Goal: Information Seeking & Learning: Check status

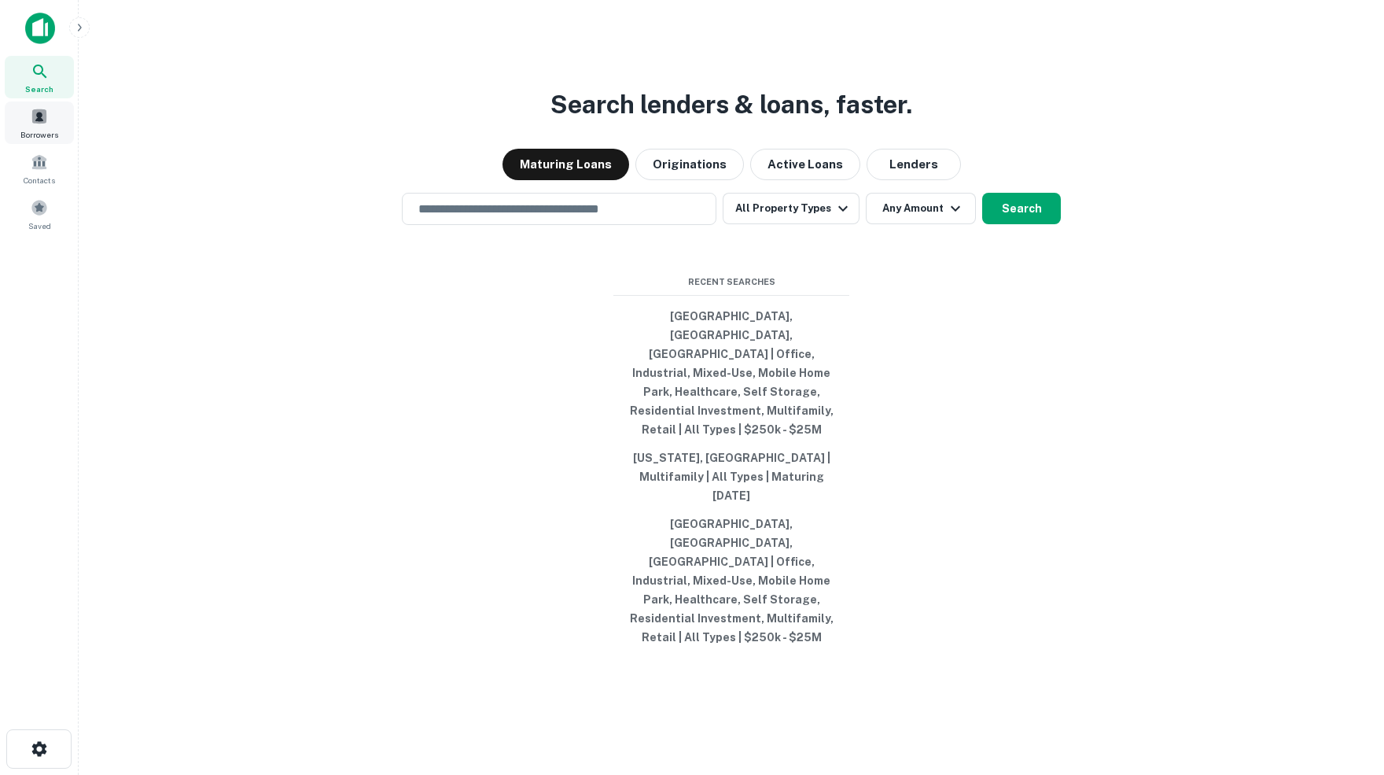
click at [35, 121] on span at bounding box center [39, 116] width 17 height 17
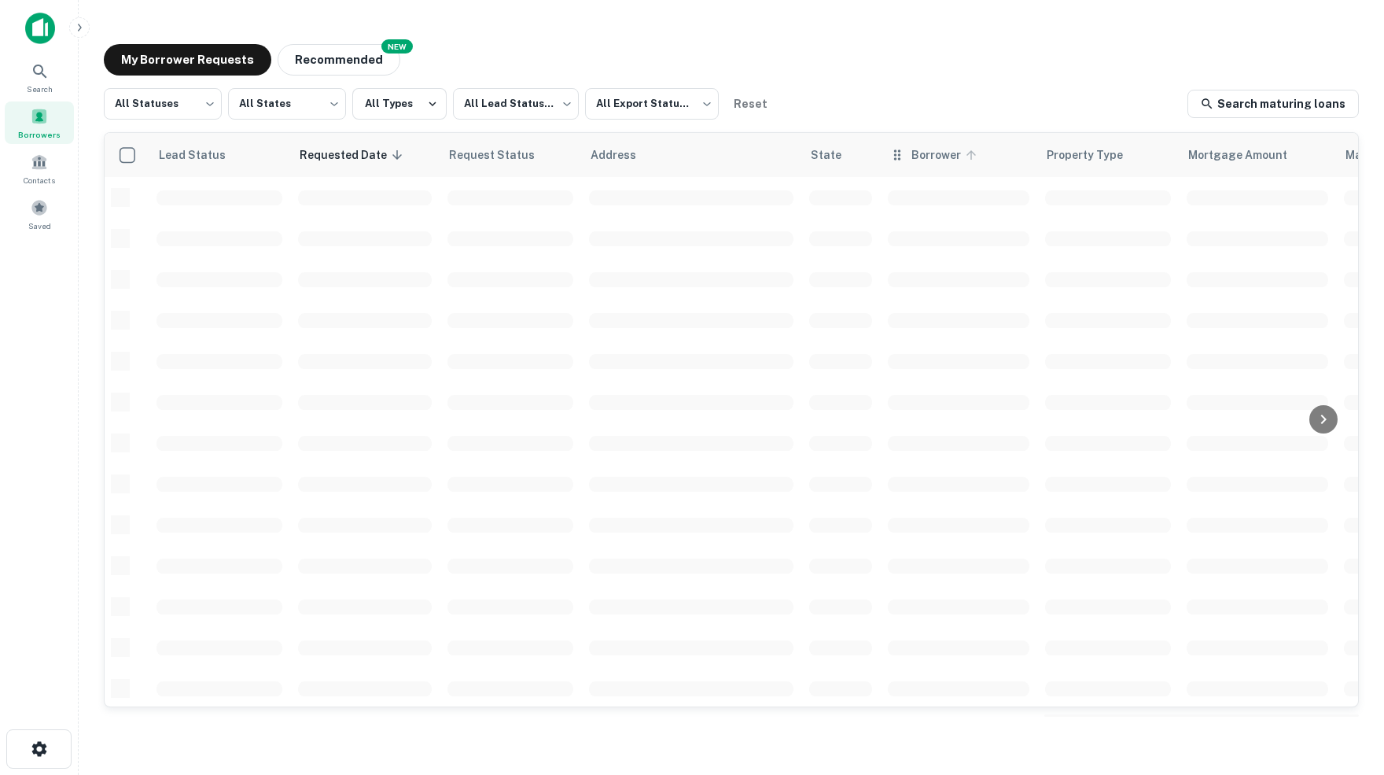
click at [971, 150] on icon at bounding box center [970, 154] width 9 height 9
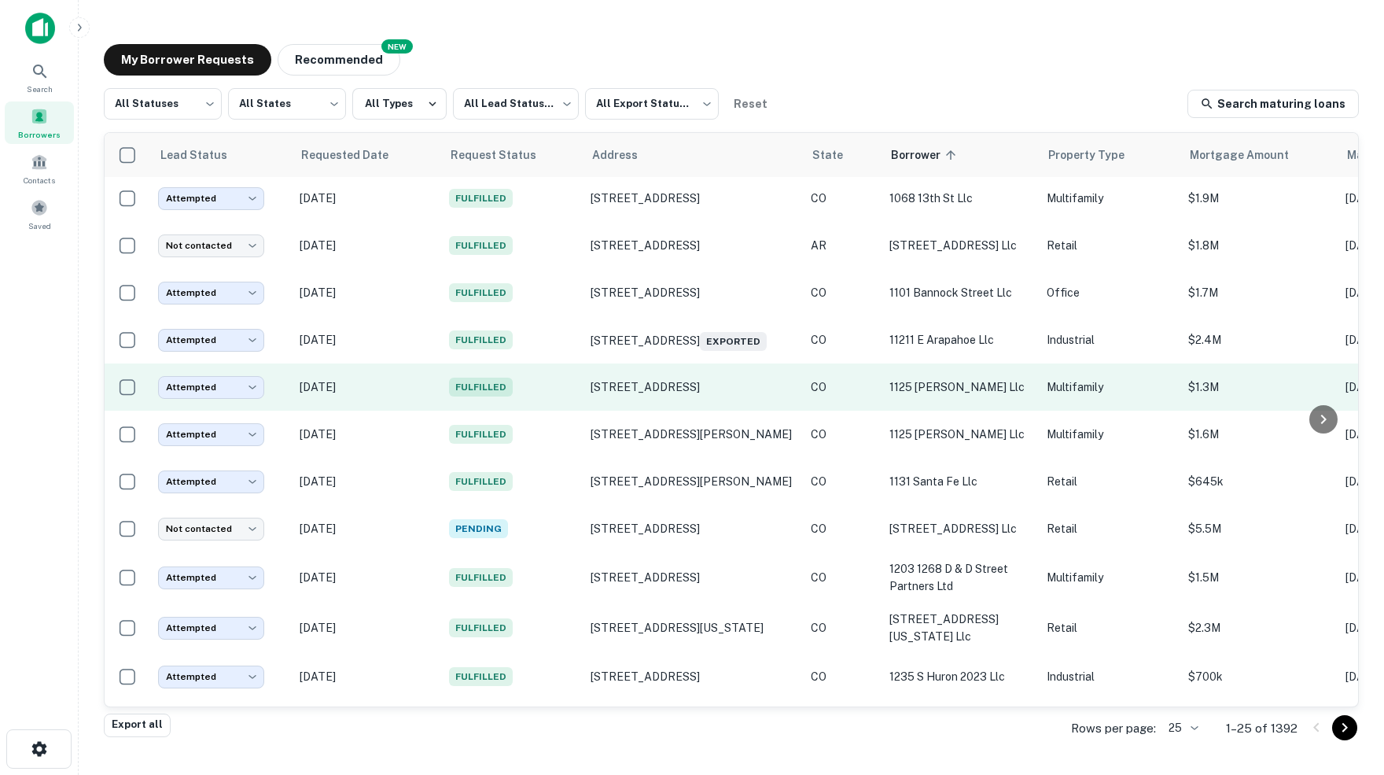
scroll to position [474, 0]
click at [256, 374] on body "Search Borrowers Contacts Saved My Borrower Requests NEW Recommended All Status…" at bounding box center [692, 387] width 1384 height 775
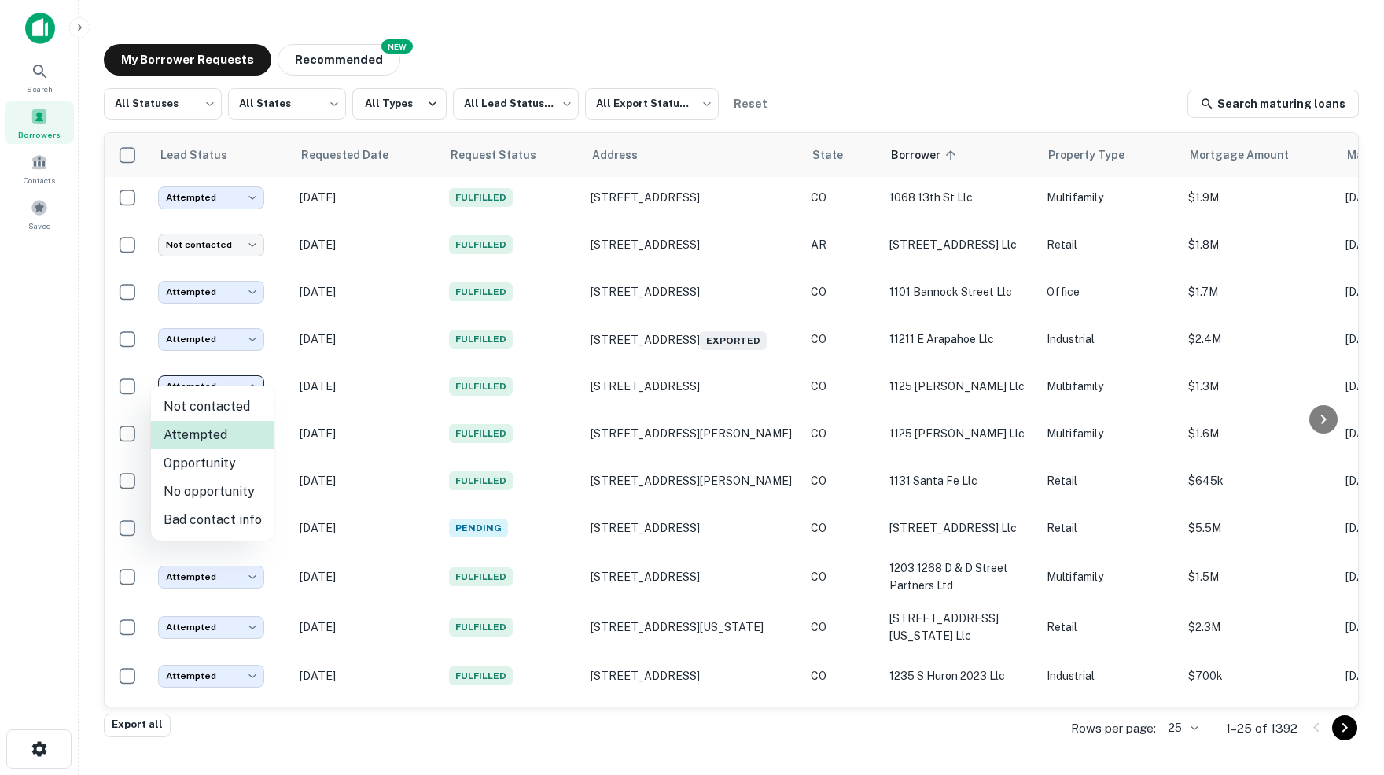
click at [837, 375] on div at bounding box center [692, 387] width 1384 height 775
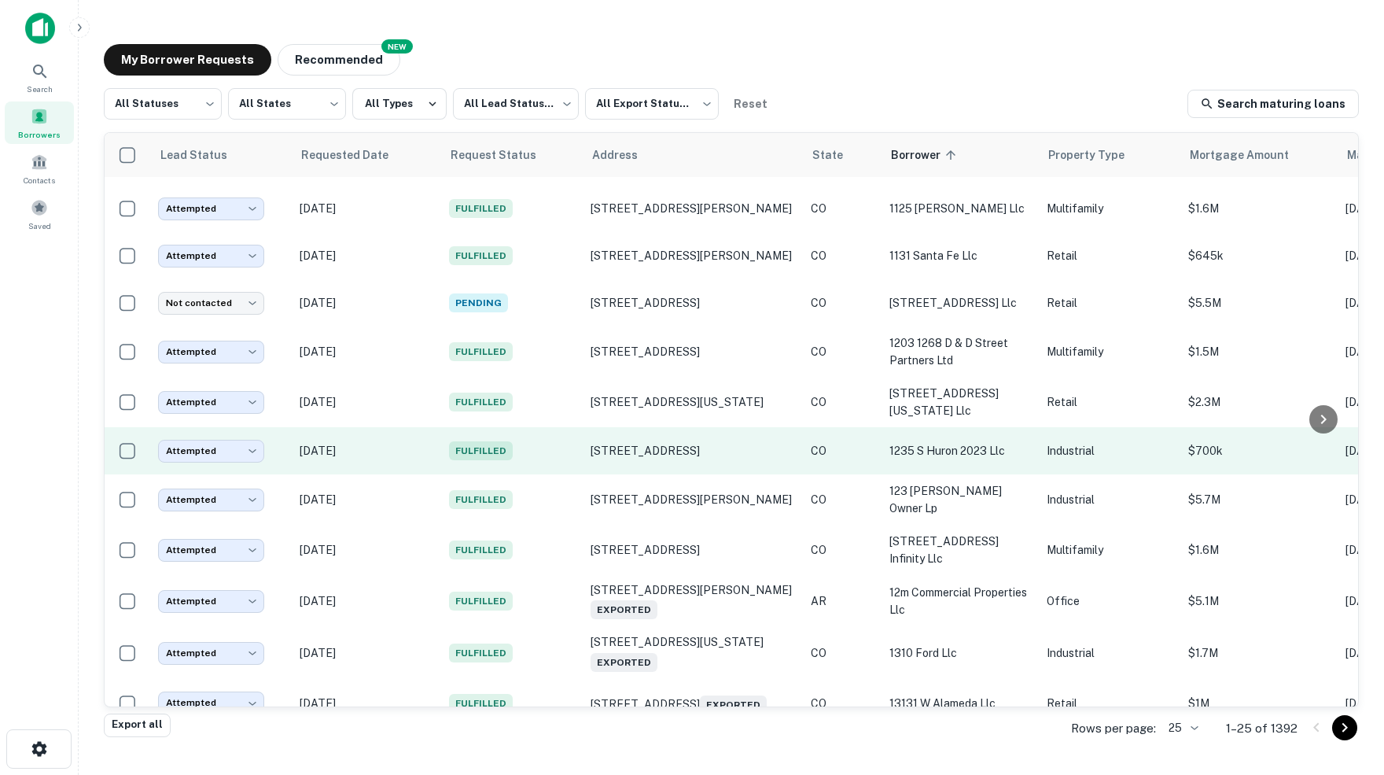
scroll to position [0, 0]
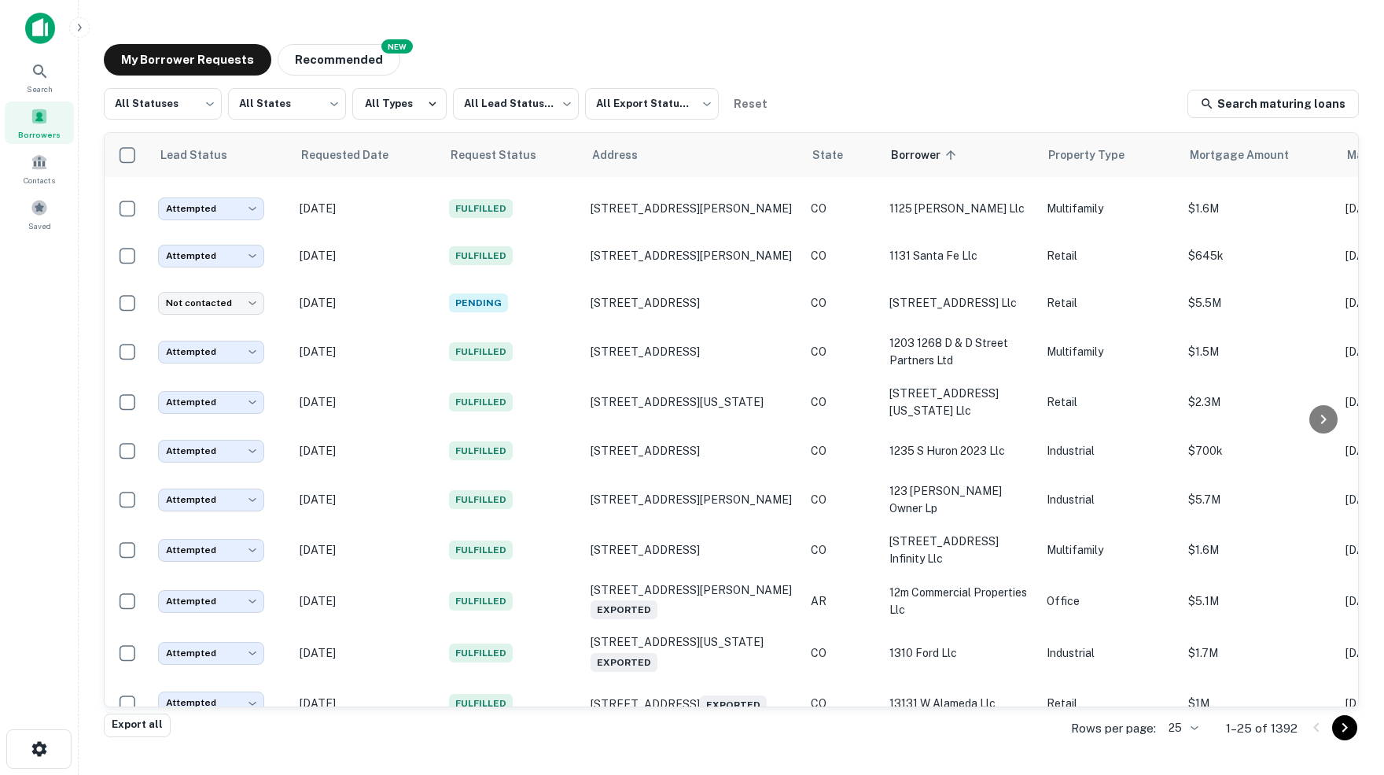
click at [1189, 729] on body "Search Borrowers Contacts Saved My Borrower Requests NEW Recommended All Status…" at bounding box center [692, 387] width 1384 height 775
click at [1176, 745] on li "1000" at bounding box center [1176, 744] width 53 height 28
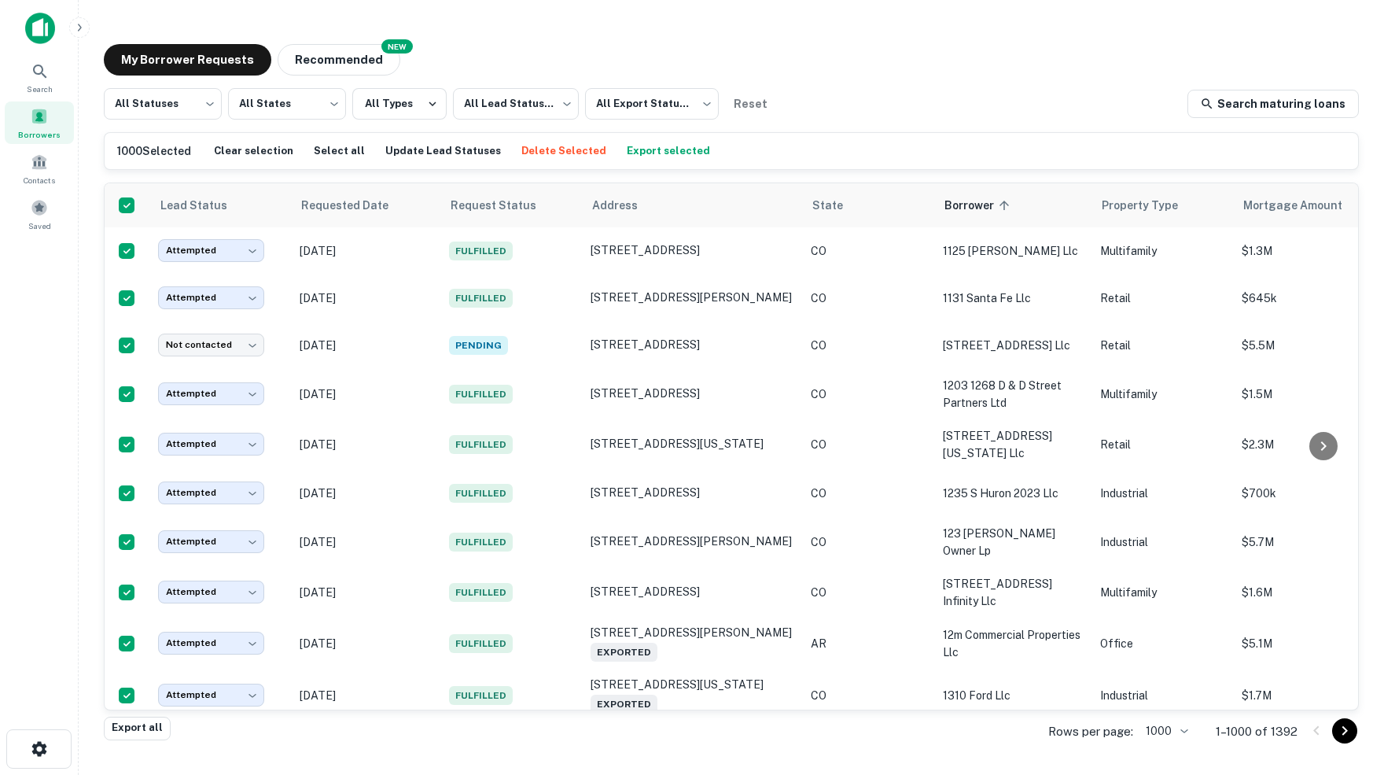
click at [669, 151] on button "Export selected" at bounding box center [668, 151] width 91 height 24
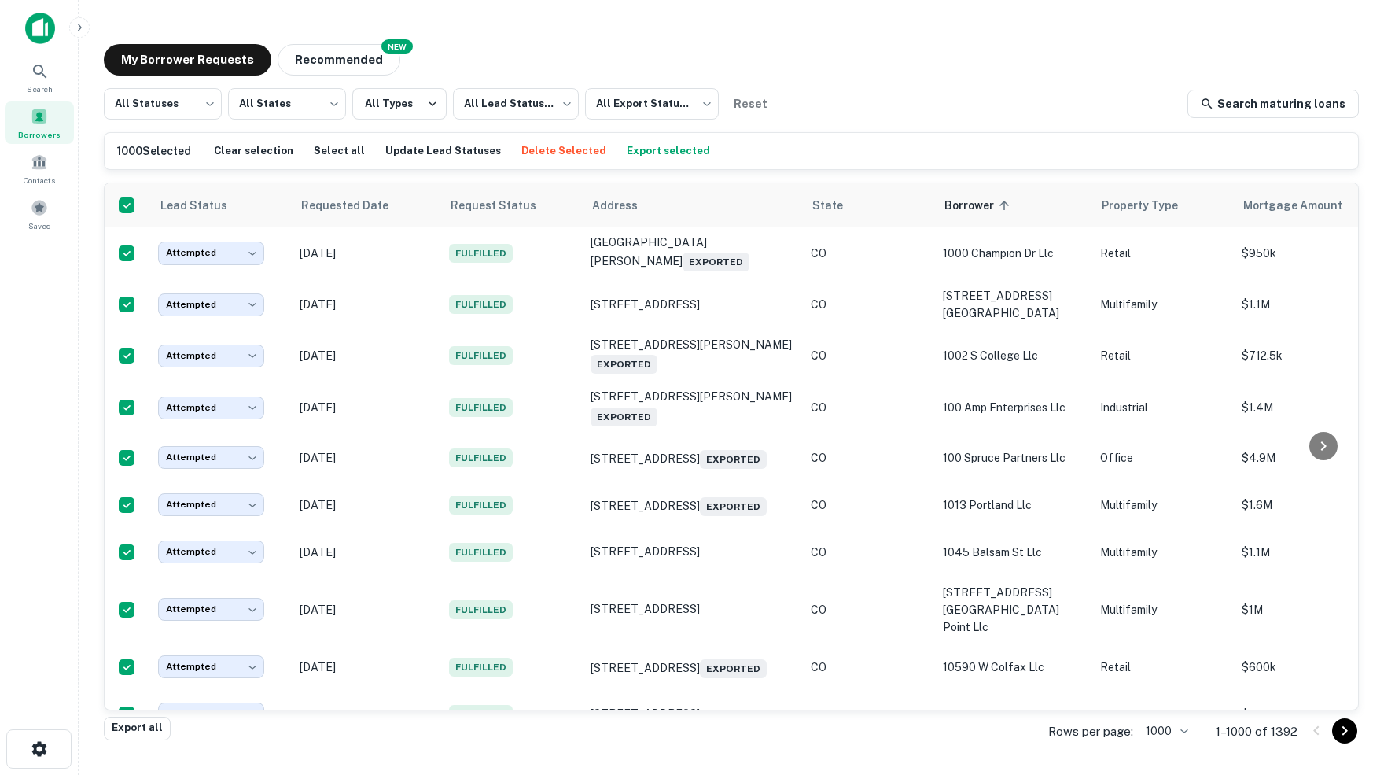
click at [1344, 732] on icon "Go to next page" at bounding box center [1345, 730] width 6 height 9
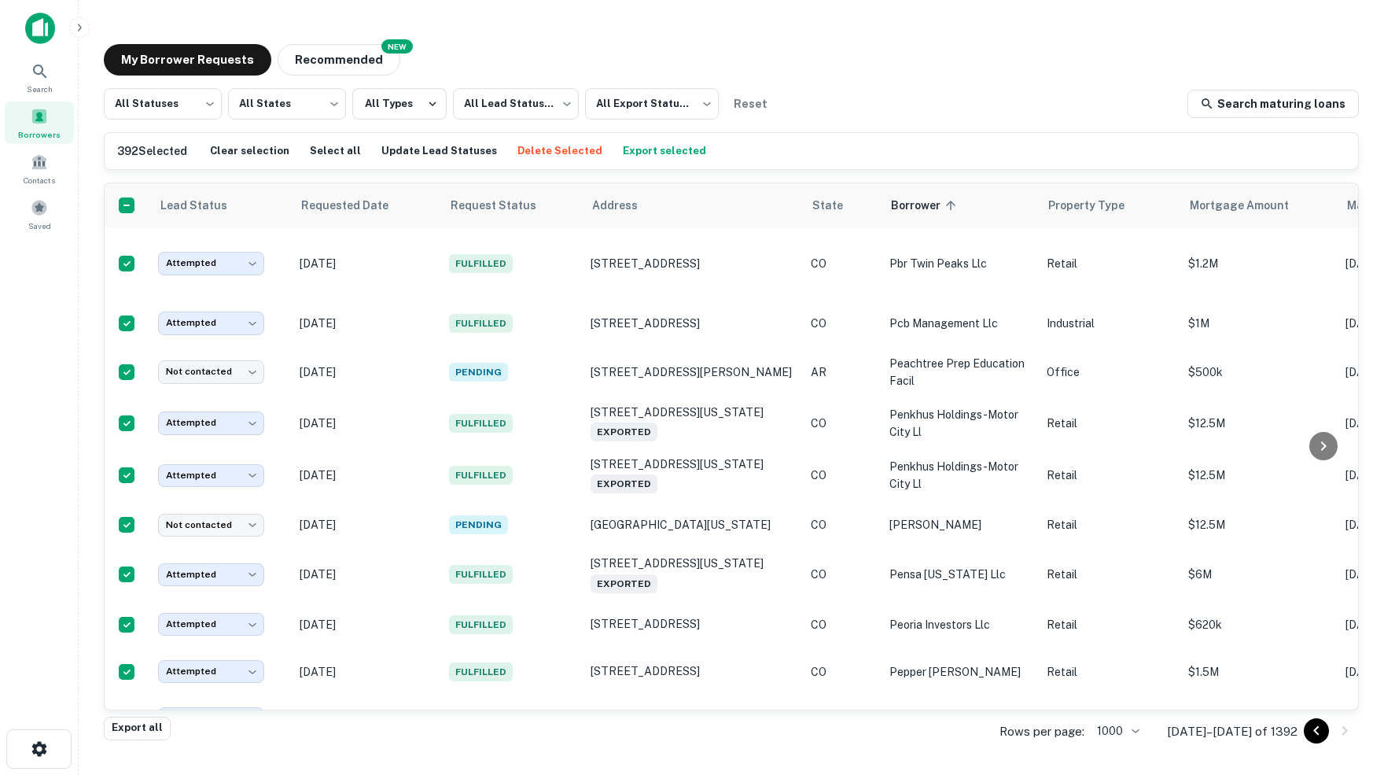
click at [685, 153] on button "Export selected" at bounding box center [664, 151] width 91 height 24
click at [40, 71] on icon at bounding box center [40, 71] width 19 height 19
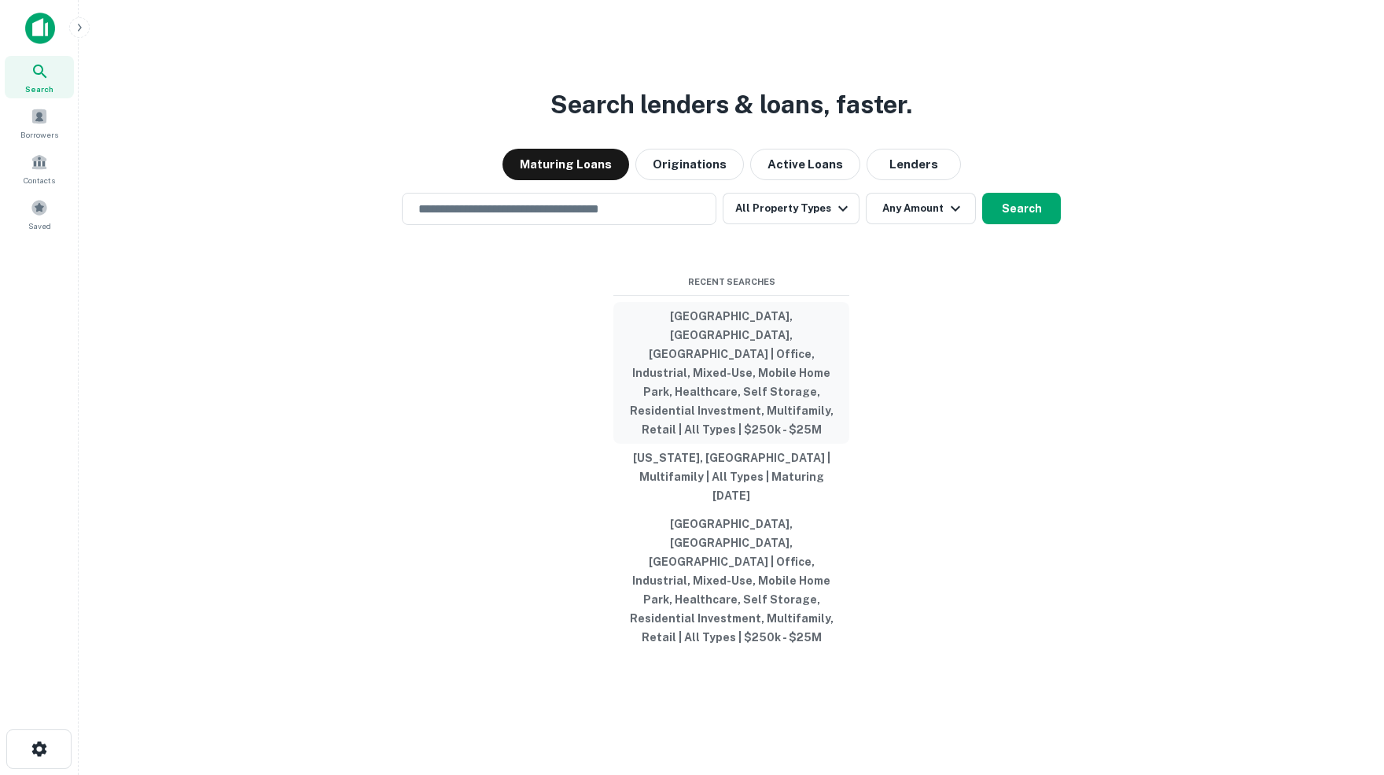
click at [727, 363] on button "Greene County, AR, USA | Office, Industrial, Mixed-Use, Mobile Home Park, Healt…" at bounding box center [731, 373] width 236 height 142
type input "**********"
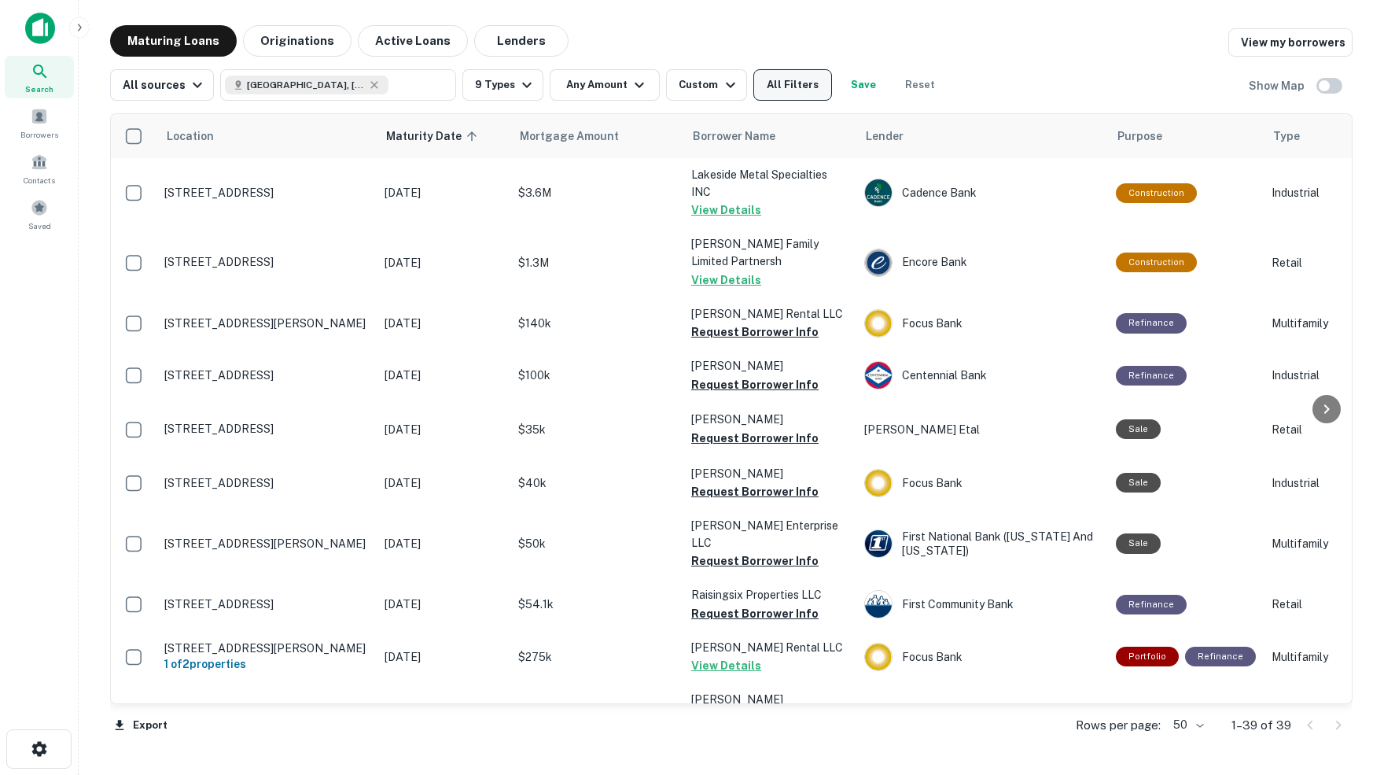
click at [806, 87] on button "All Filters" at bounding box center [792, 84] width 79 height 31
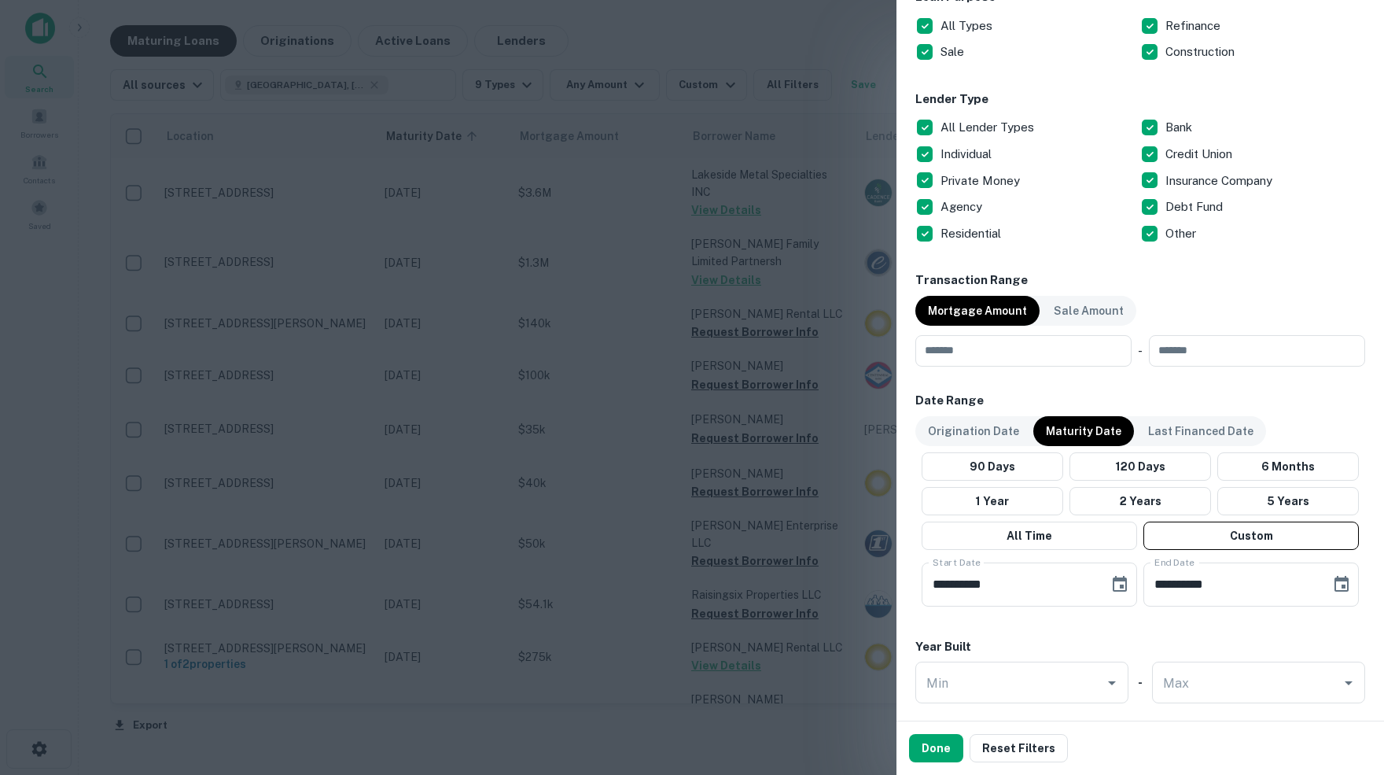
scroll to position [569, 0]
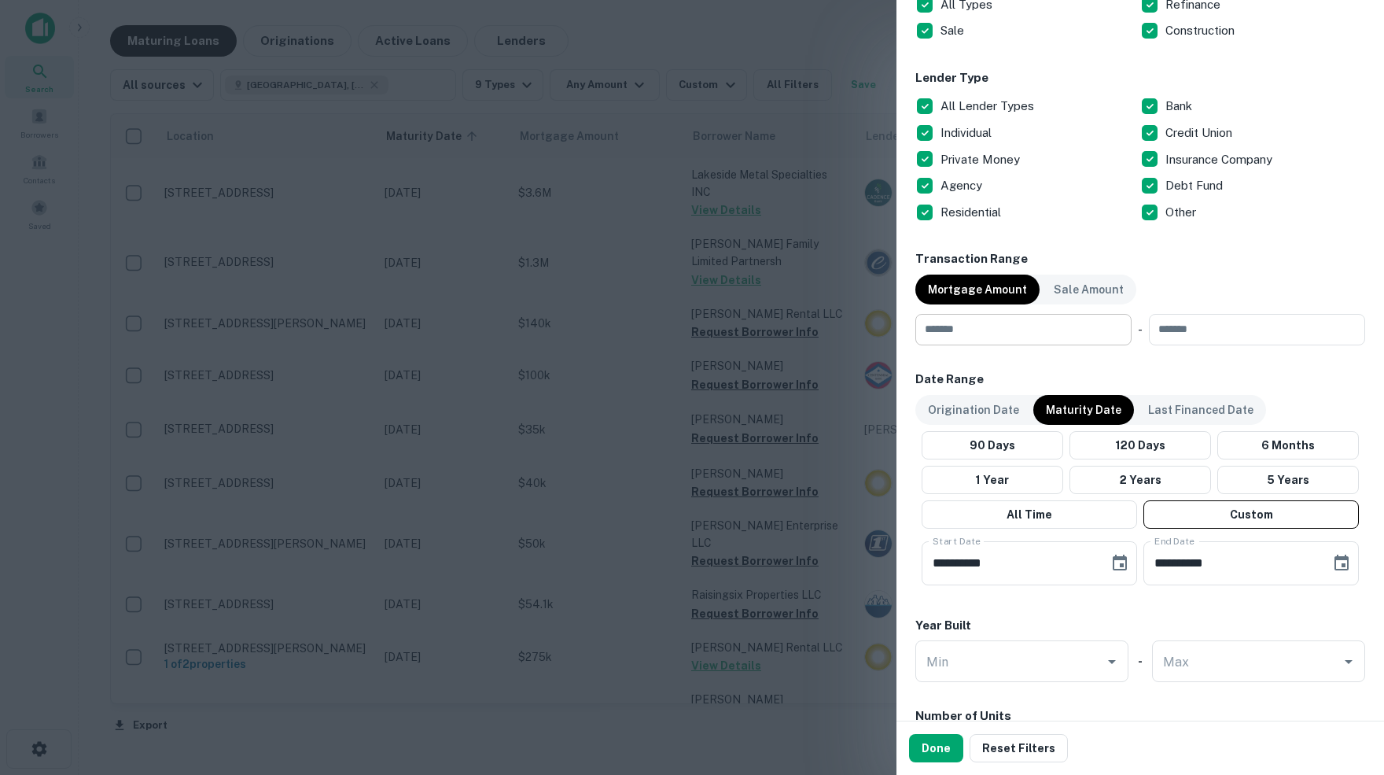
click at [1029, 327] on input "number" at bounding box center [1017, 329] width 205 height 31
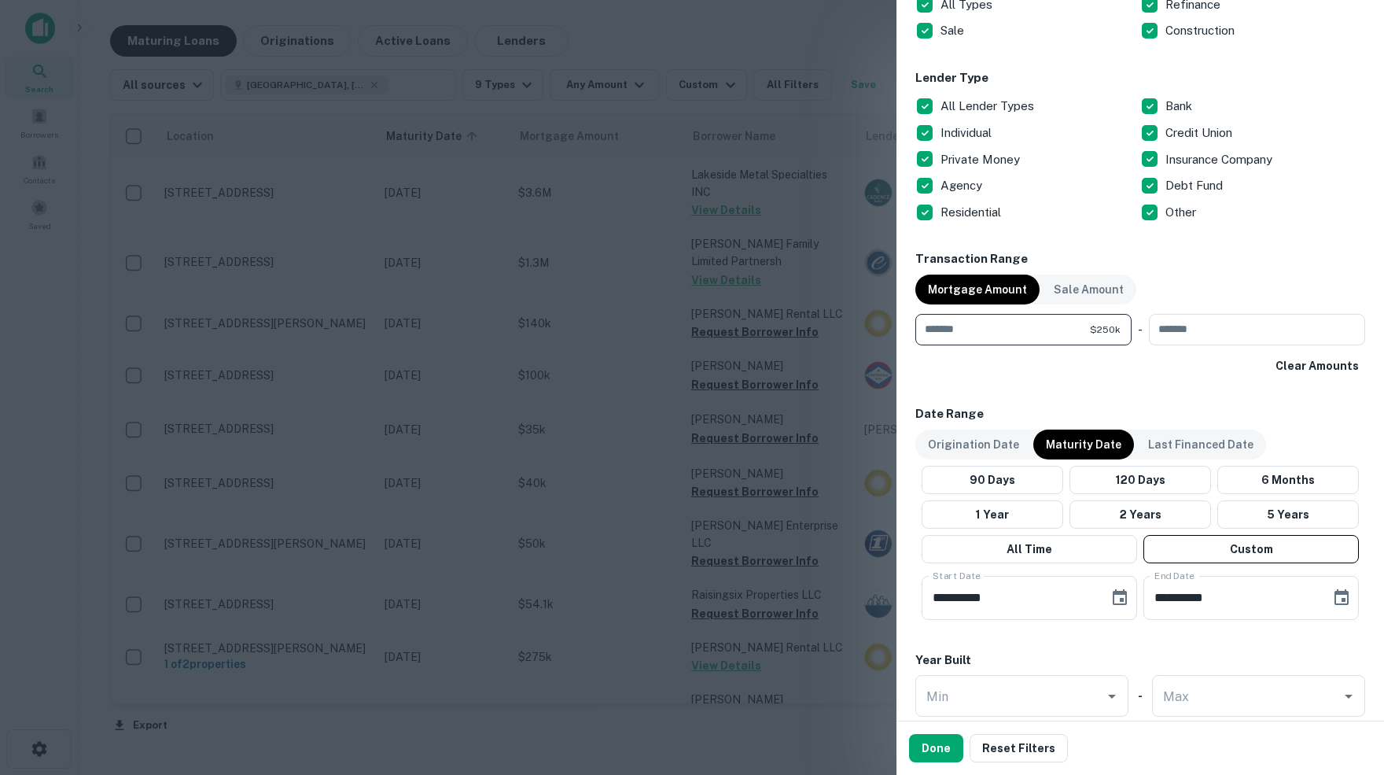
type input "******"
type input "********"
click at [1035, 365] on div "Clear Amounts" at bounding box center [1140, 366] width 450 height 28
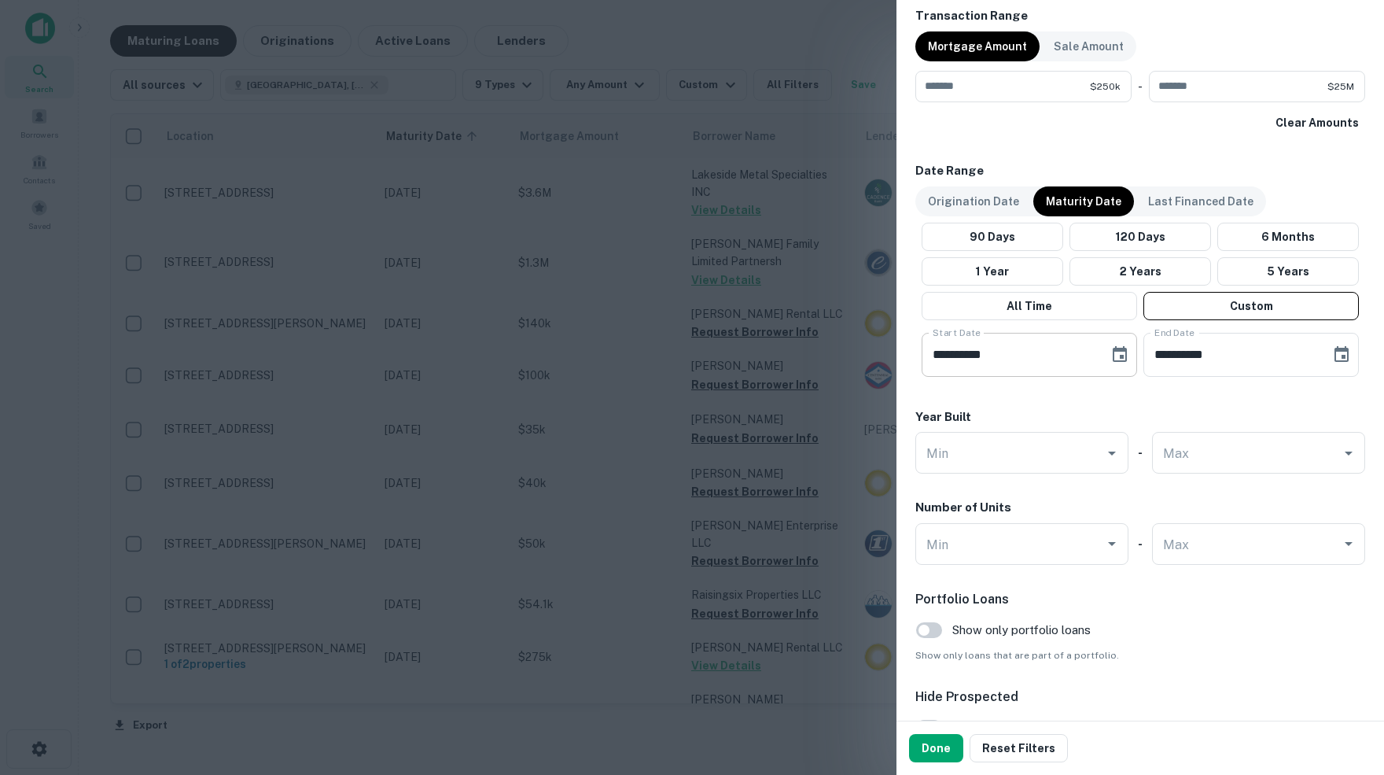
scroll to position [813, 0]
click at [930, 750] on button "Done" at bounding box center [936, 748] width 54 height 28
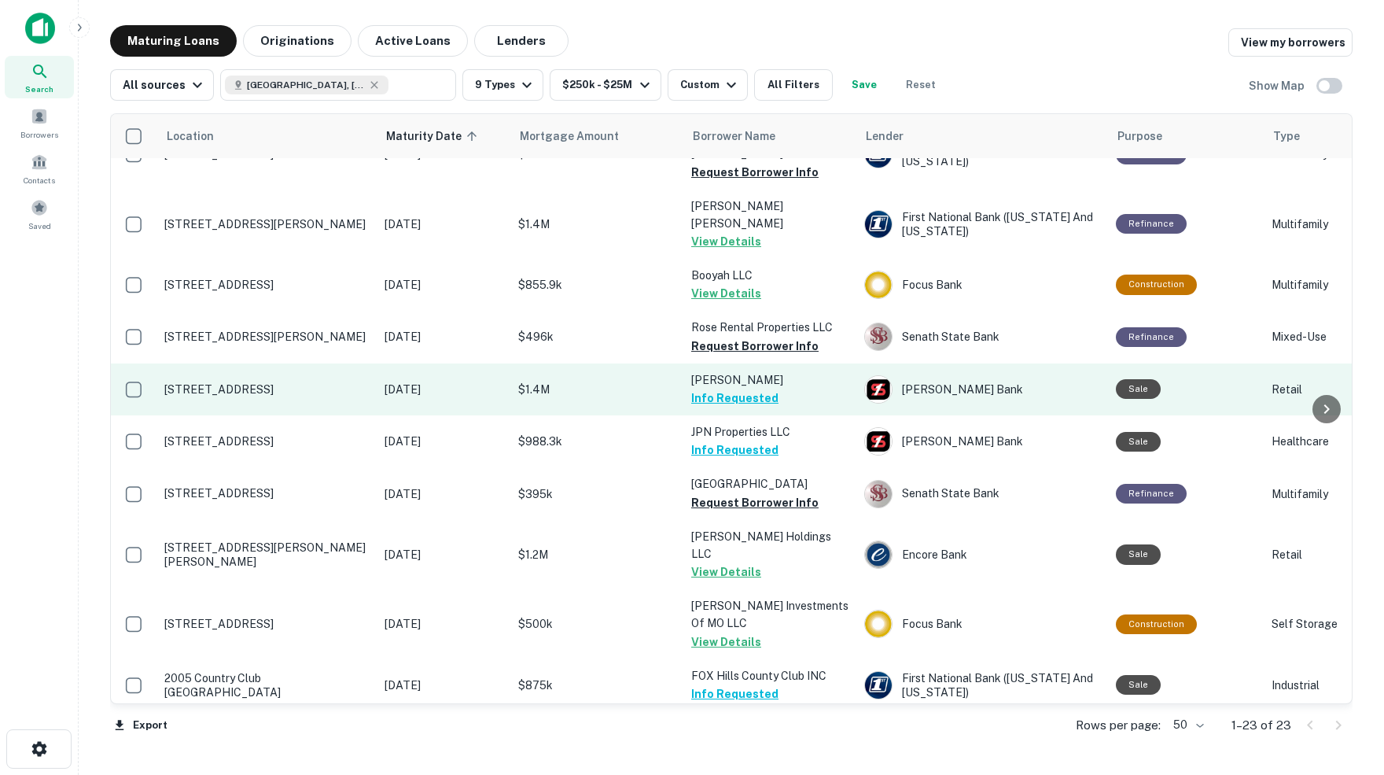
scroll to position [236, 0]
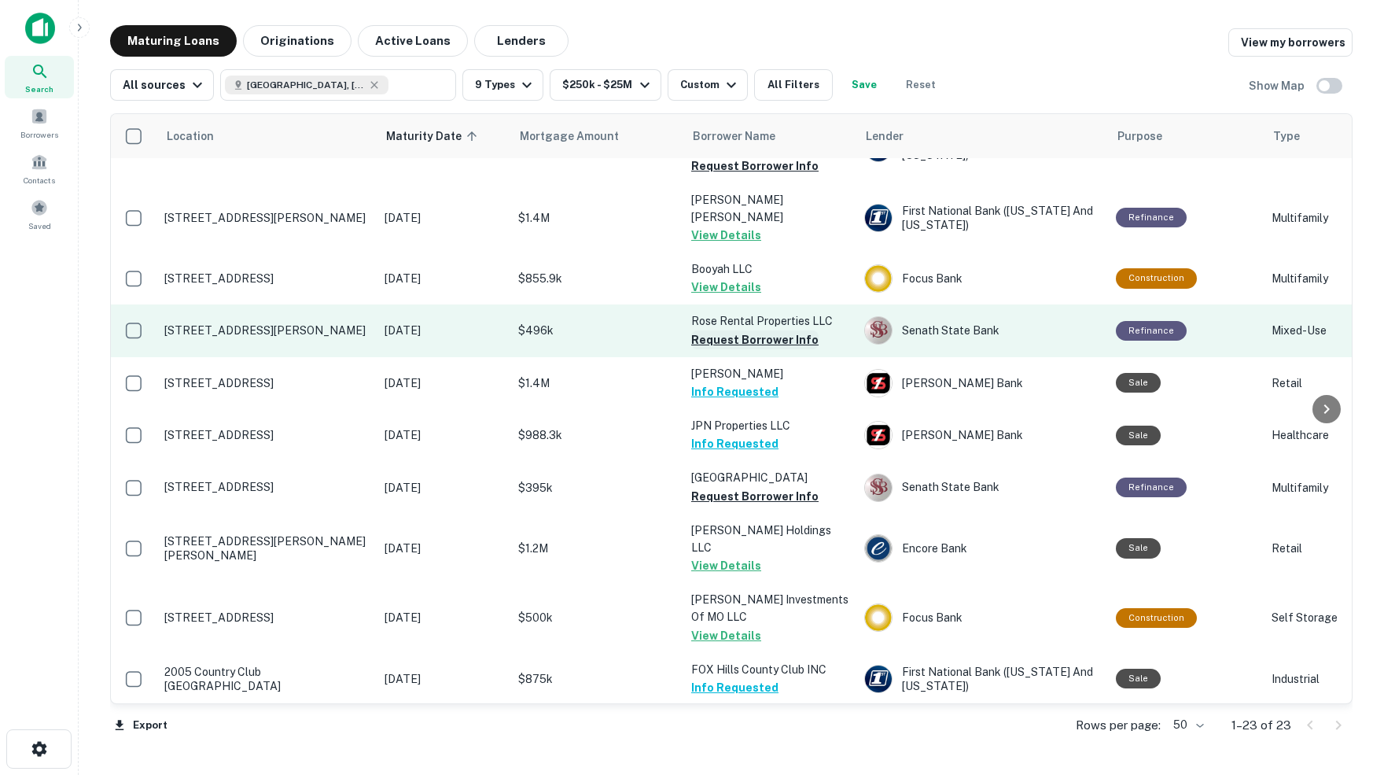
click at [715, 330] on button "Request Borrower Info" at bounding box center [754, 339] width 127 height 19
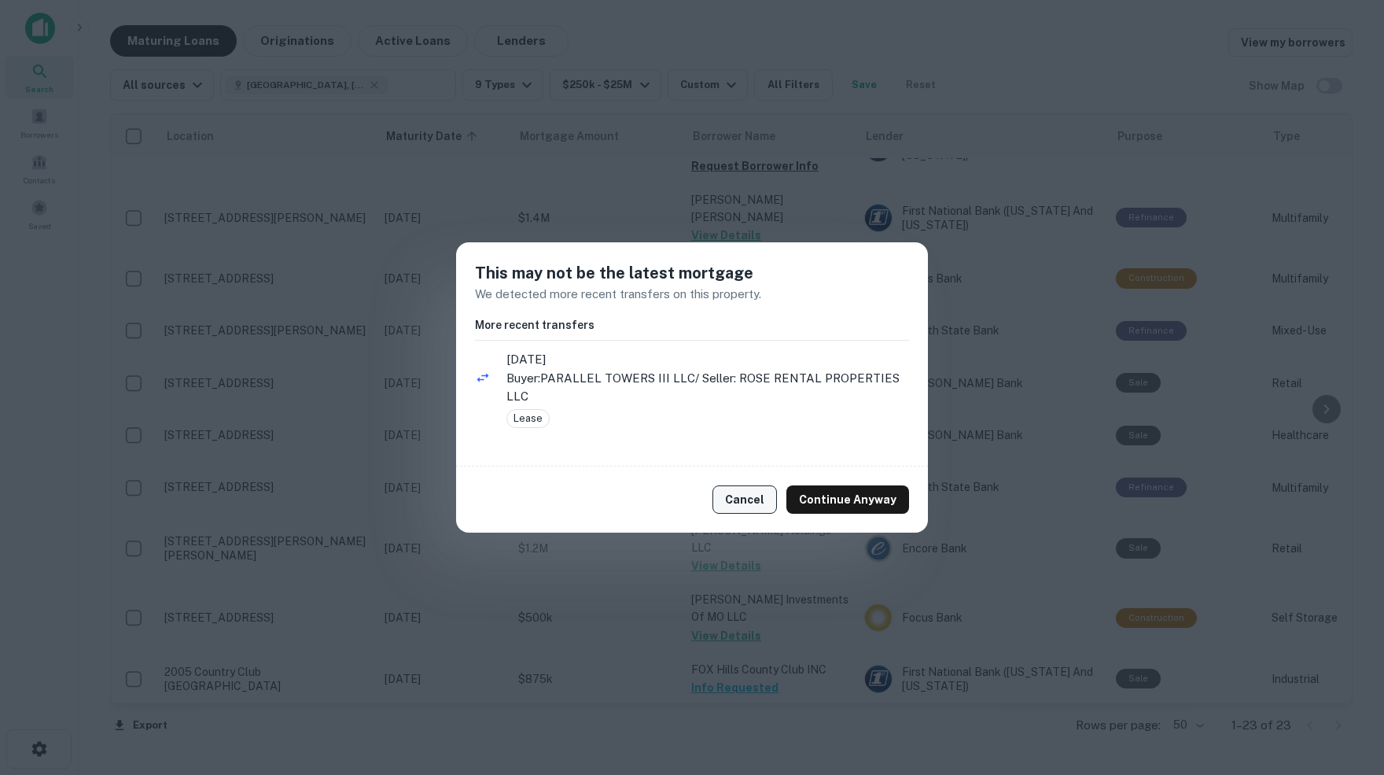
click at [750, 499] on button "Cancel" at bounding box center [744, 499] width 64 height 28
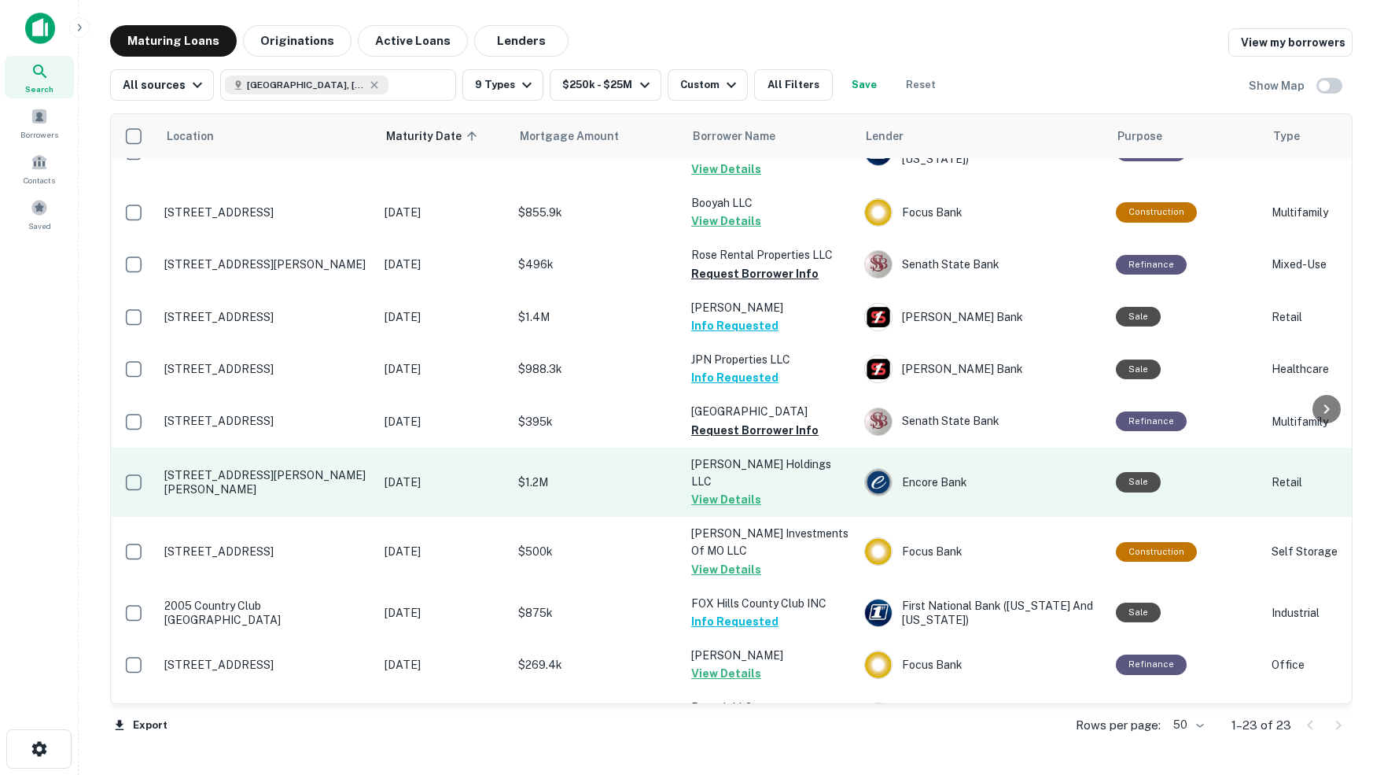
scroll to position [305, 1]
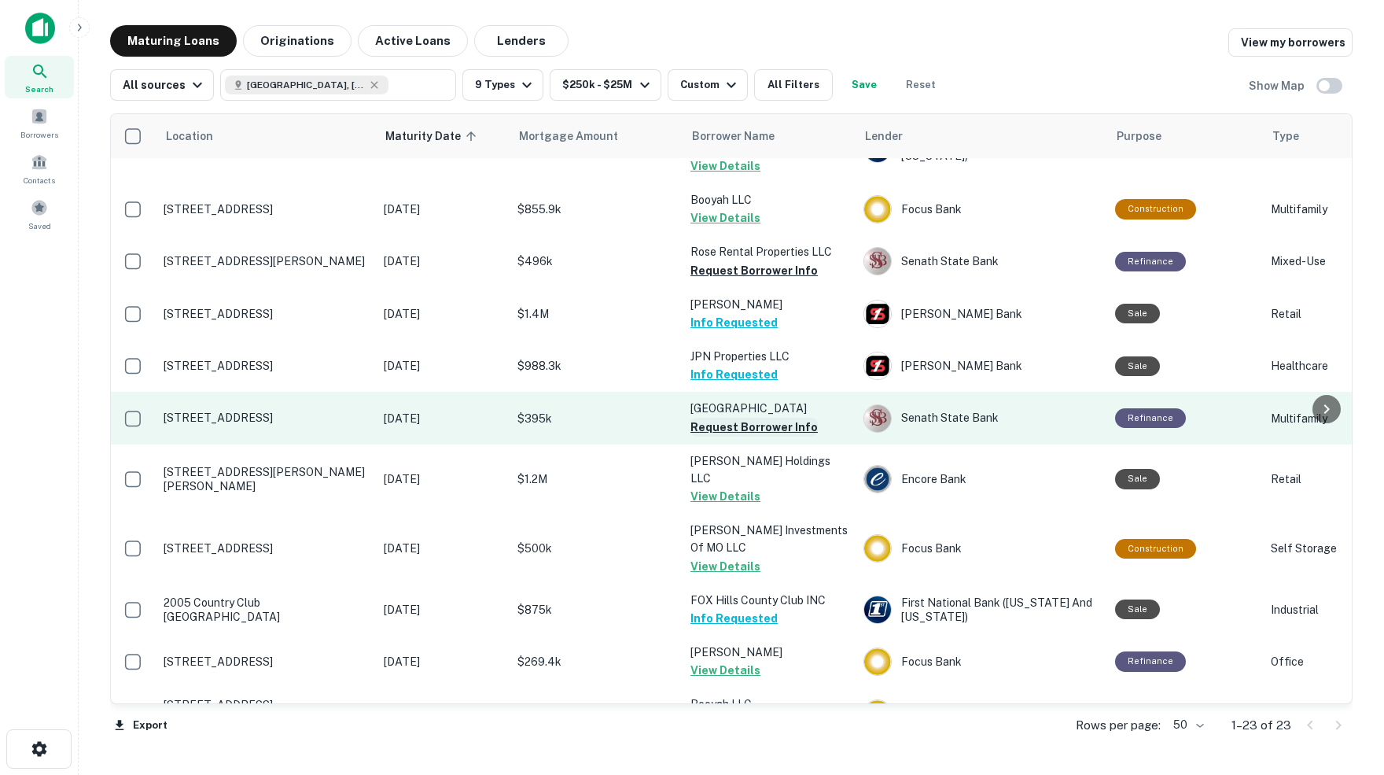
click at [764, 418] on button "Request Borrower Info" at bounding box center [753, 427] width 127 height 19
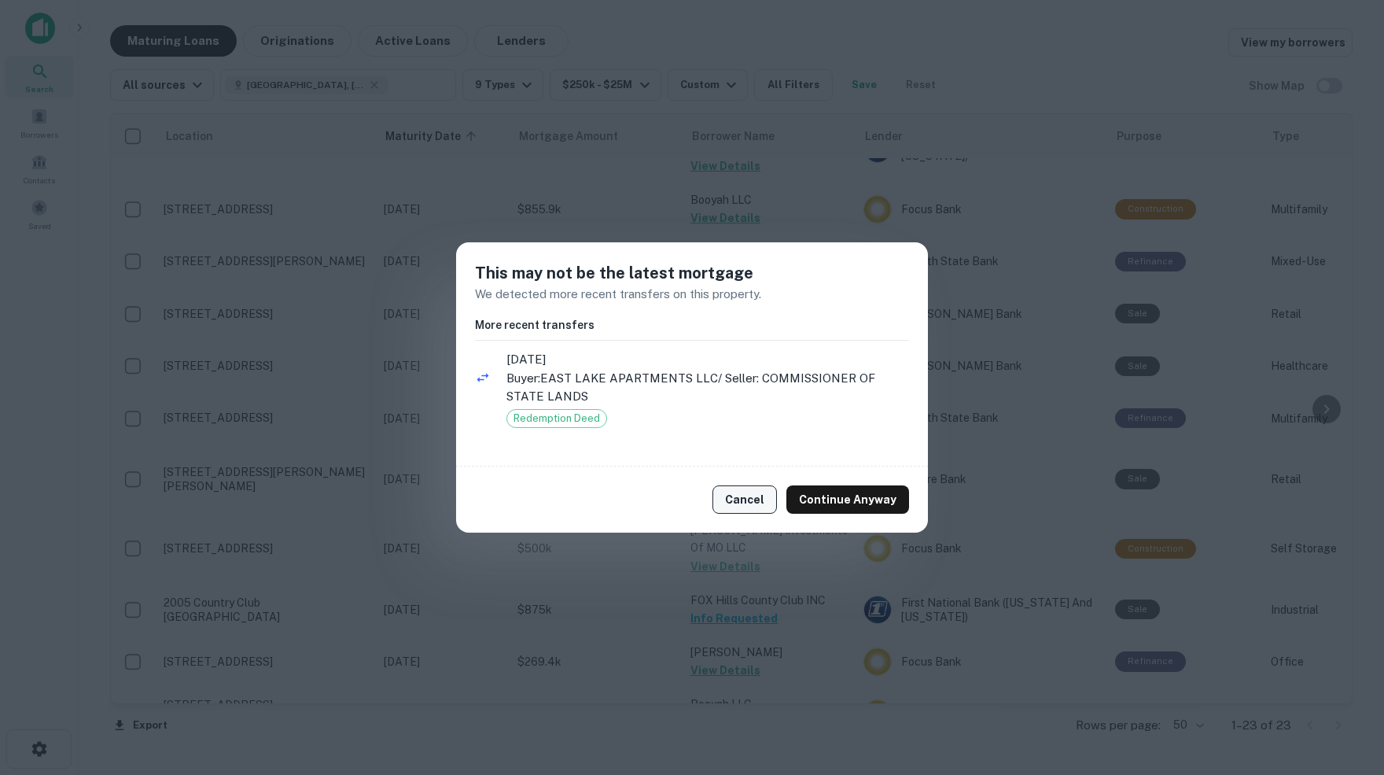
click at [754, 501] on button "Cancel" at bounding box center [744, 499] width 64 height 28
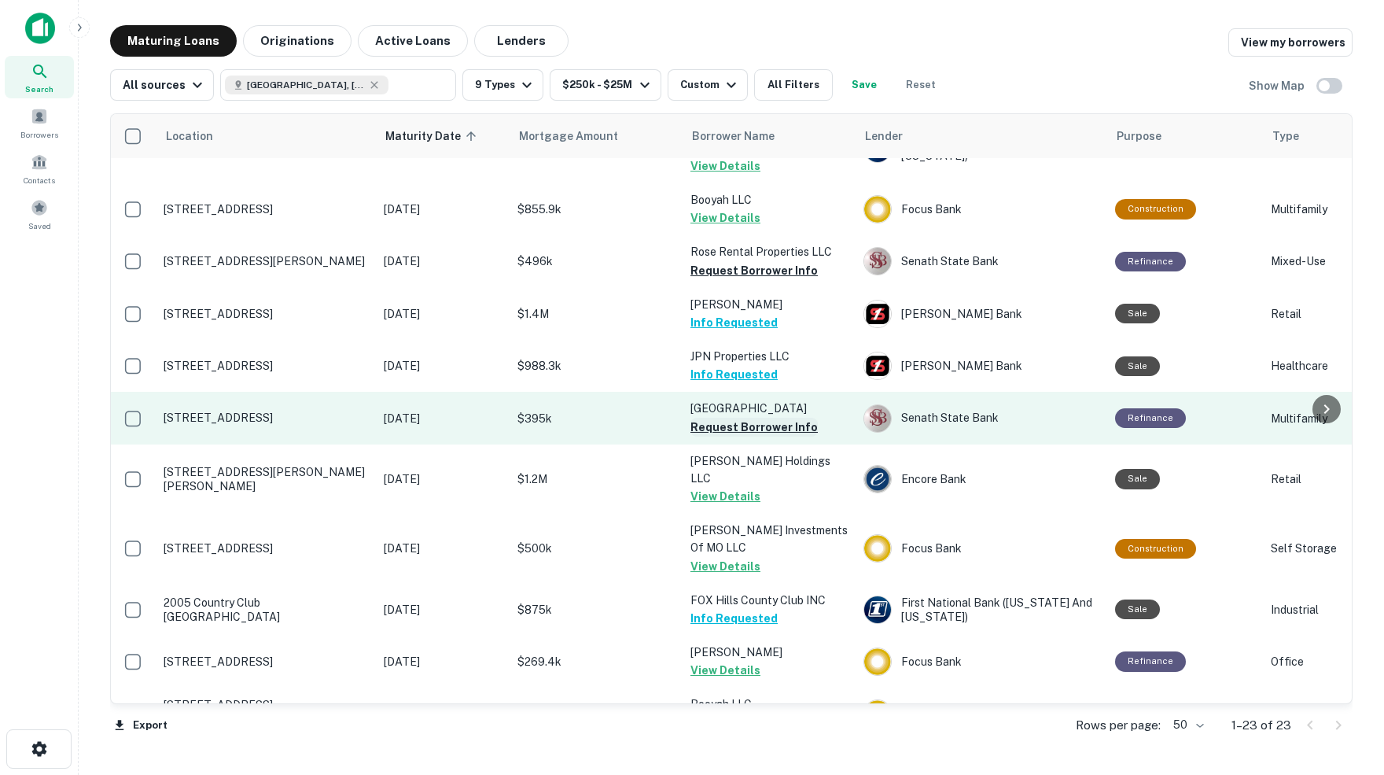
click at [742, 418] on button "Request Borrower Info" at bounding box center [753, 427] width 127 height 19
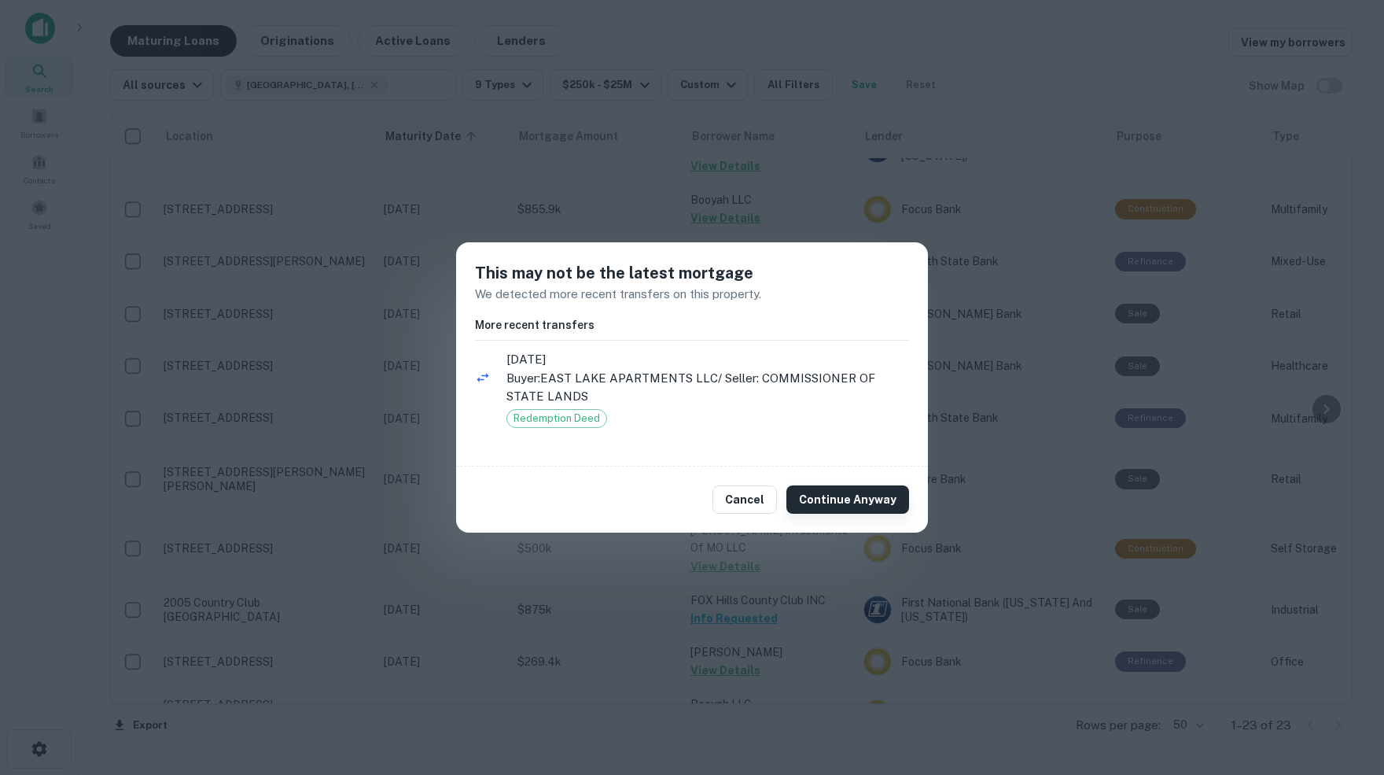
click at [842, 495] on button "Continue Anyway" at bounding box center [847, 499] width 123 height 28
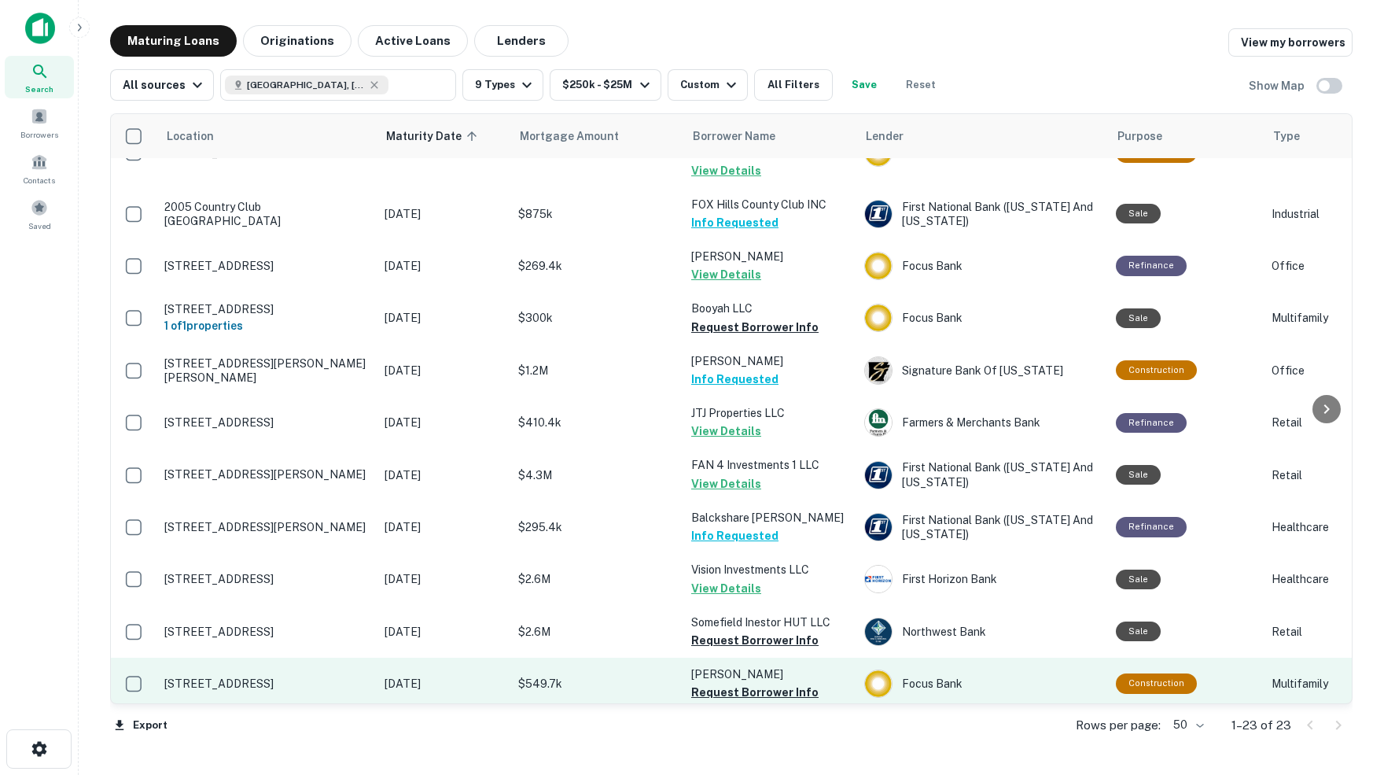
scroll to position [0, 0]
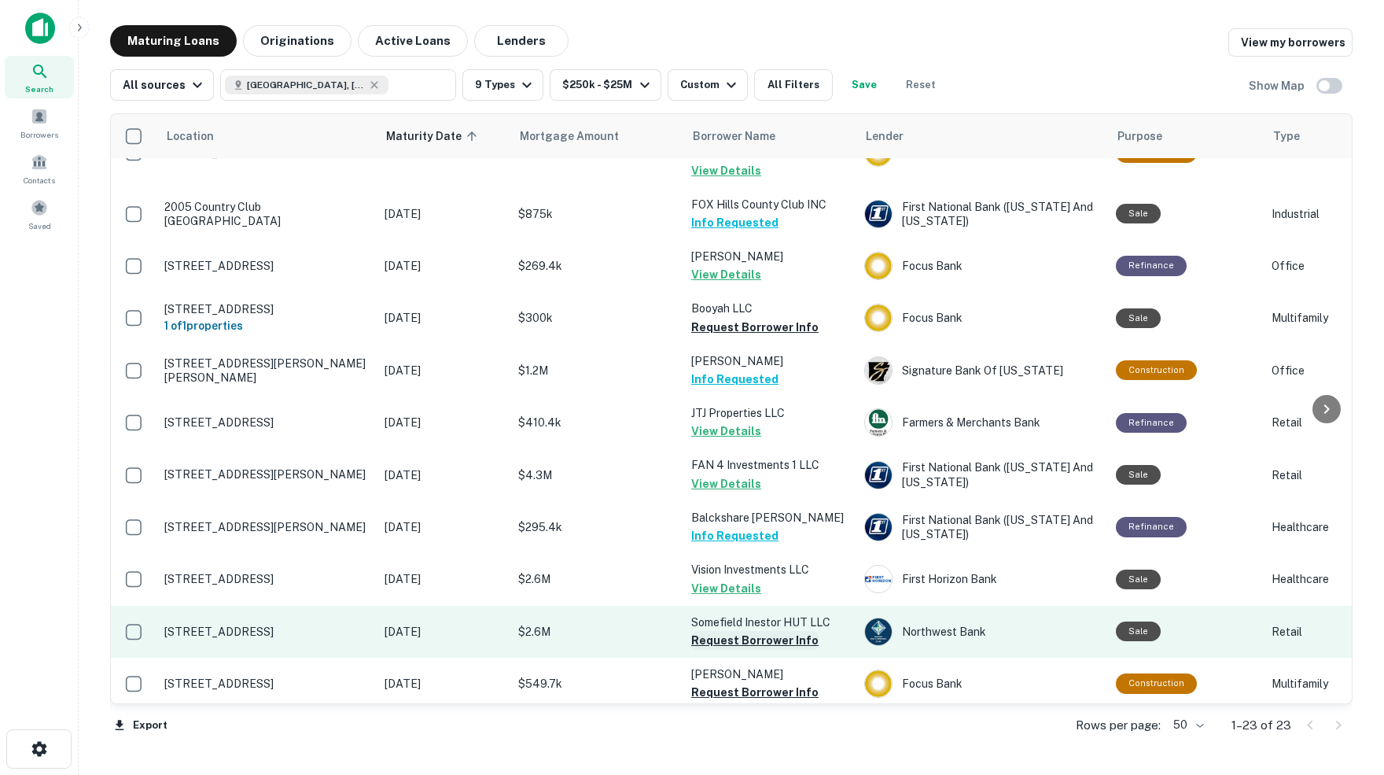
click at [774, 631] on button "Request Borrower Info" at bounding box center [754, 640] width 127 height 19
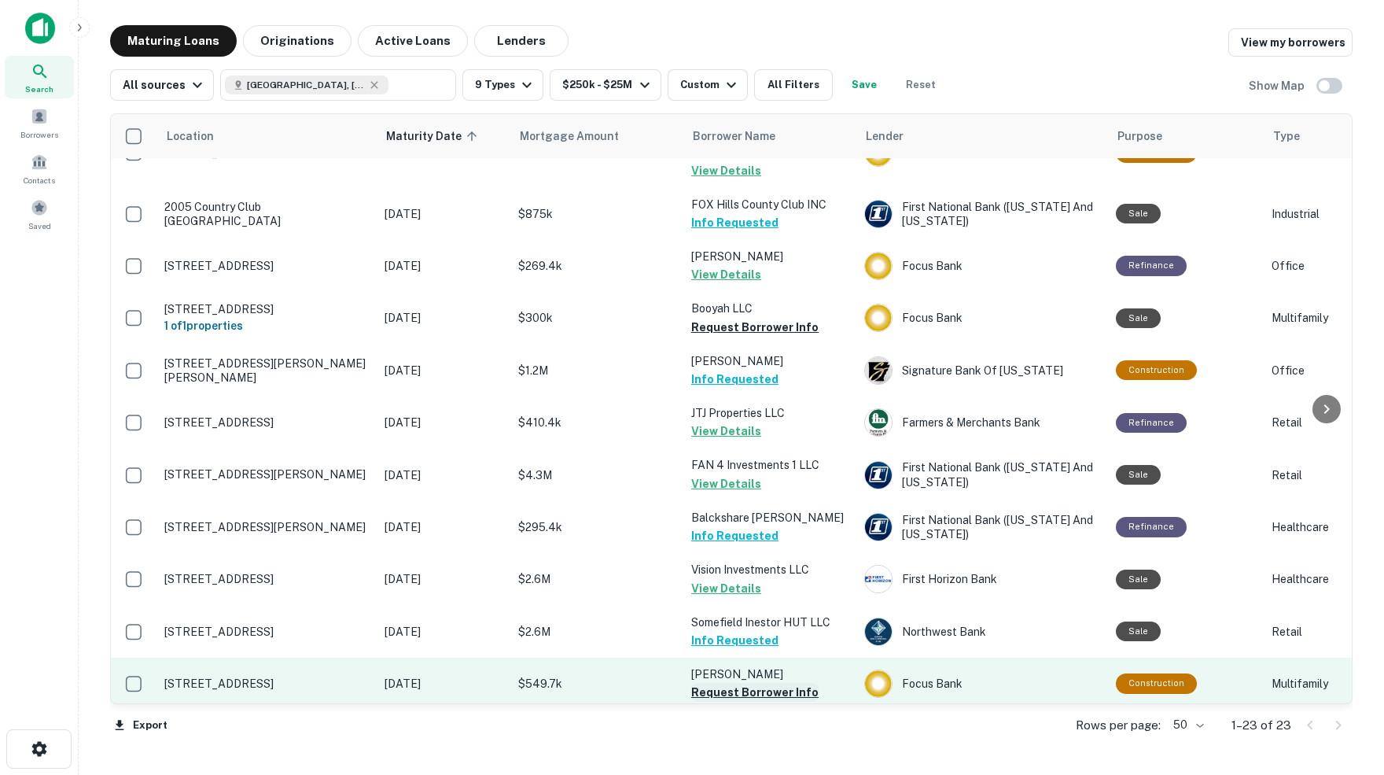
click at [766, 683] on button "Request Borrower Info" at bounding box center [754, 692] width 127 height 19
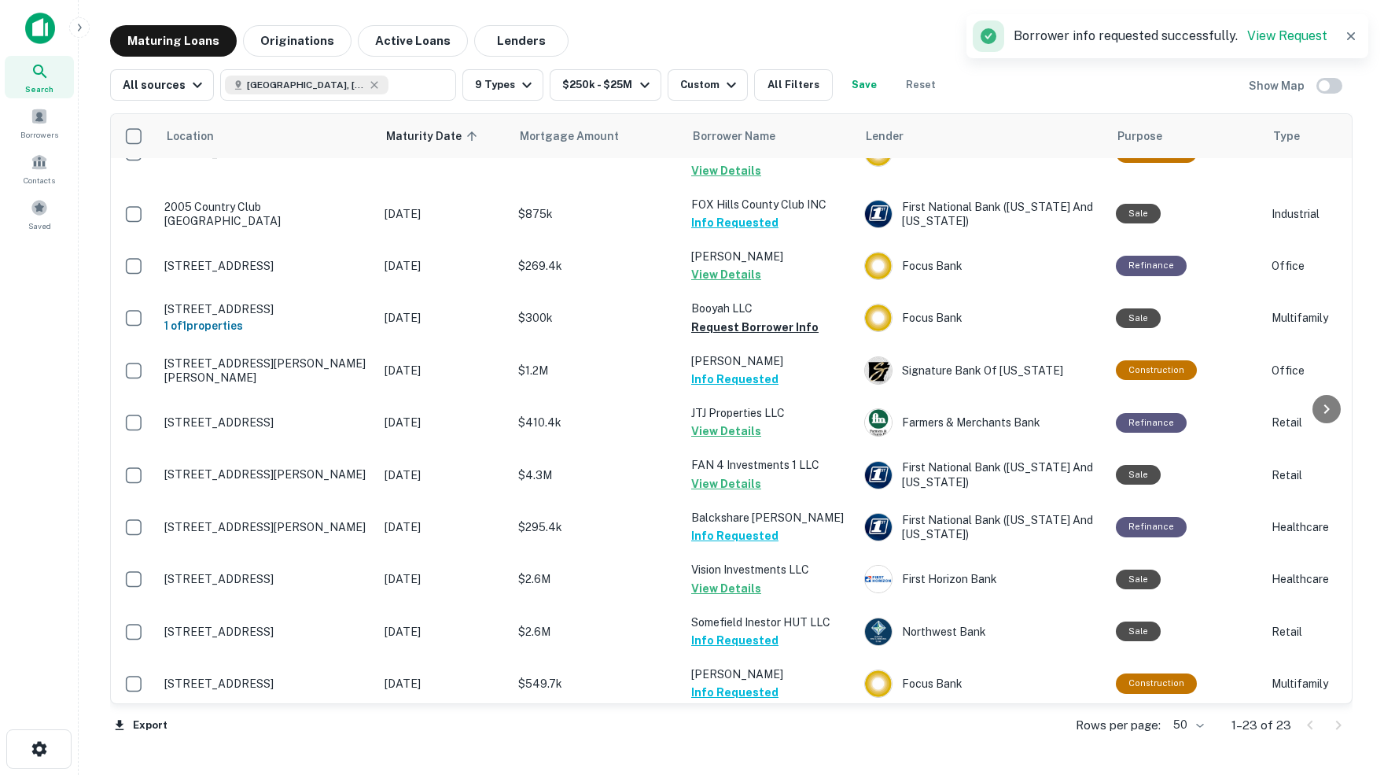
click at [761, 753] on button "Request Borrower Info" at bounding box center [754, 762] width 127 height 19
click at [824, 90] on button "All Filters" at bounding box center [793, 84] width 79 height 31
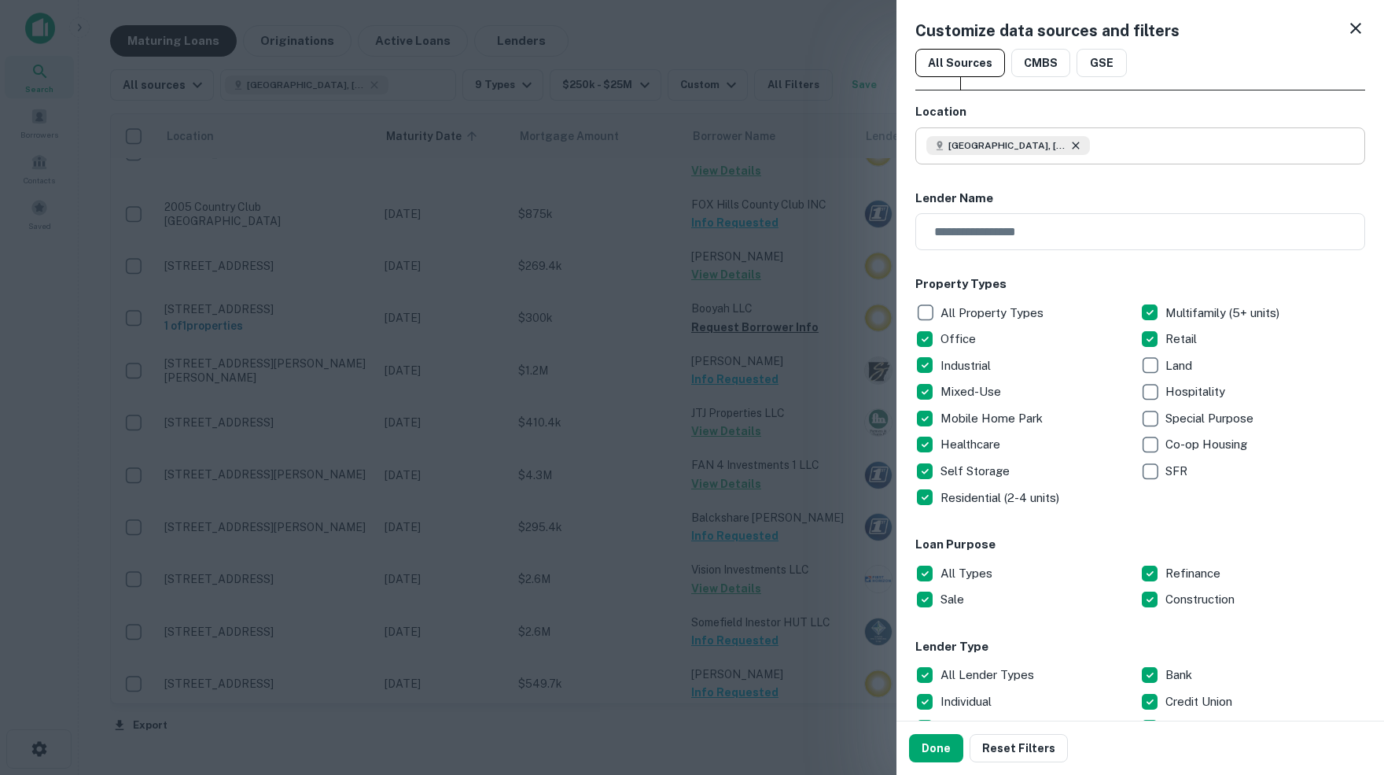
click at [1079, 149] on icon at bounding box center [1075, 145] width 7 height 7
click at [1034, 149] on input "text" at bounding box center [1145, 145] width 439 height 37
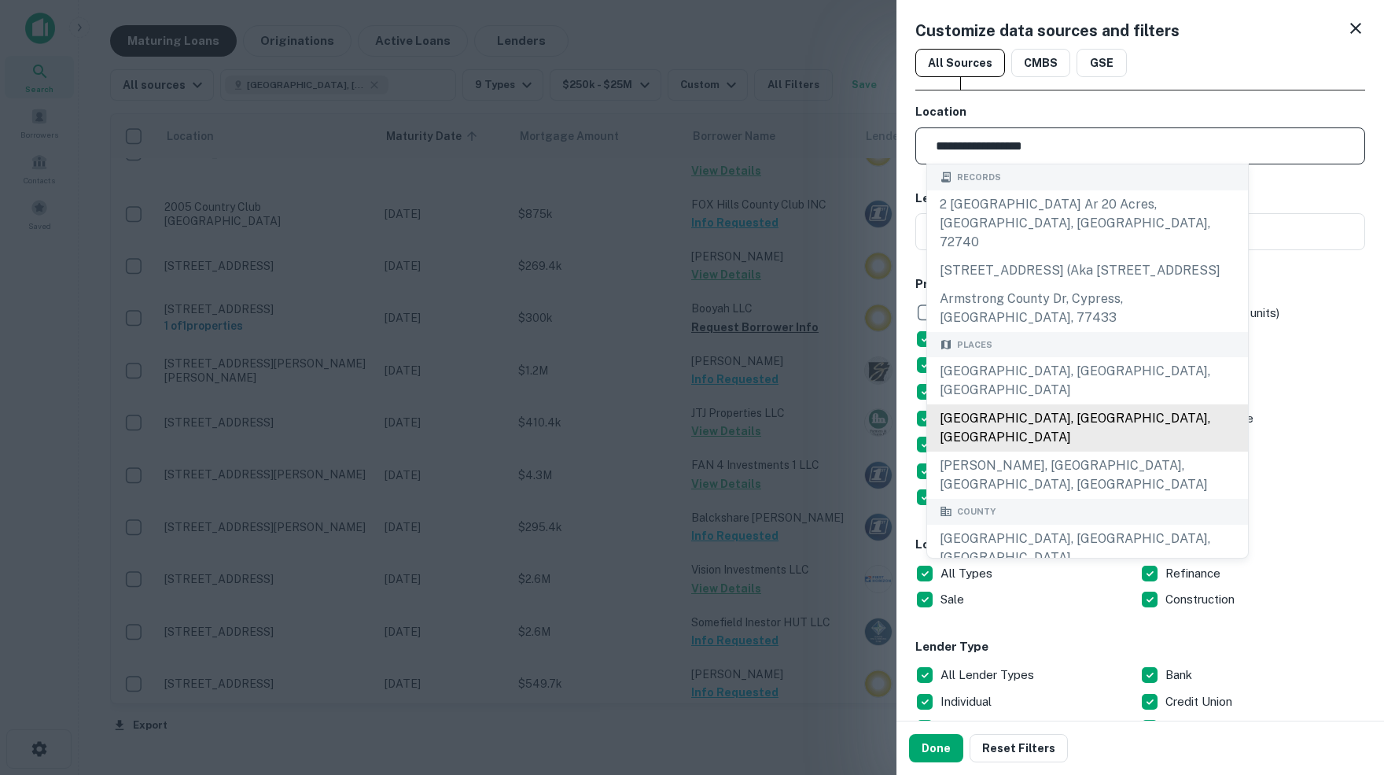
click at [1051, 404] on div "Madison County, AR, USA" at bounding box center [1087, 427] width 321 height 47
type input "**********"
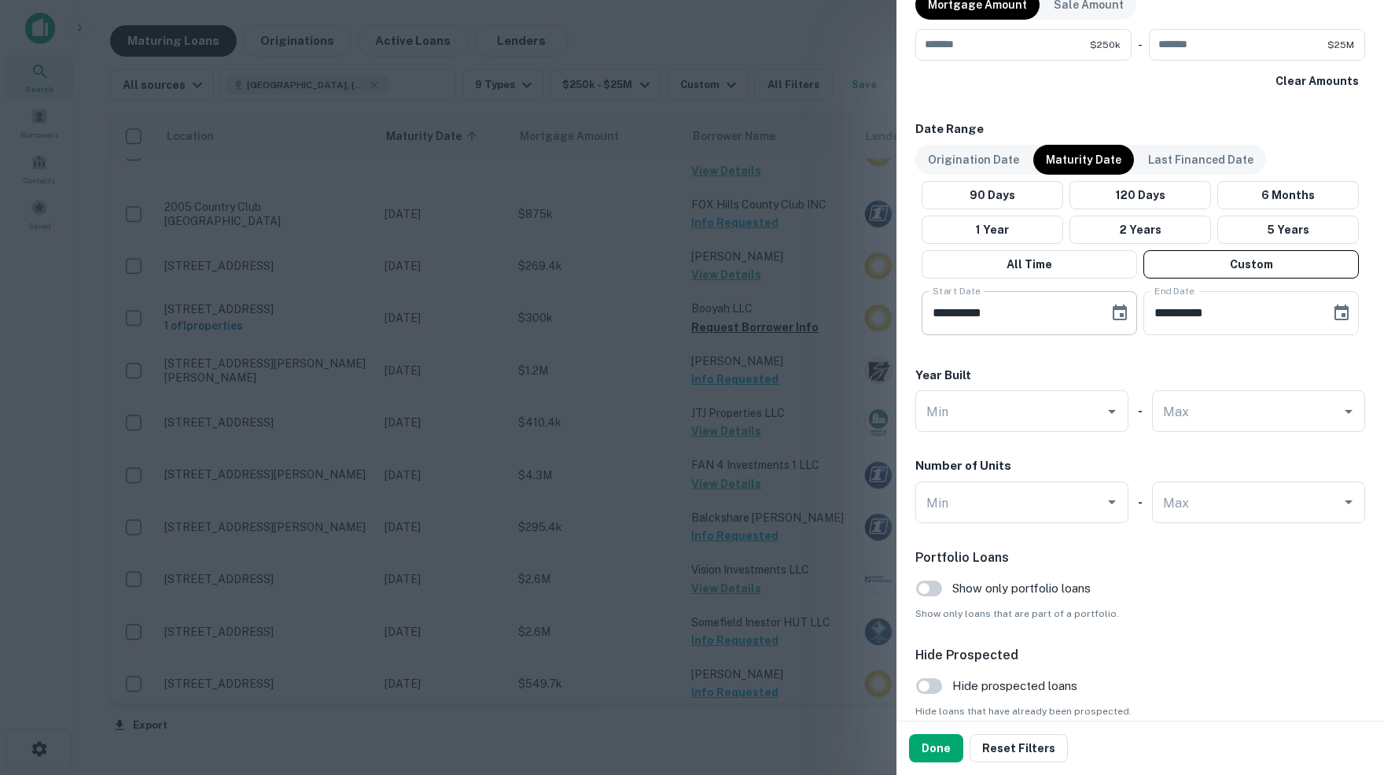
scroll to position [858, 0]
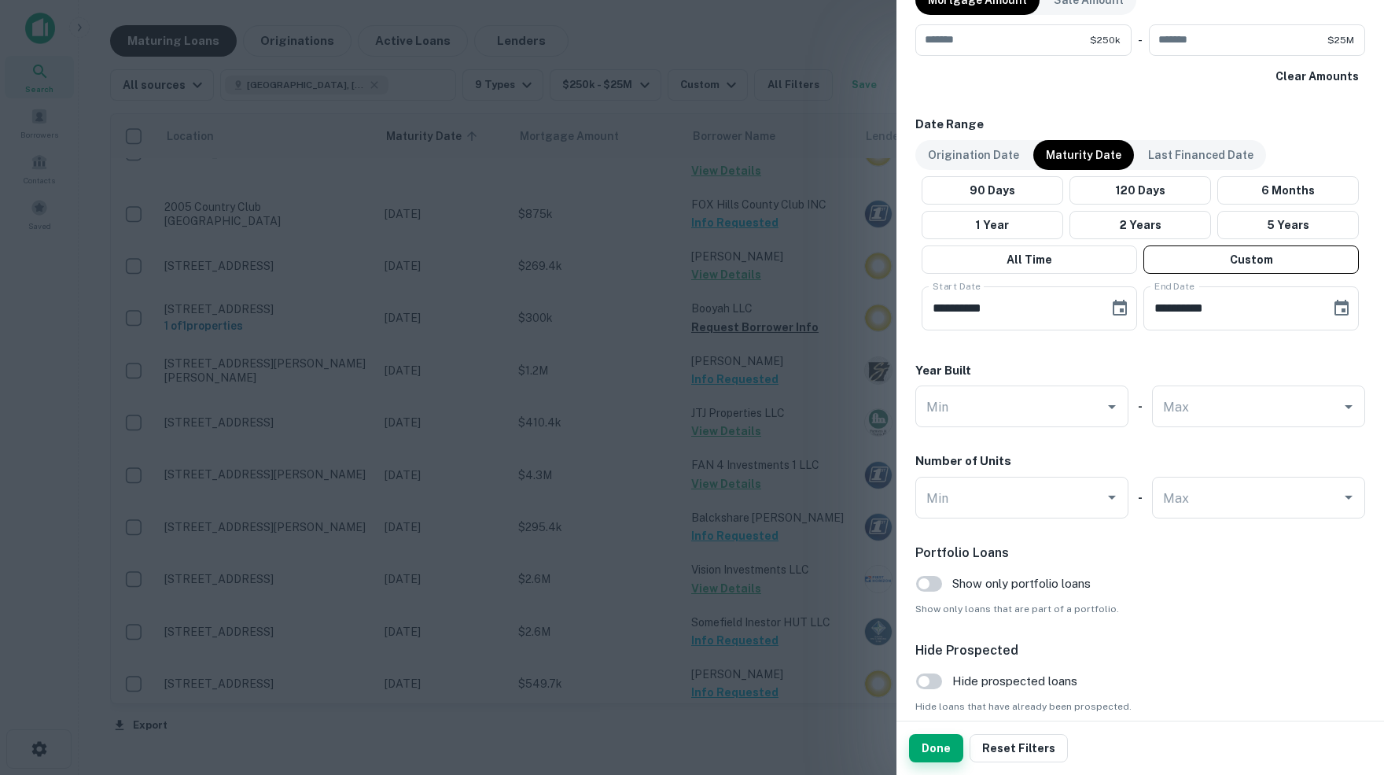
click at [933, 756] on button "Done" at bounding box center [936, 748] width 54 height 28
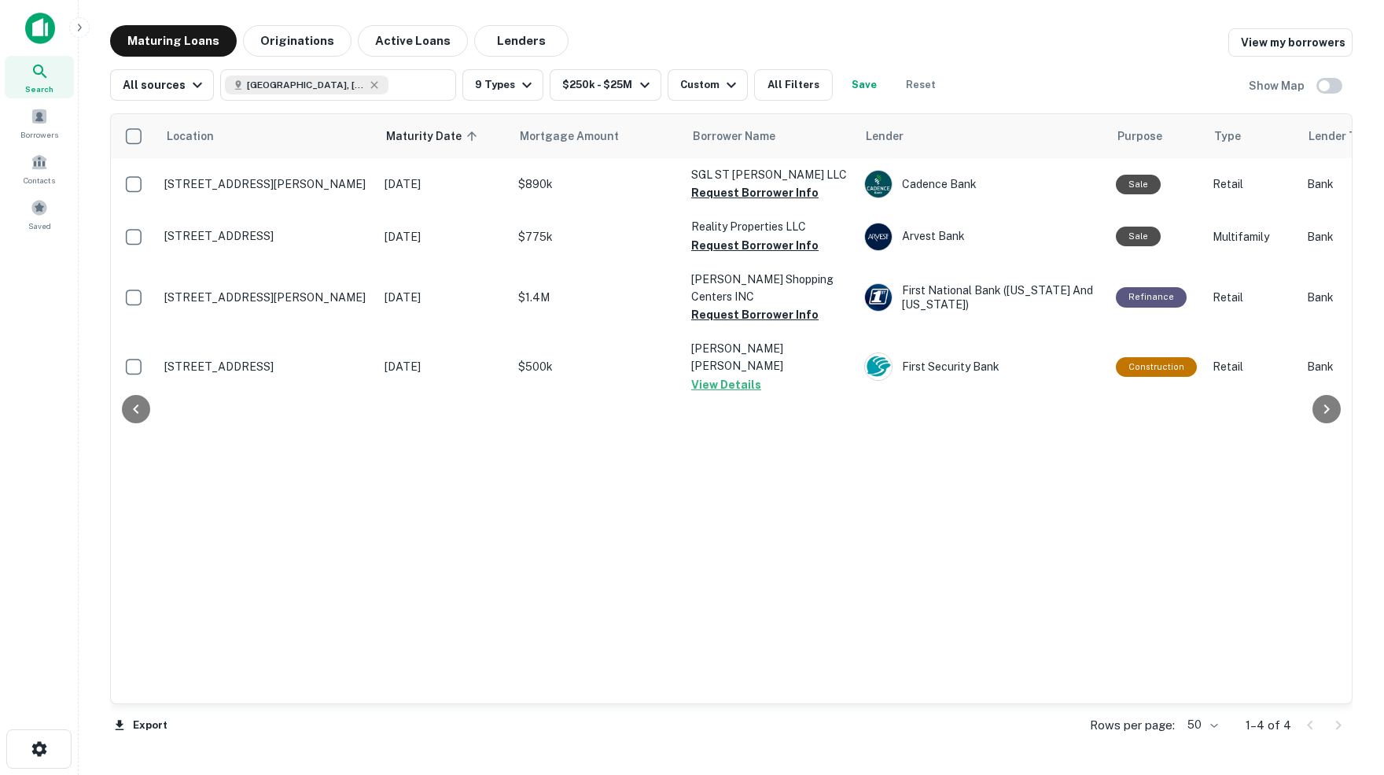
click at [735, 244] on div "Location Maturity Date sorted ascending Mortgage Amount Borrower Name Lender Pu…" at bounding box center [731, 408] width 1241 height 589
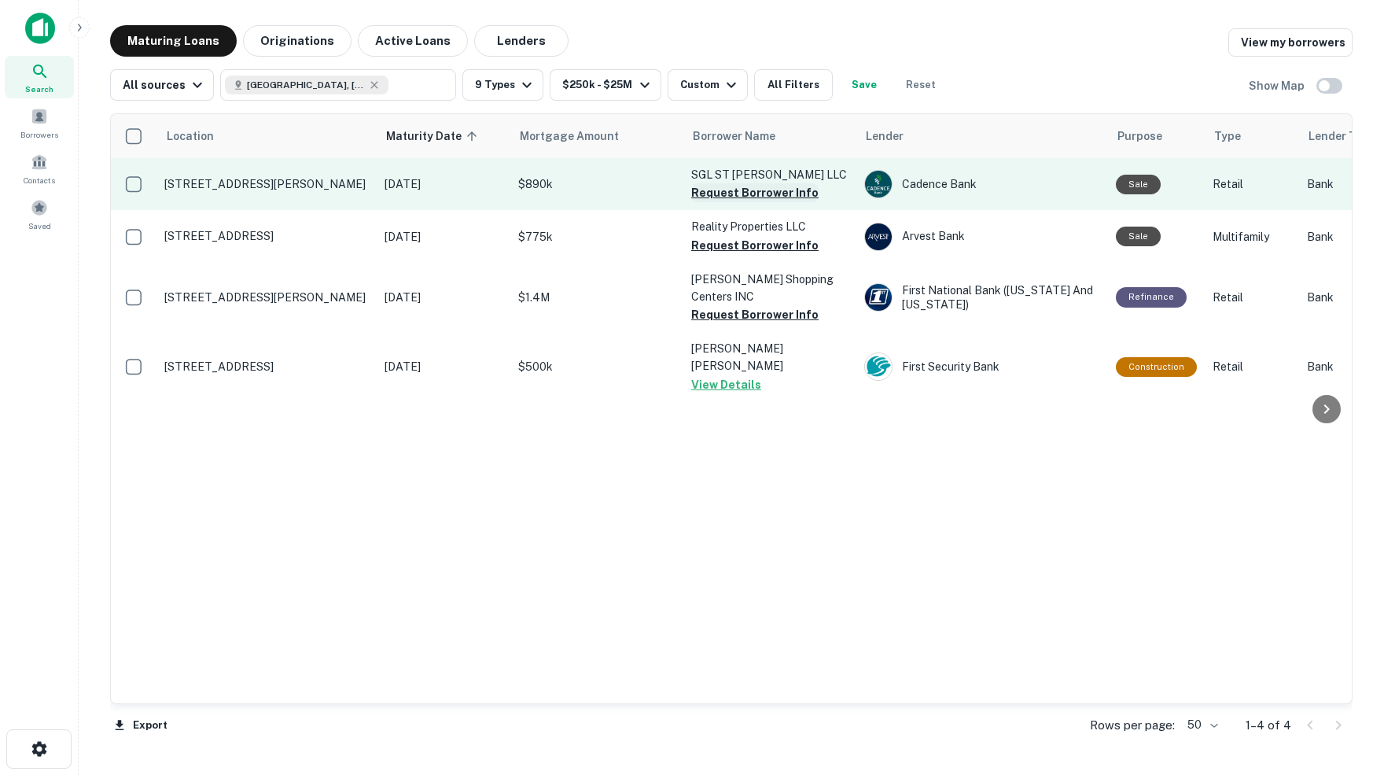
click at [734, 194] on button "Request Borrower Info" at bounding box center [754, 192] width 127 height 19
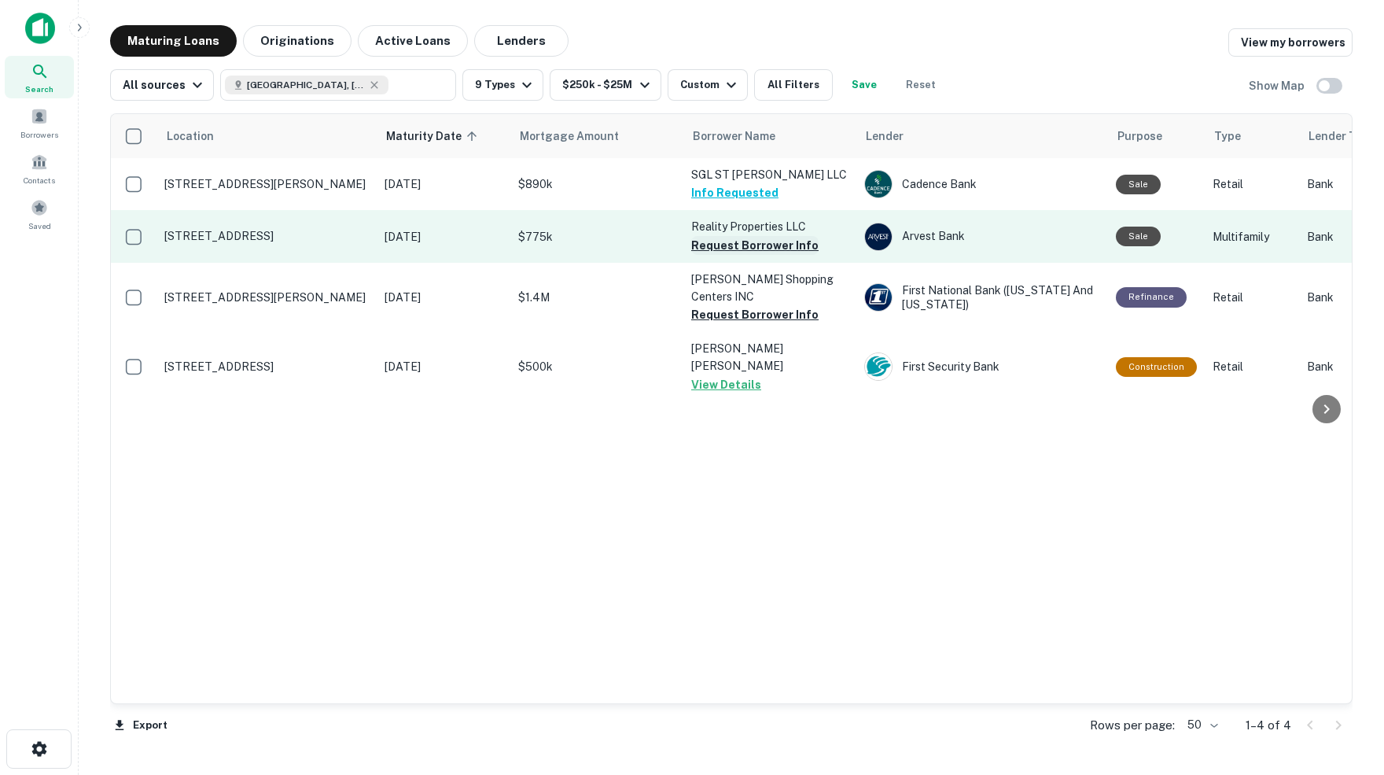
click at [763, 241] on button "Request Borrower Info" at bounding box center [754, 245] width 127 height 19
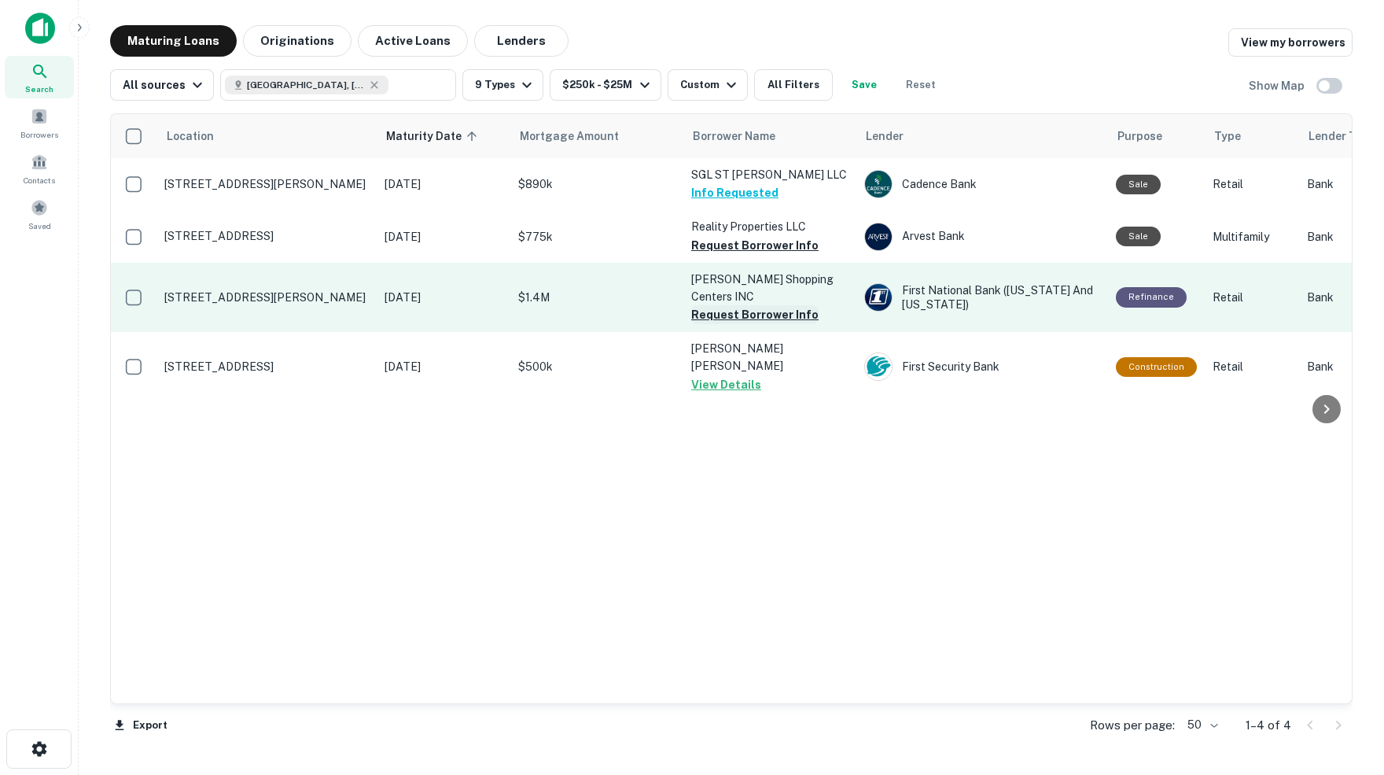
click at [764, 311] on button "Request Borrower Info" at bounding box center [754, 314] width 127 height 19
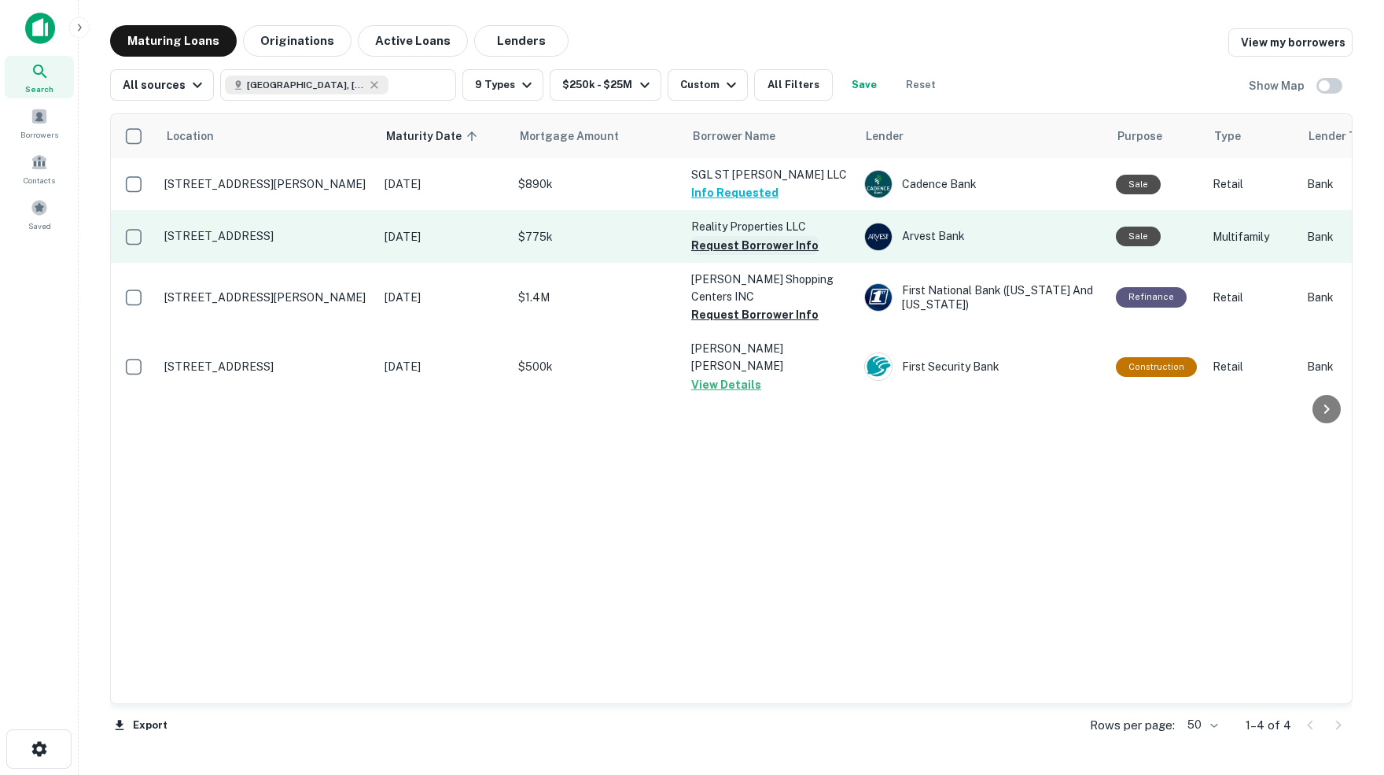
click at [756, 243] on button "Request Borrower Info" at bounding box center [754, 245] width 127 height 19
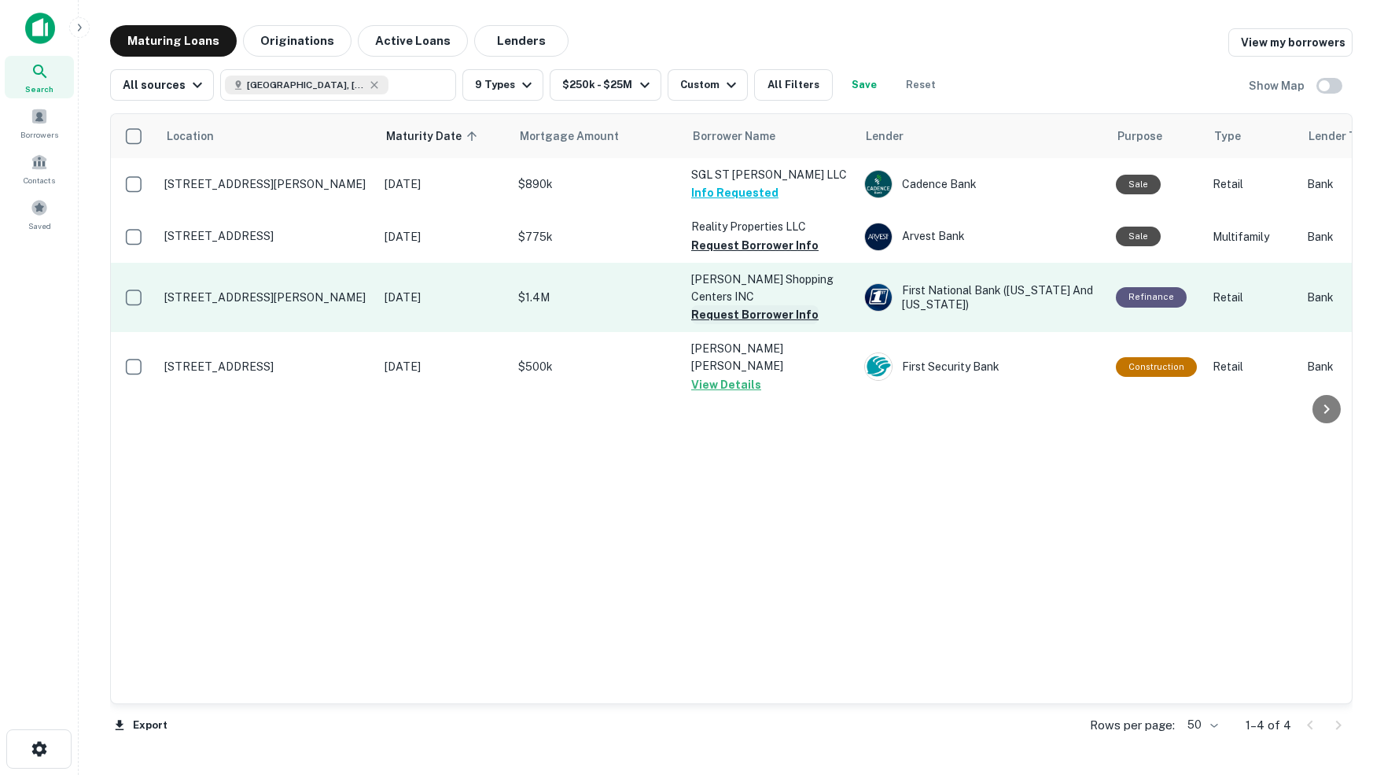
click at [762, 311] on button "Request Borrower Info" at bounding box center [754, 314] width 127 height 19
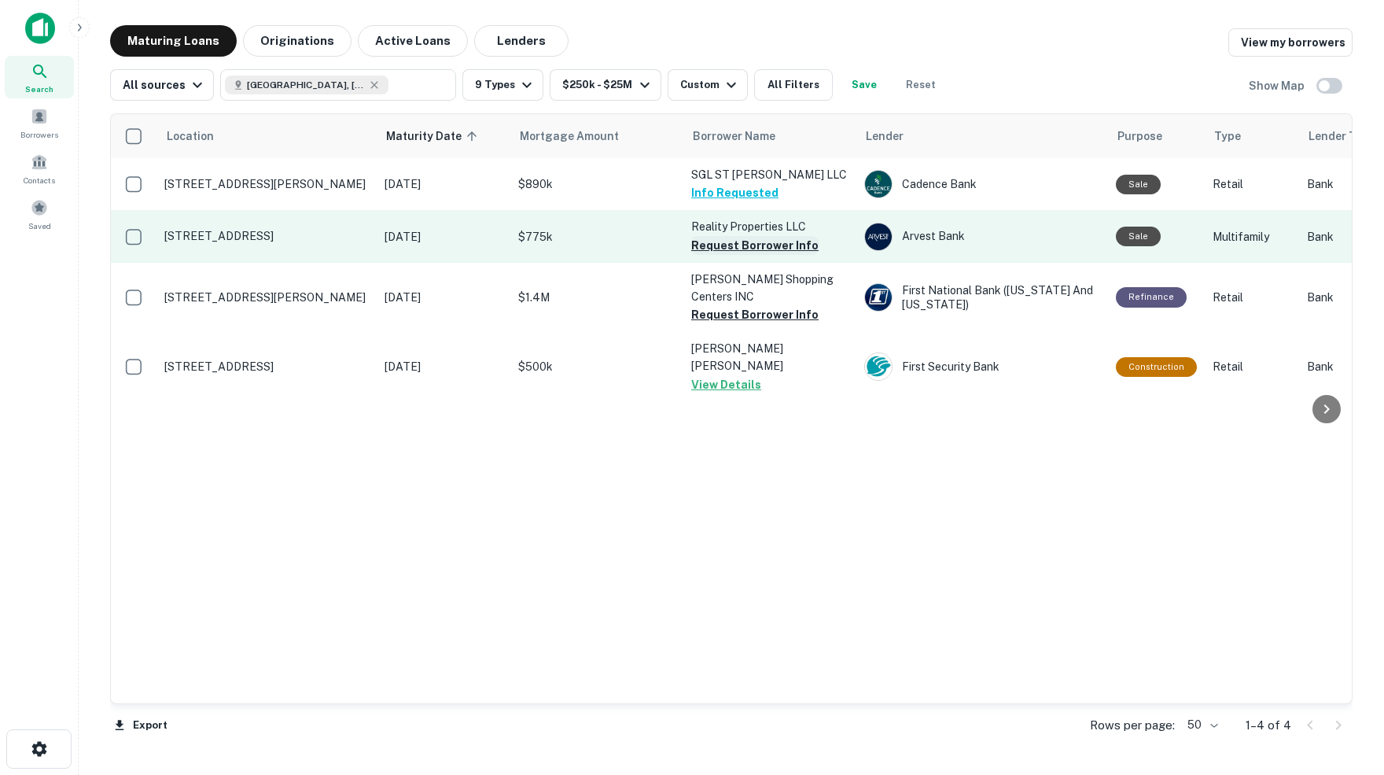
click at [748, 243] on button "Request Borrower Info" at bounding box center [754, 245] width 127 height 19
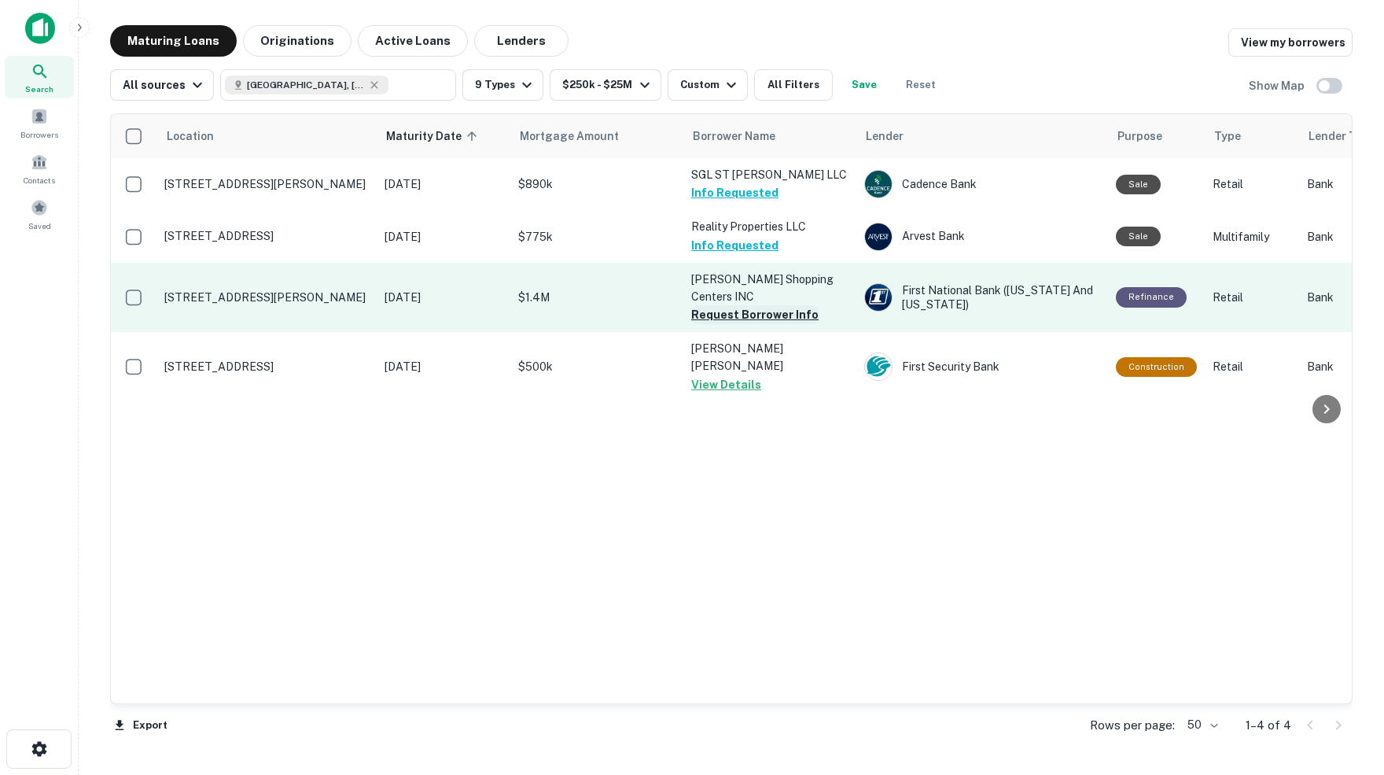
click at [759, 310] on button "Request Borrower Info" at bounding box center [754, 314] width 127 height 19
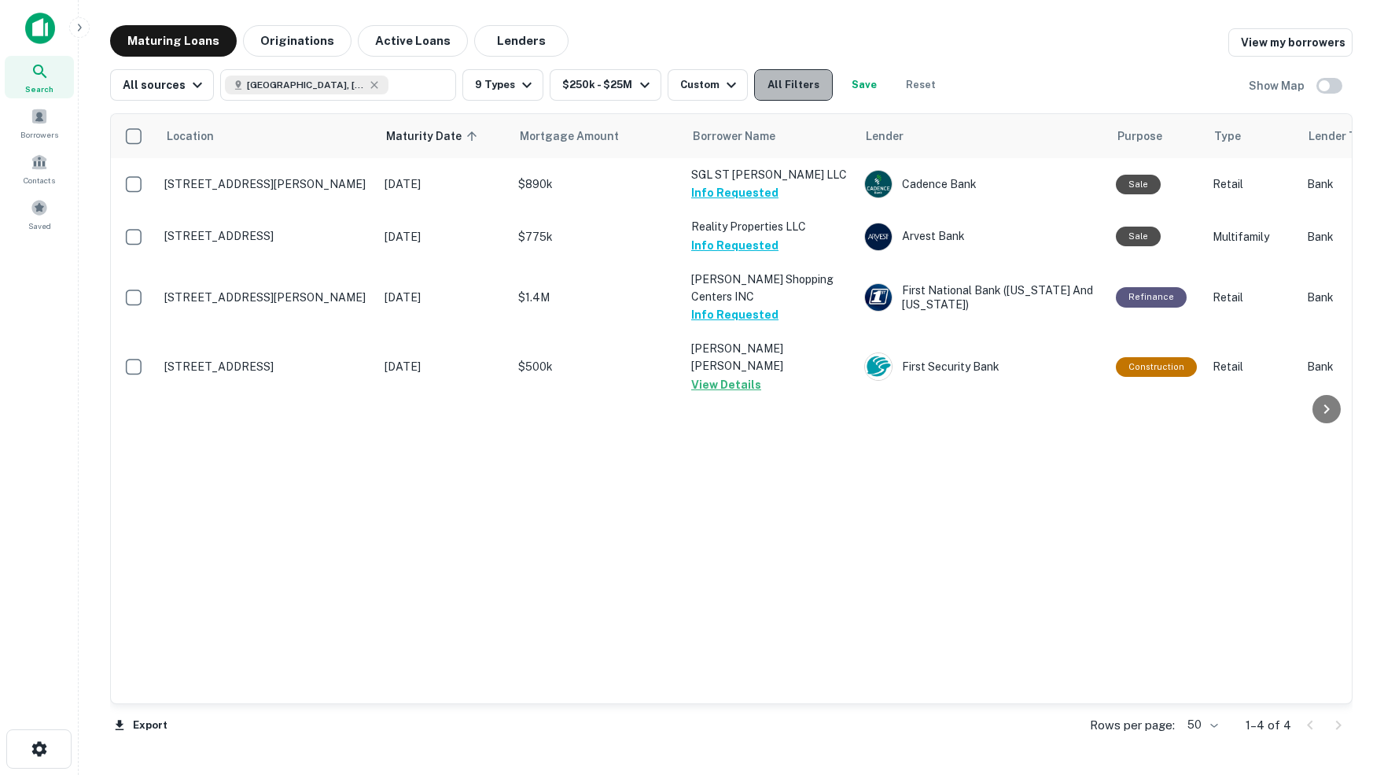
click at [819, 88] on button "All Filters" at bounding box center [793, 84] width 79 height 31
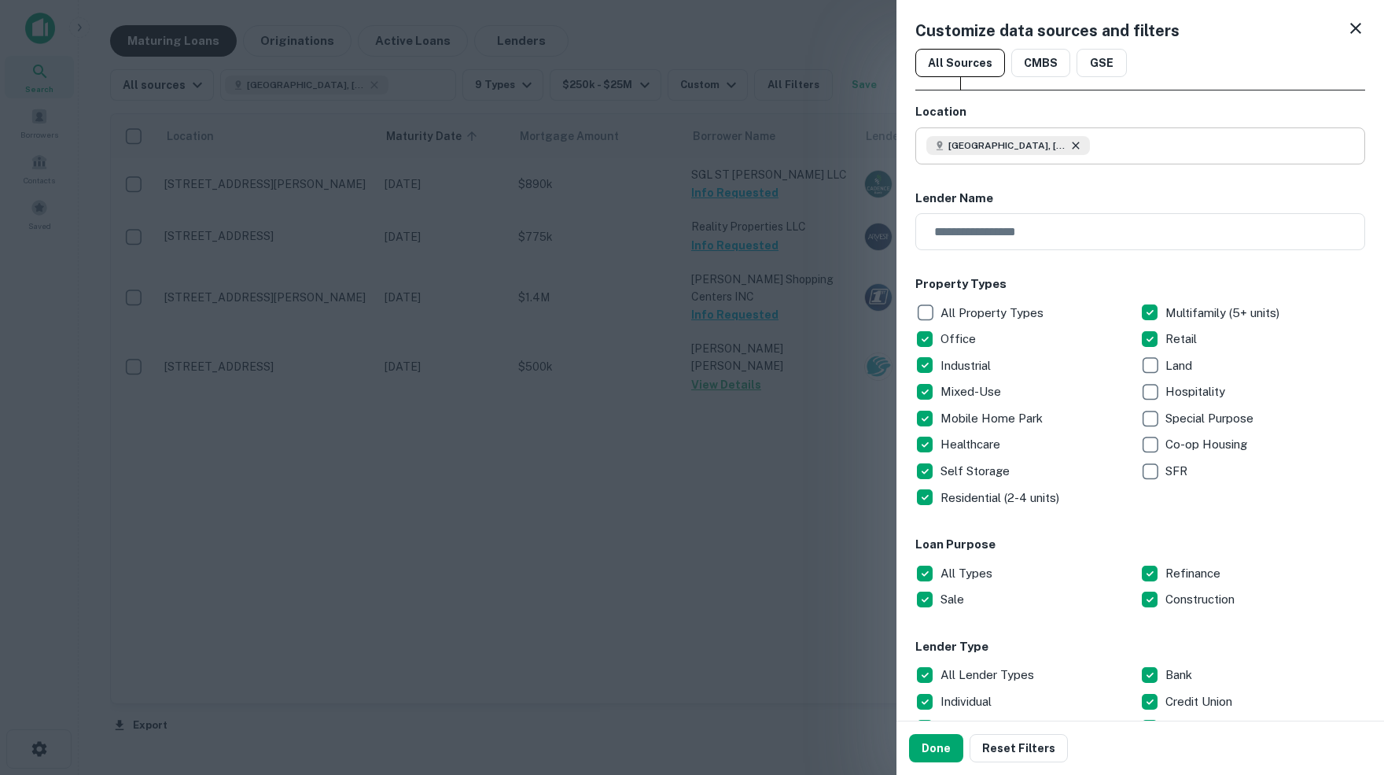
click at [1078, 149] on icon at bounding box center [1075, 145] width 13 height 13
click at [1041, 149] on input "text" at bounding box center [1145, 145] width 439 height 37
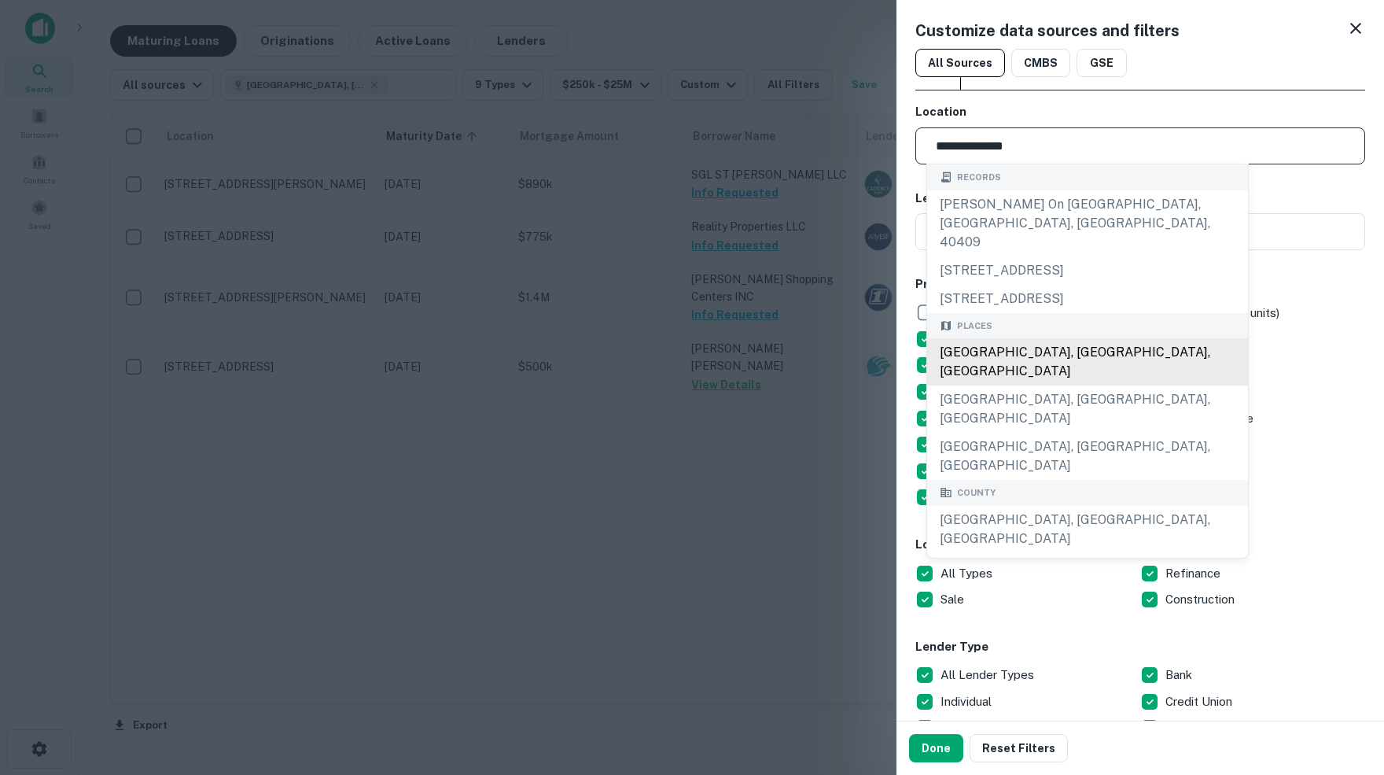
click at [1037, 358] on div "Pulaski County, AR, USA" at bounding box center [1087, 361] width 321 height 47
type input "**********"
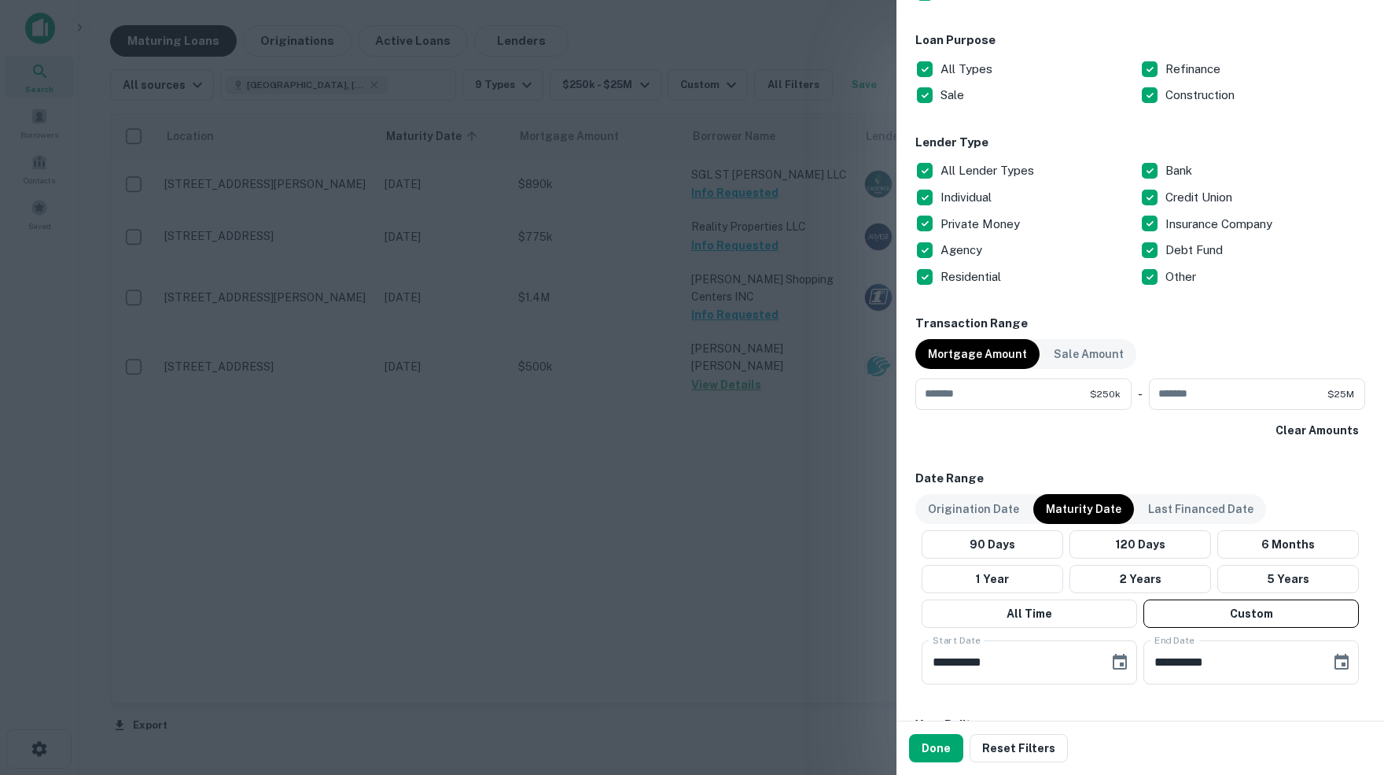
scroll to position [506, 0]
click at [935, 753] on button "Done" at bounding box center [936, 748] width 54 height 28
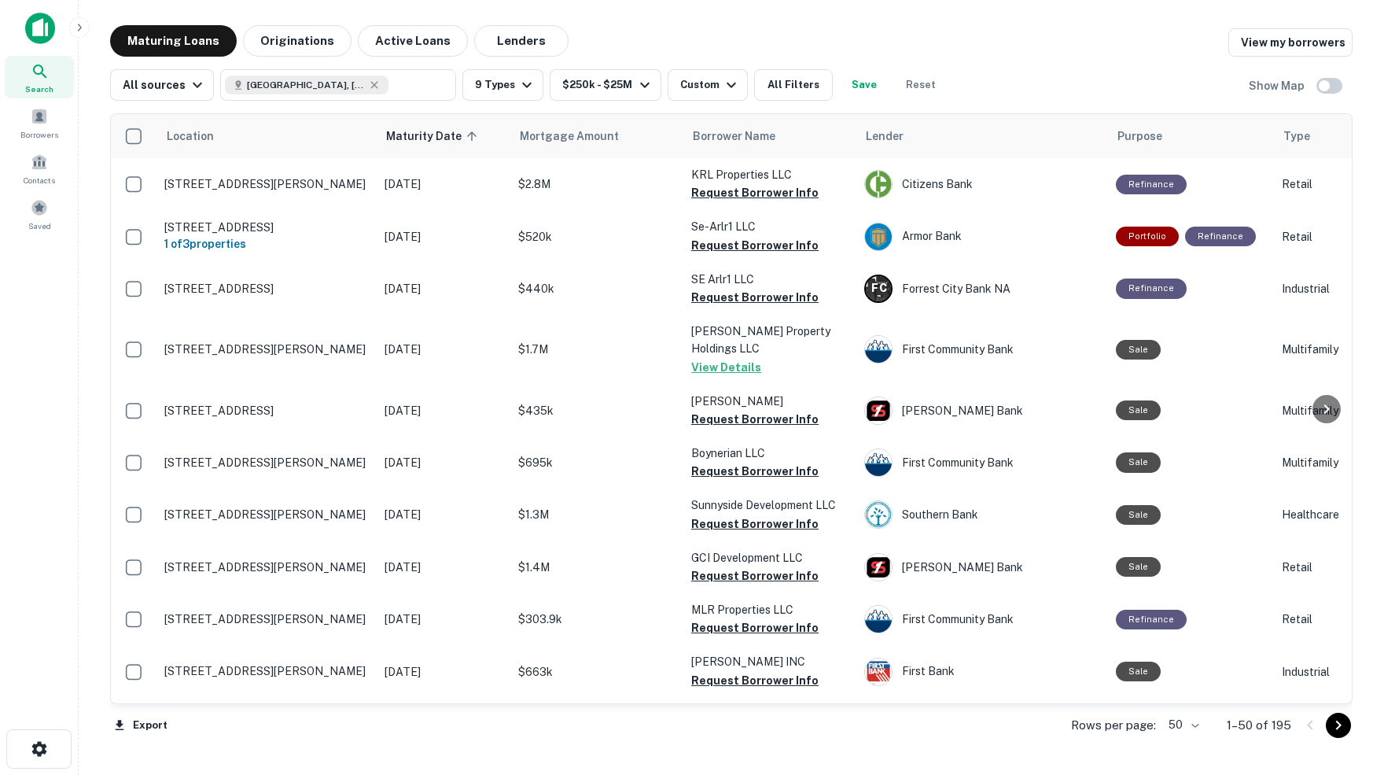
click at [1188, 724] on body "Search Borrowers Contacts Saved Maturing Loans Originations Active Loans Lender…" at bounding box center [692, 387] width 1384 height 775
click at [1176, 745] on li "100" at bounding box center [1177, 743] width 46 height 28
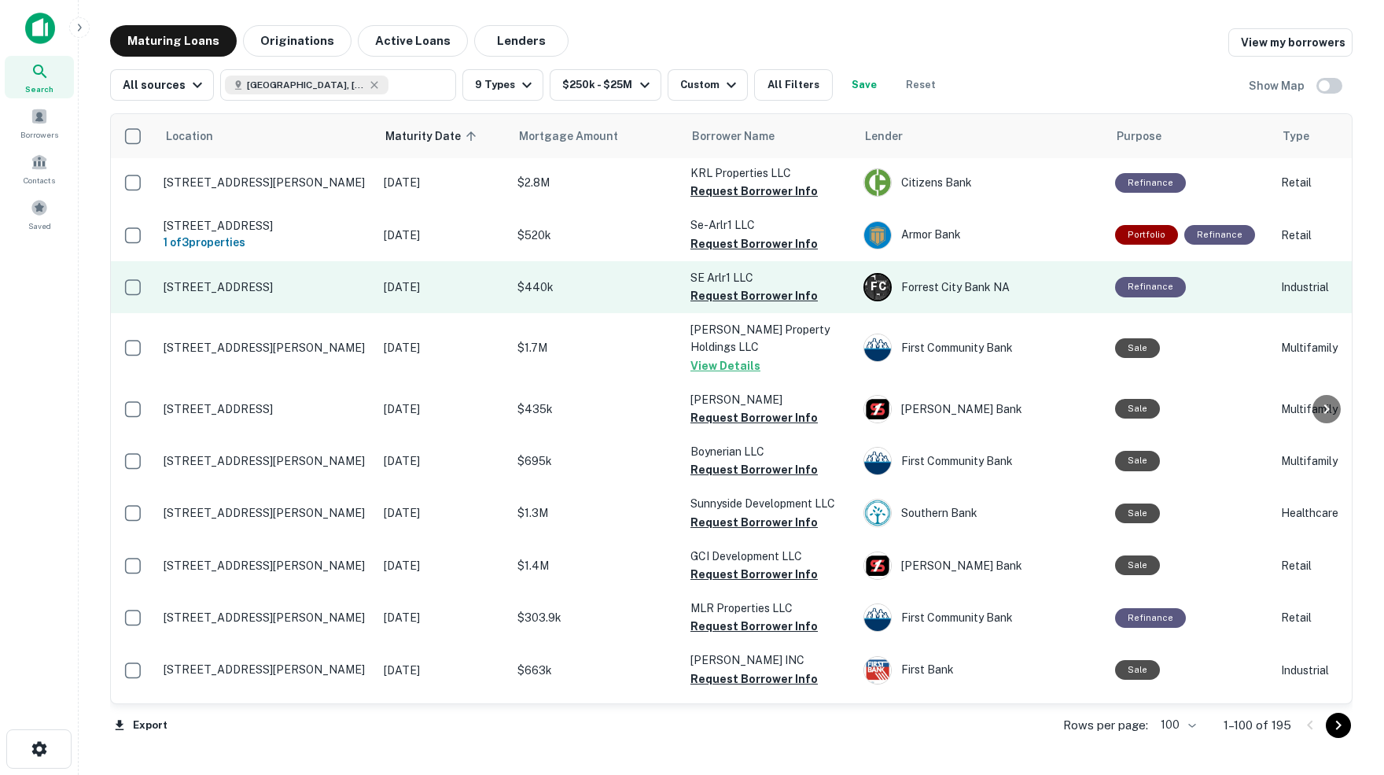
scroll to position [1, 1]
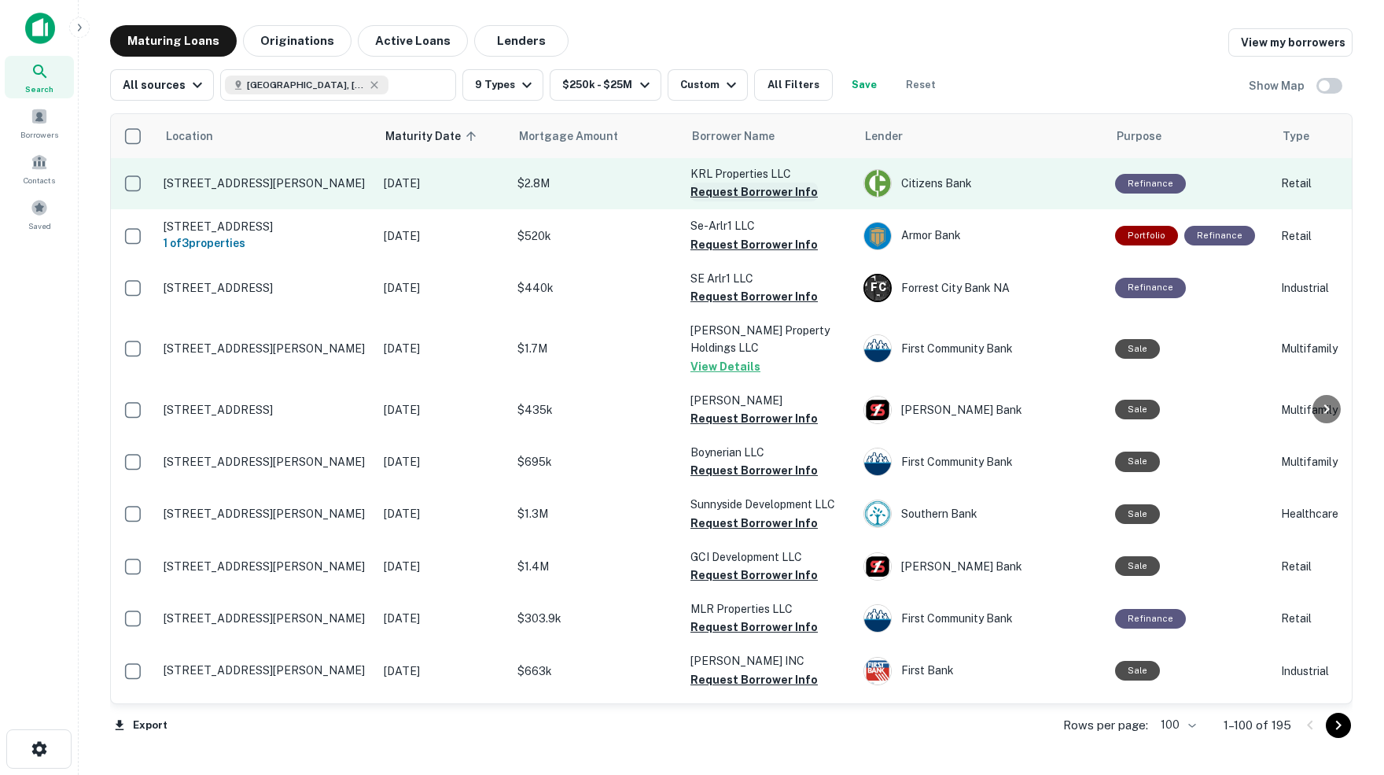
click at [756, 191] on button "Request Borrower Info" at bounding box center [753, 191] width 127 height 19
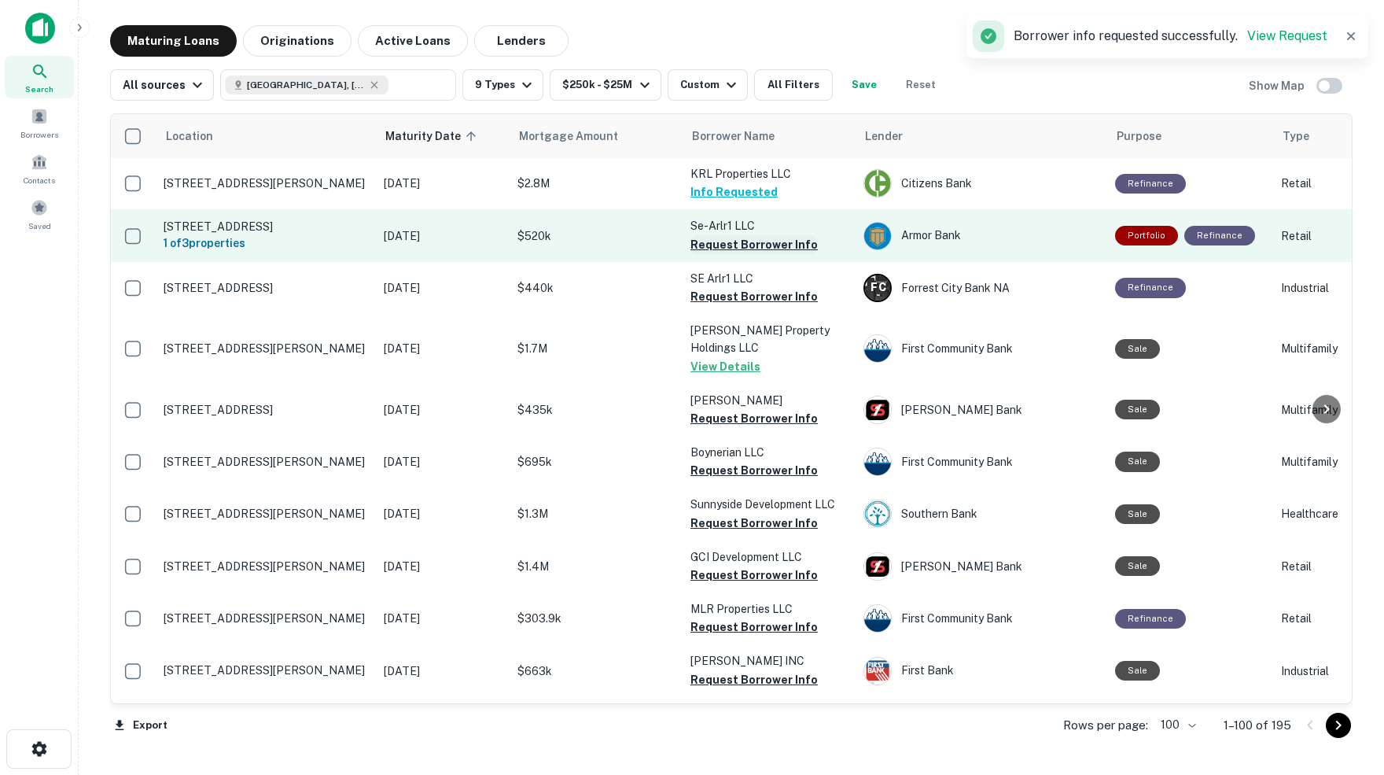
click at [719, 244] on button "Request Borrower Info" at bounding box center [753, 244] width 127 height 19
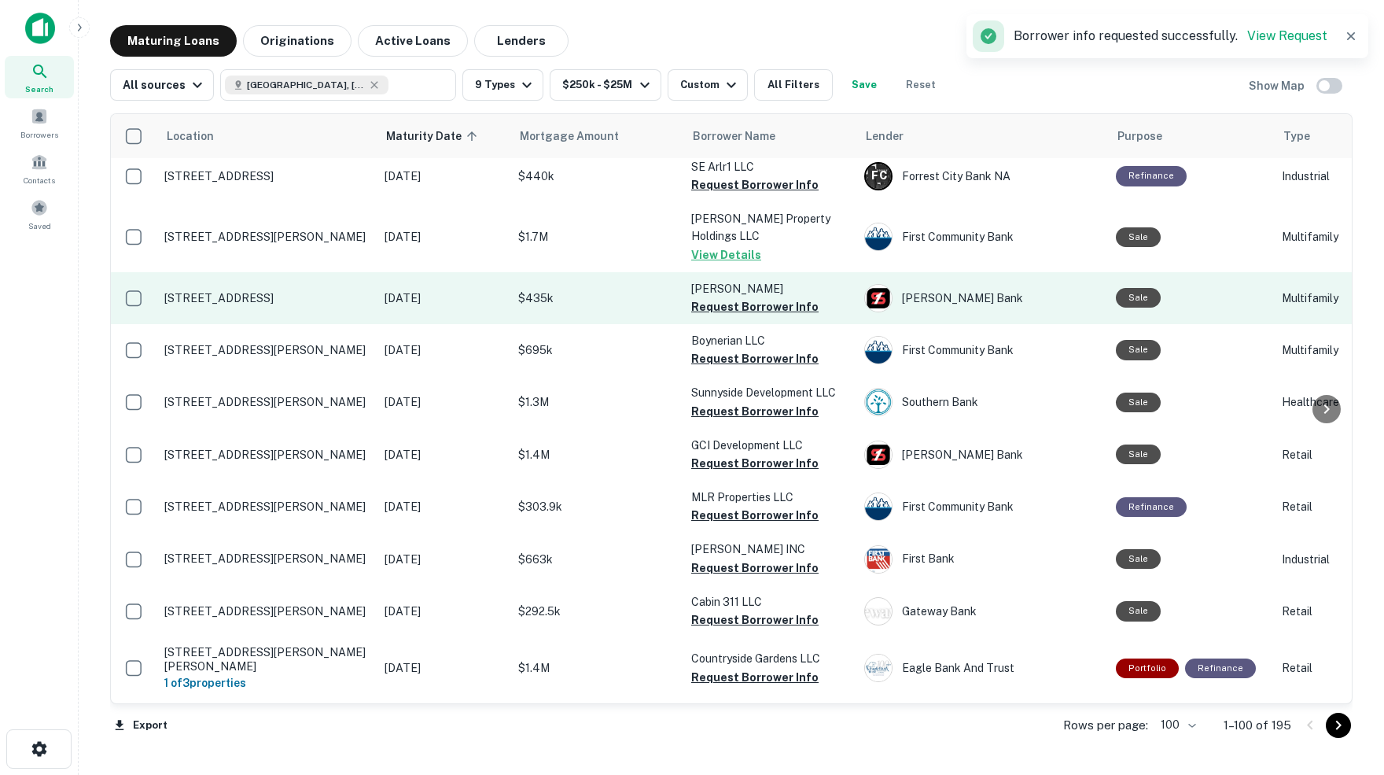
scroll to position [116, 0]
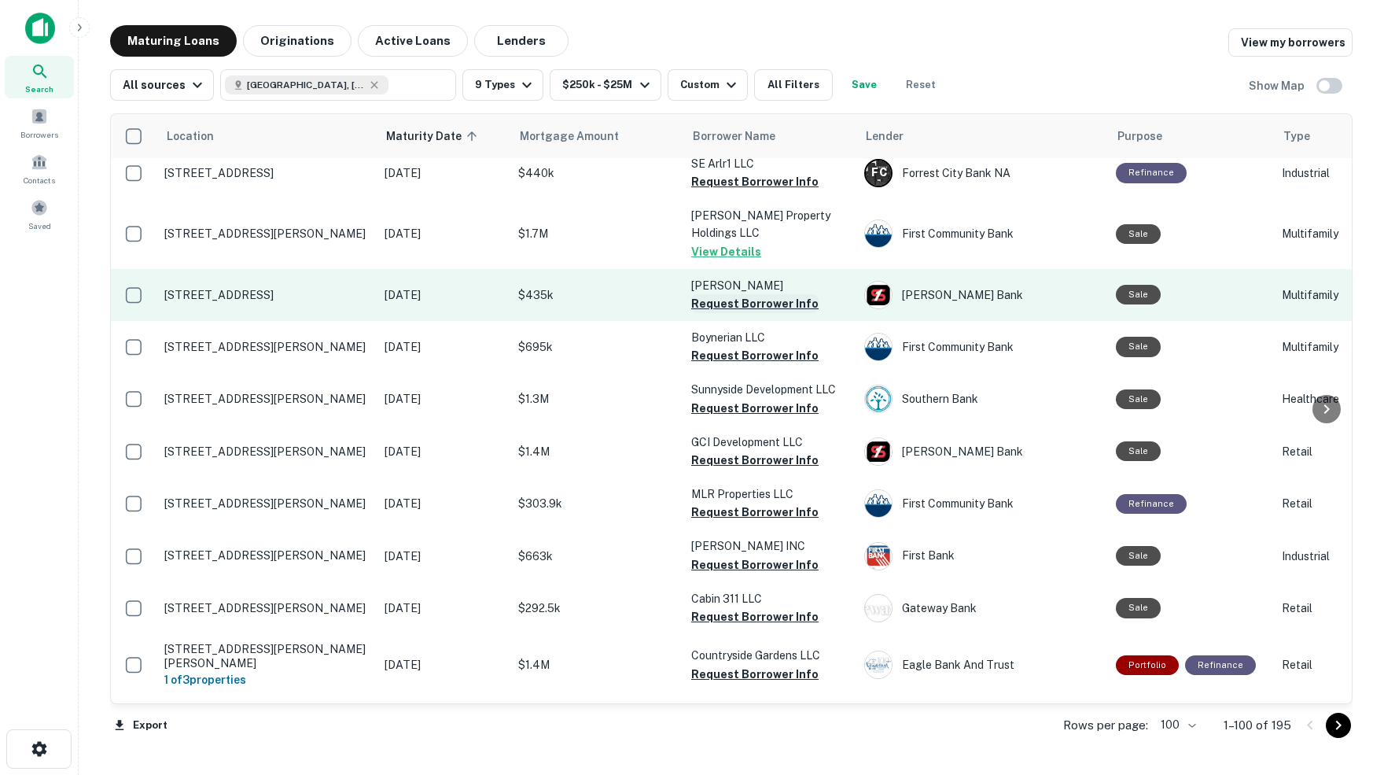
click at [727, 305] on button "Request Borrower Info" at bounding box center [754, 303] width 127 height 19
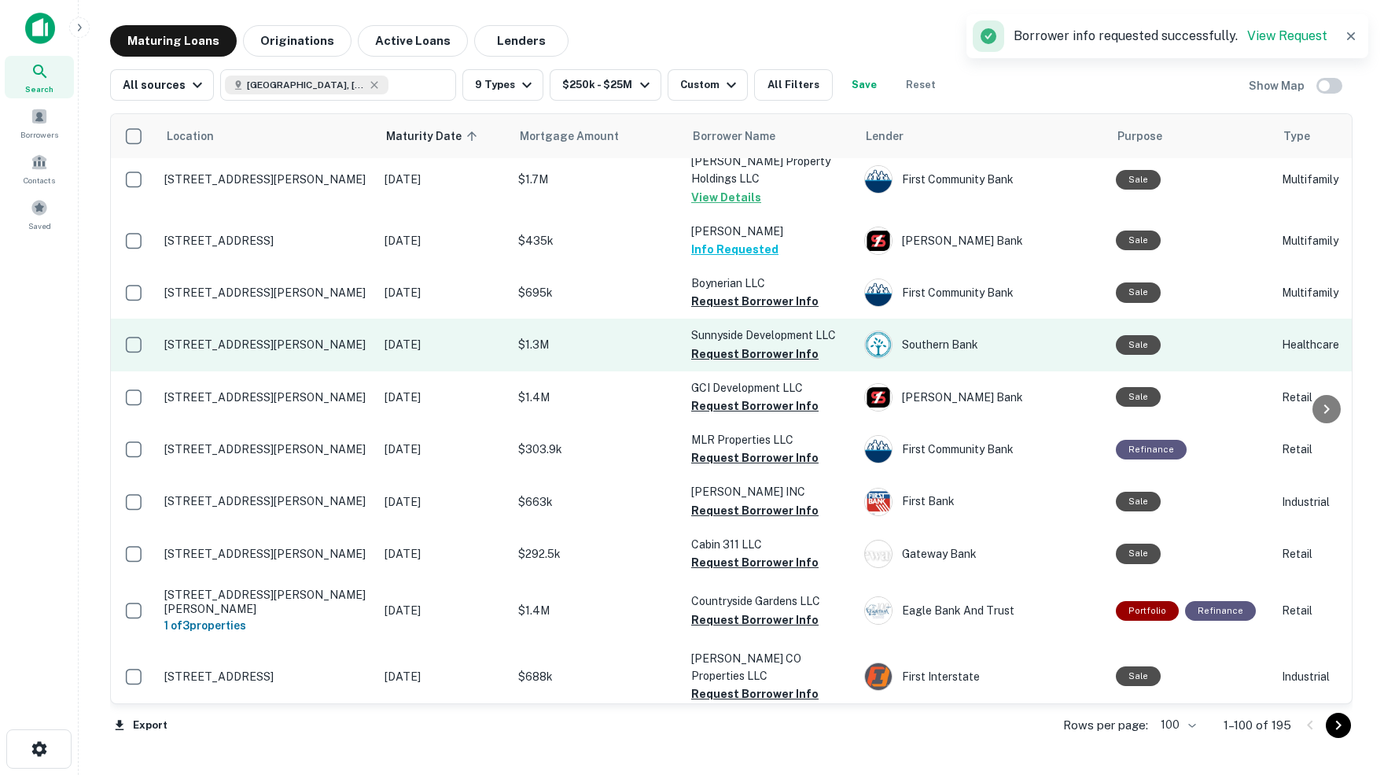
scroll to position [173, 0]
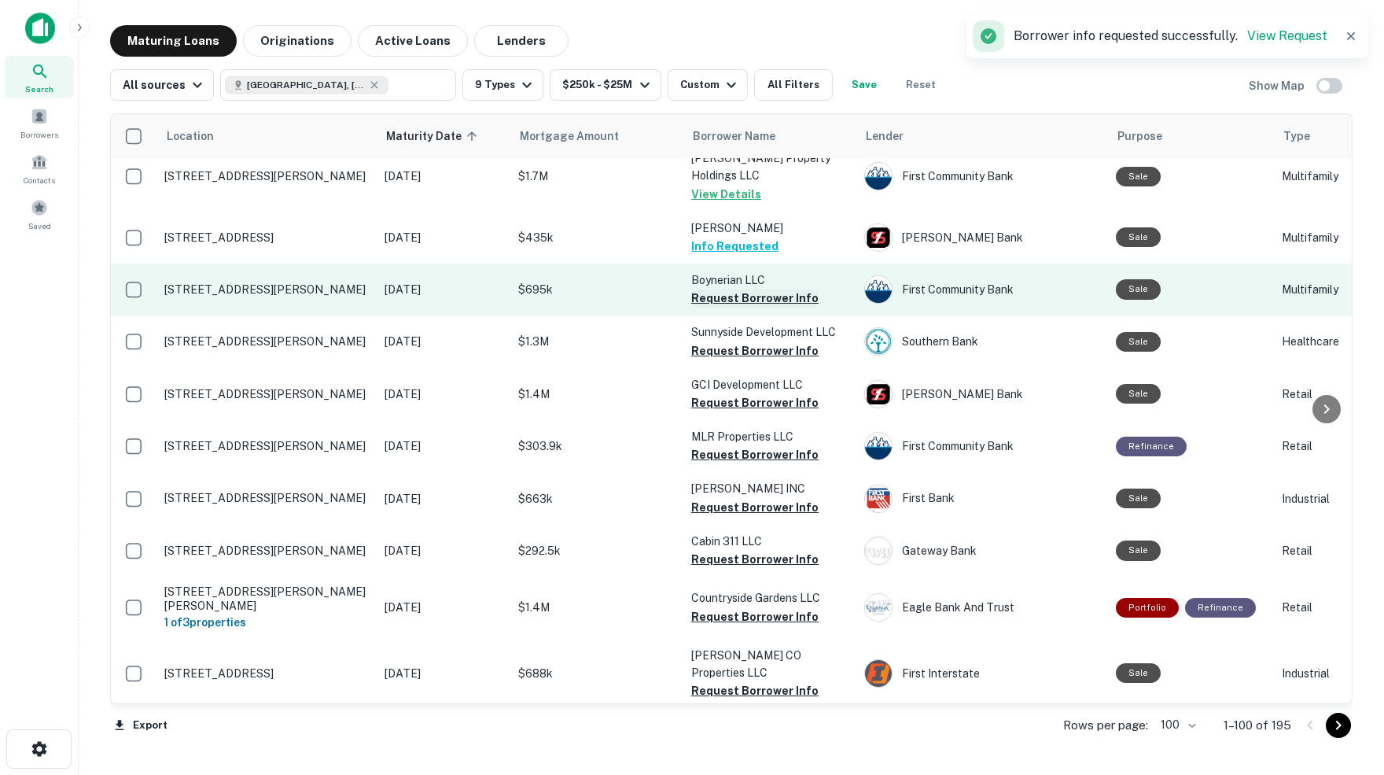
click at [716, 298] on button "Request Borrower Info" at bounding box center [754, 298] width 127 height 19
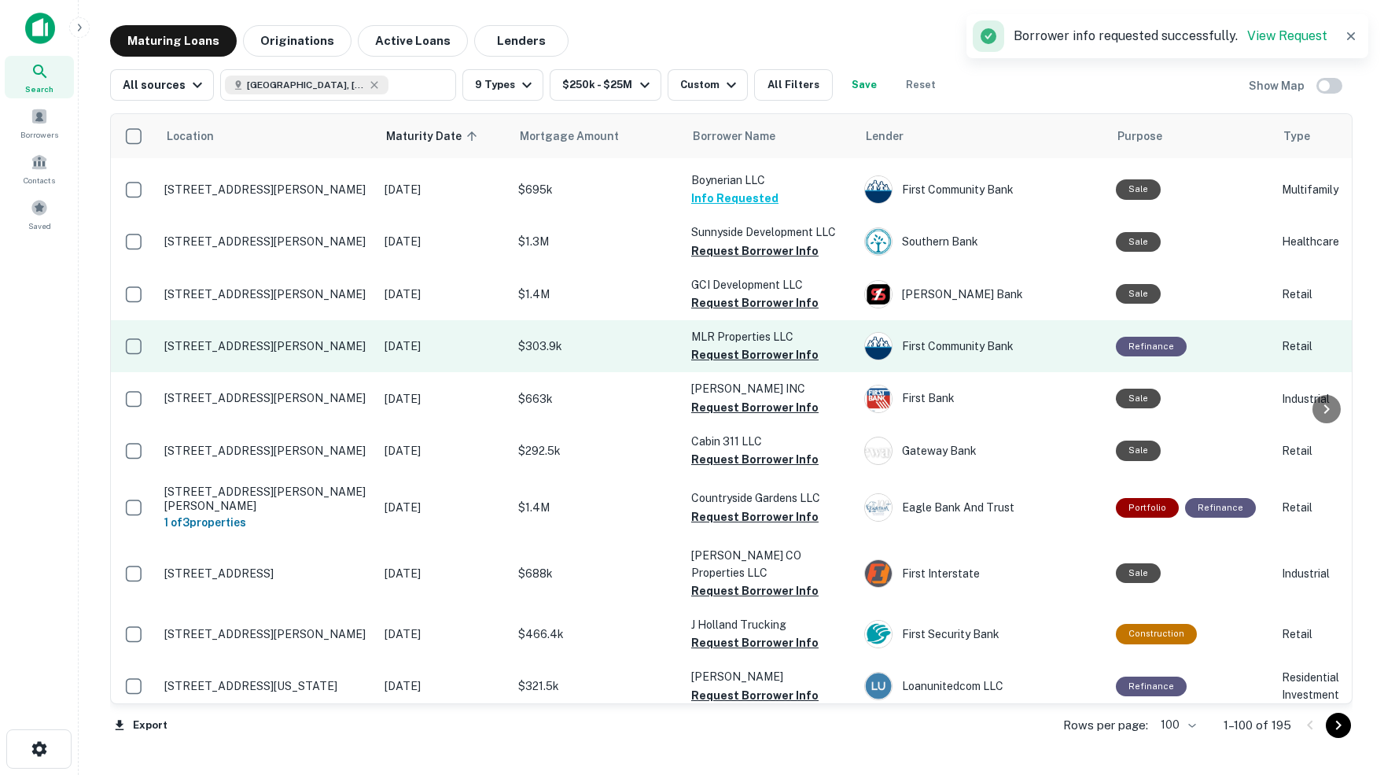
scroll to position [273, 1]
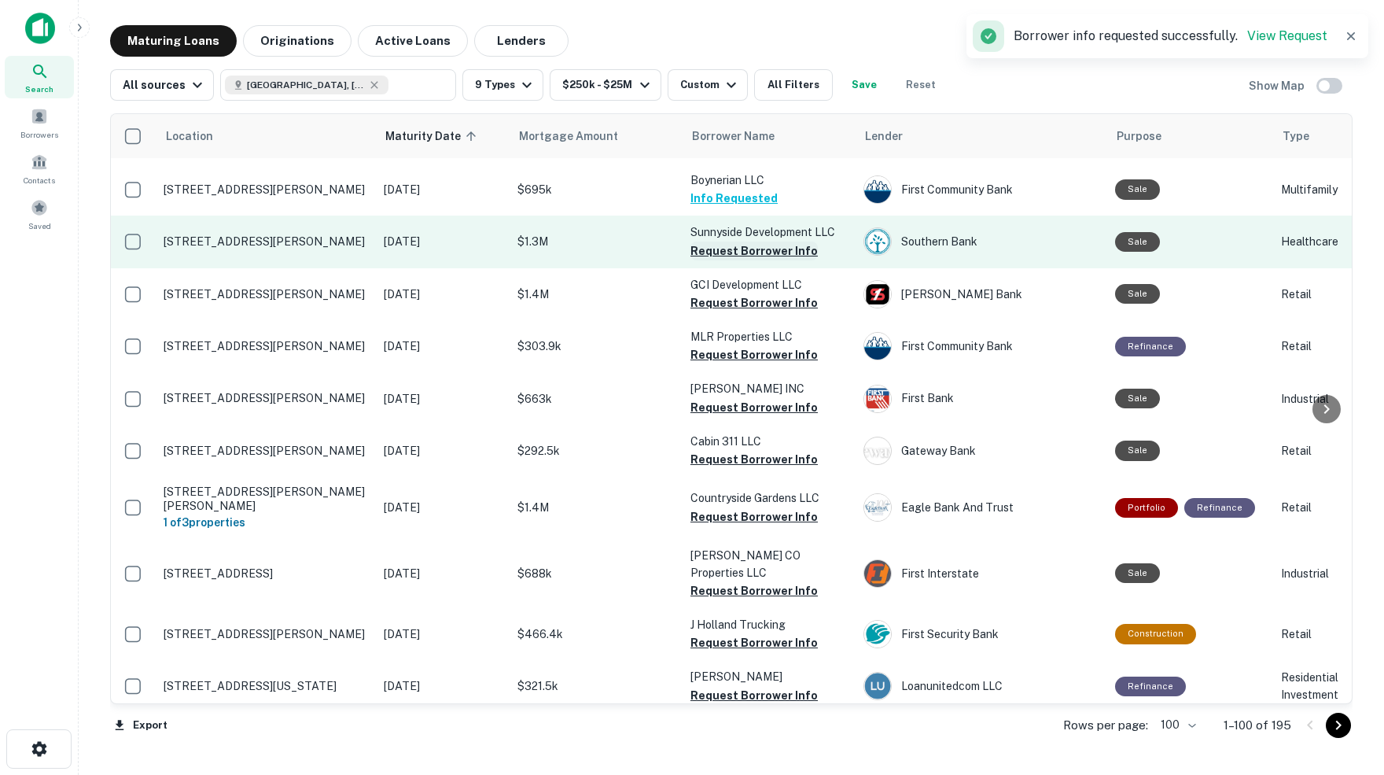
click at [706, 250] on button "Request Borrower Info" at bounding box center [753, 250] width 127 height 19
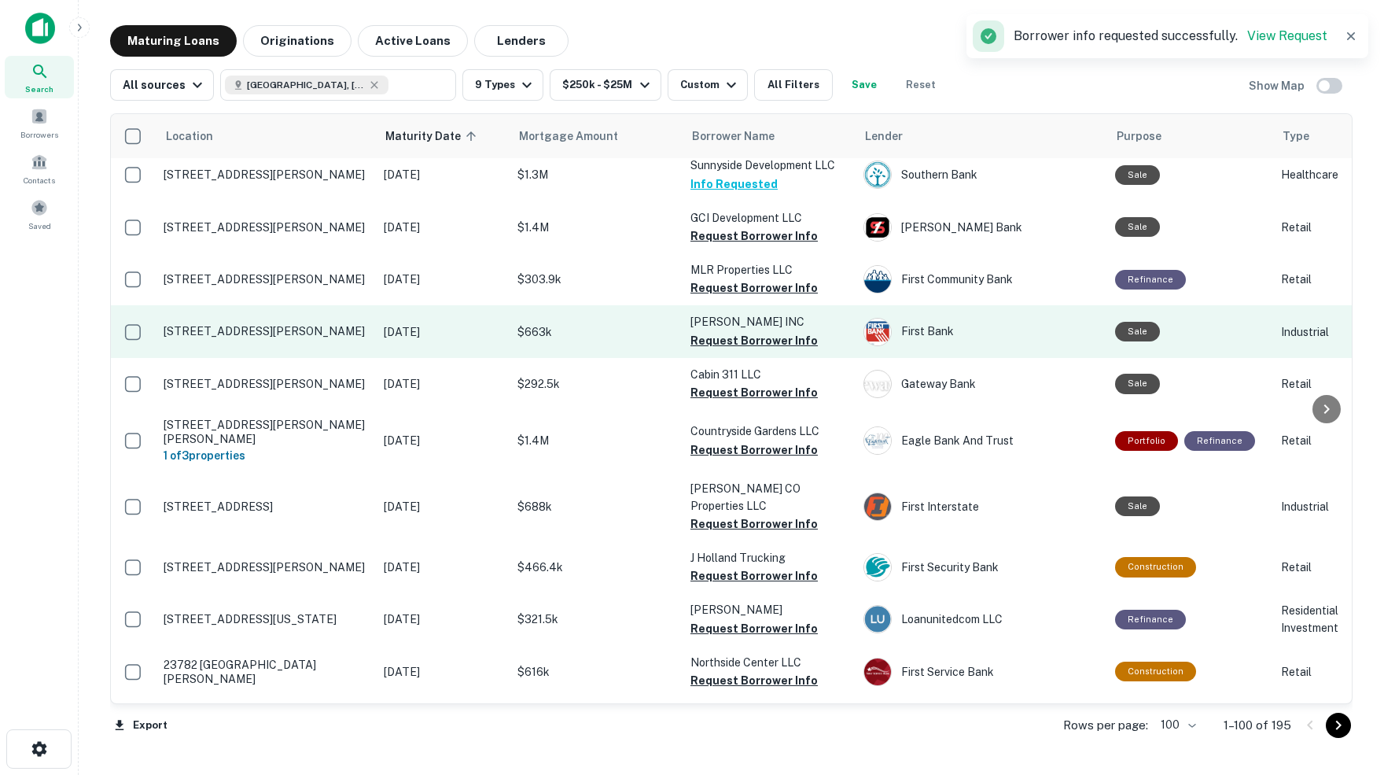
scroll to position [340, 0]
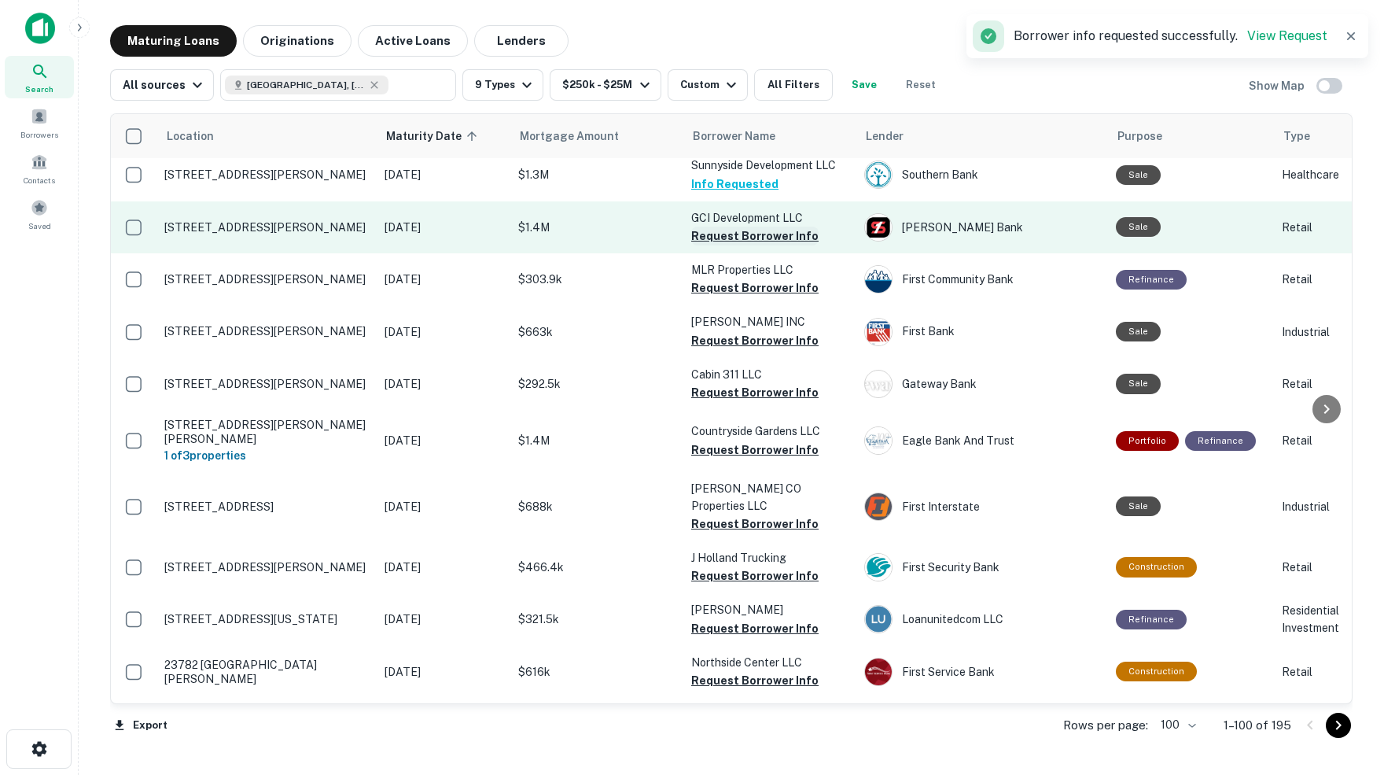
click at [742, 232] on button "Request Borrower Info" at bounding box center [754, 235] width 127 height 19
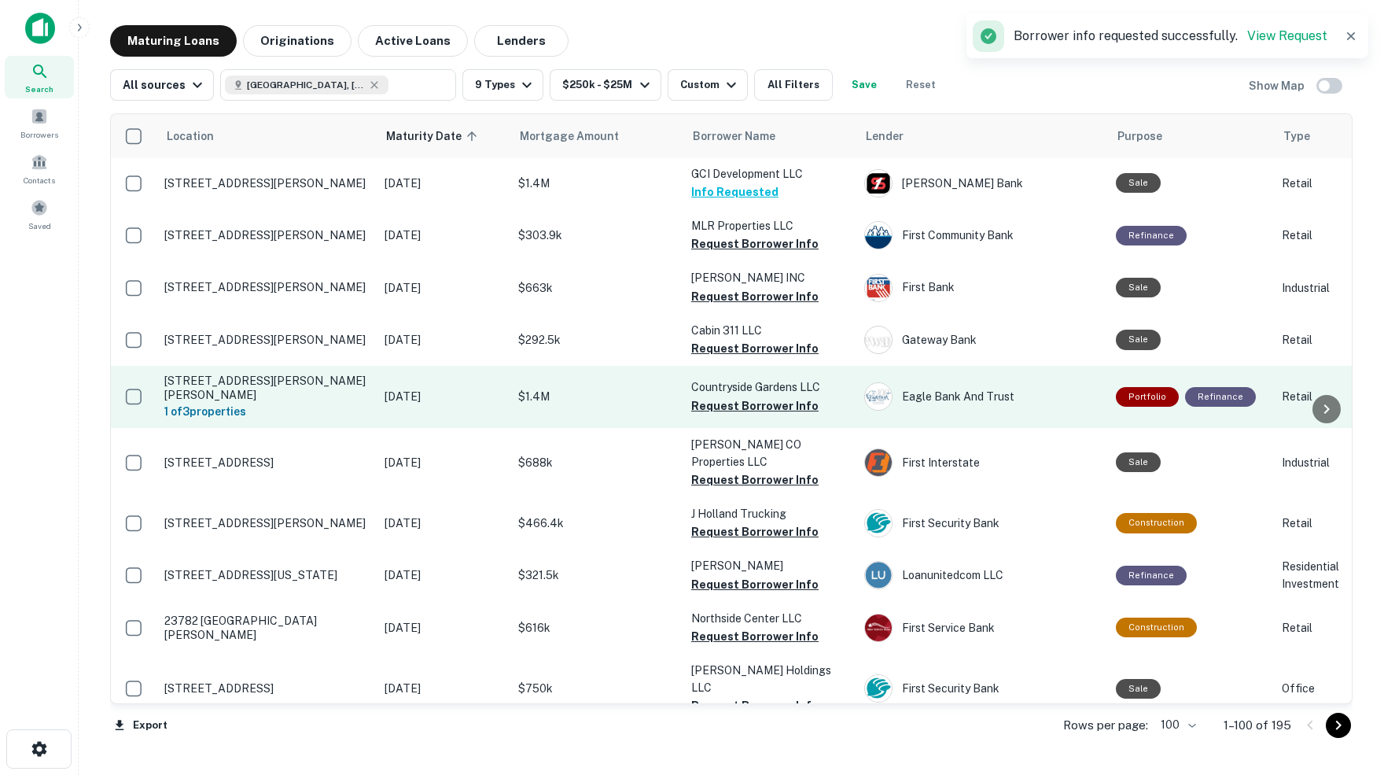
scroll to position [390, 0]
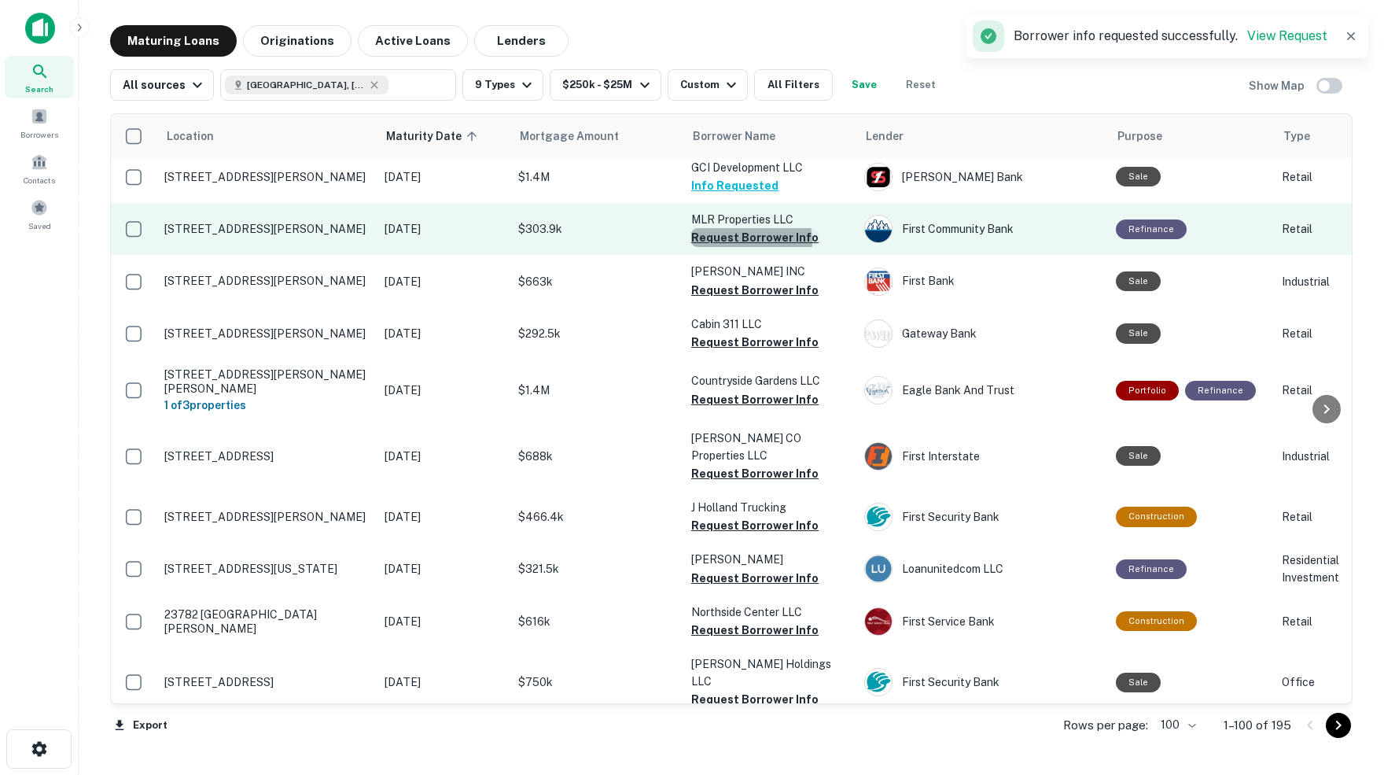
click at [750, 237] on button "Request Borrower Info" at bounding box center [754, 237] width 127 height 19
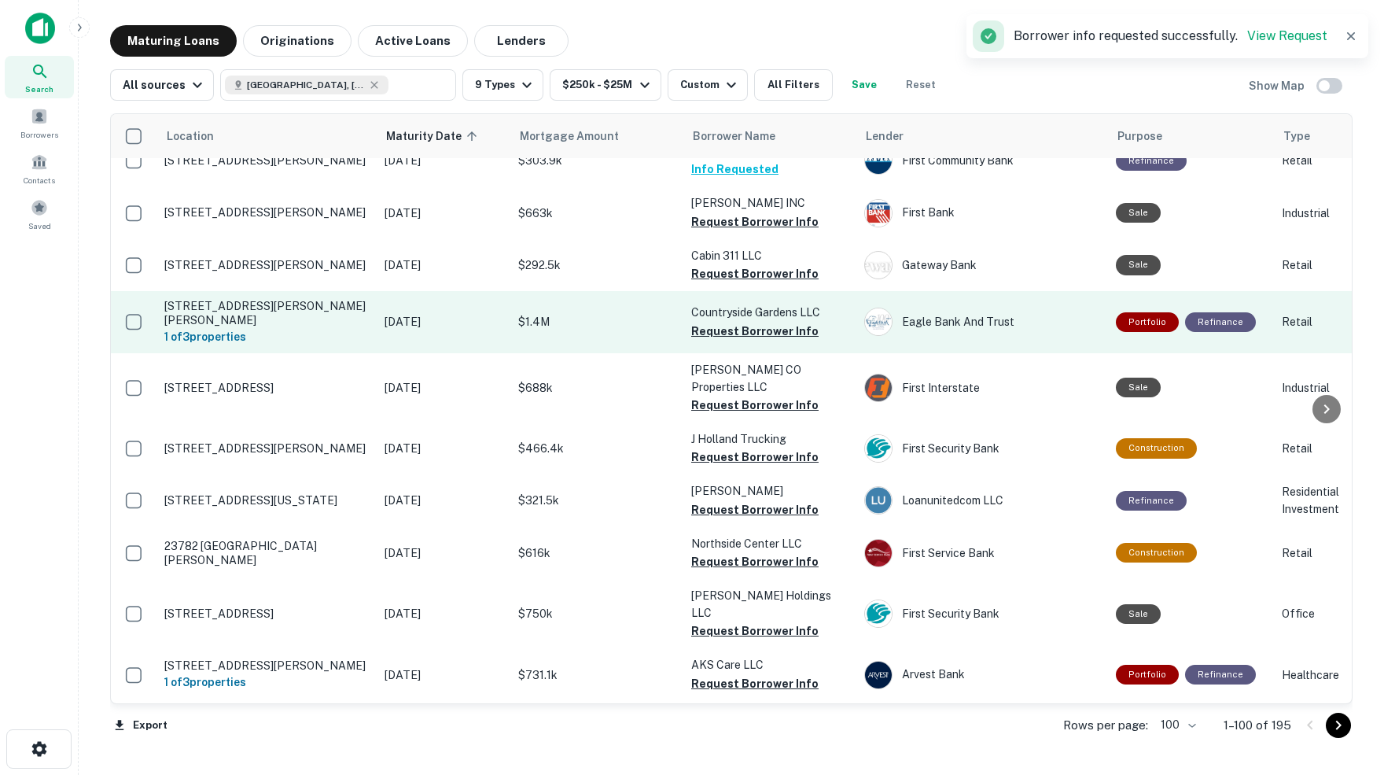
scroll to position [462, 0]
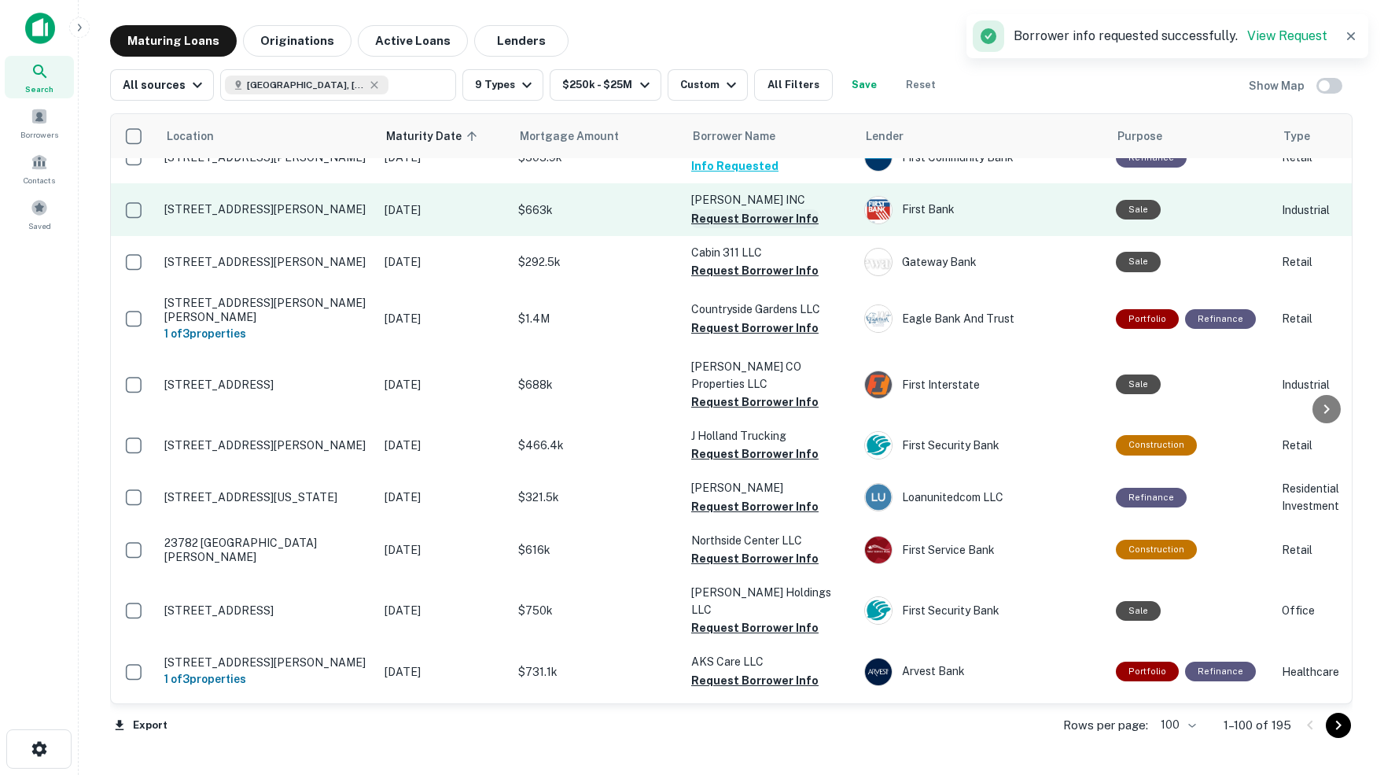
click at [764, 215] on button "Request Borrower Info" at bounding box center [754, 218] width 127 height 19
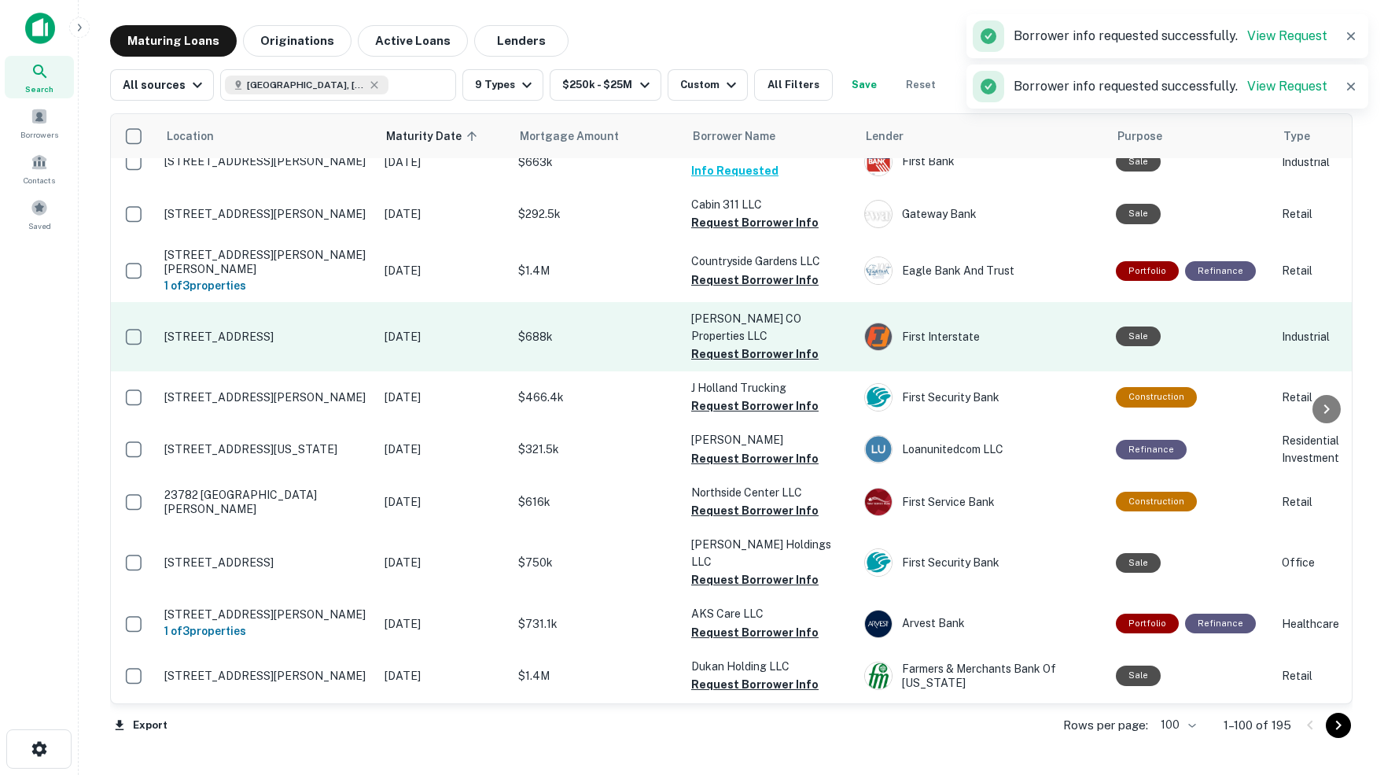
scroll to position [510, 0]
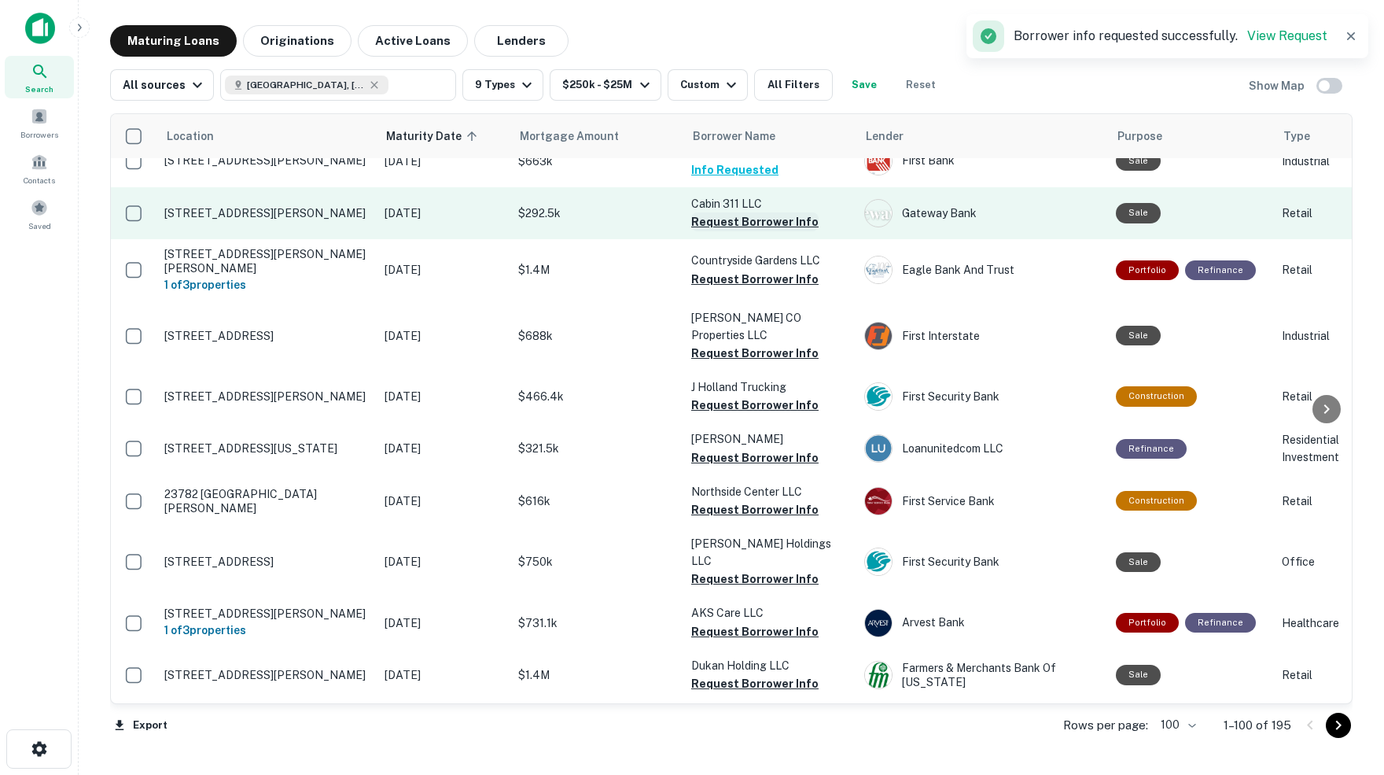
click at [797, 213] on button "Request Borrower Info" at bounding box center [754, 221] width 127 height 19
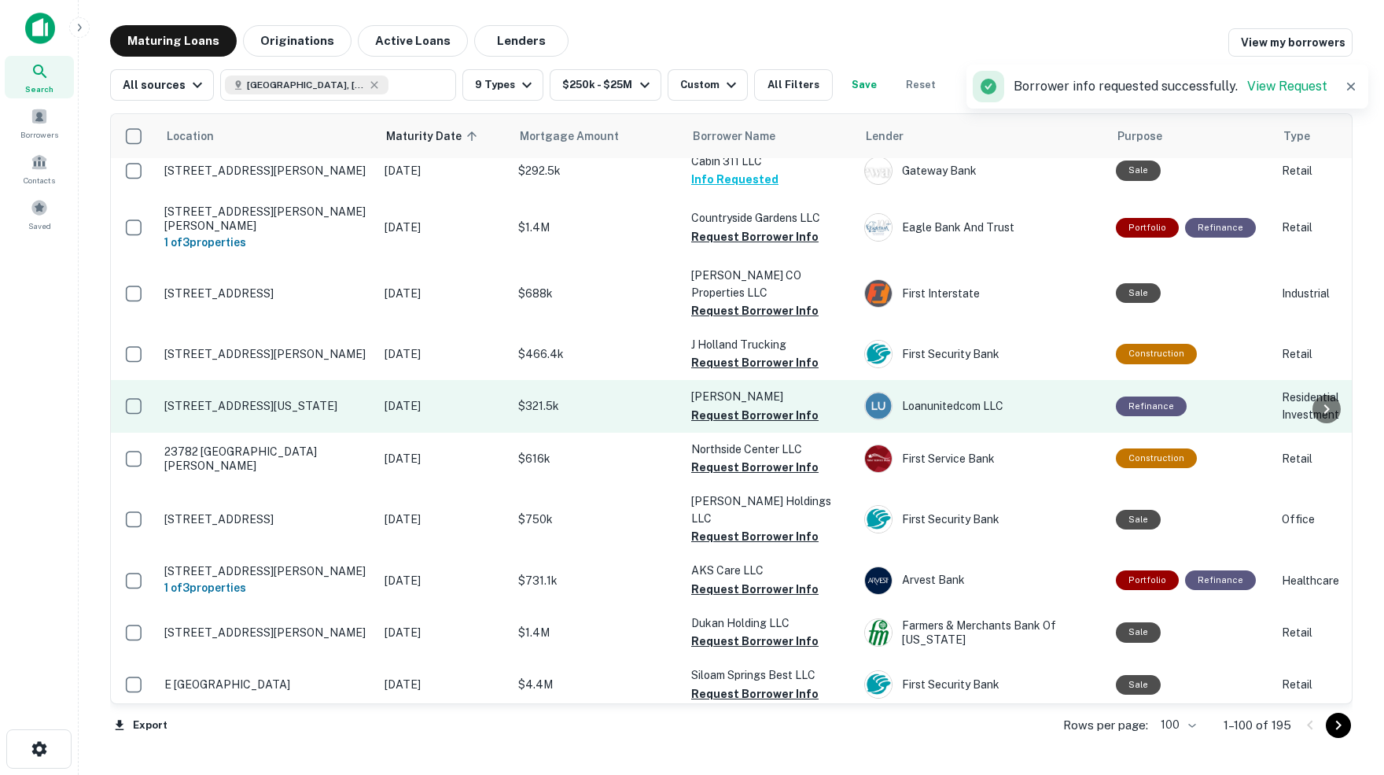
scroll to position [558, 0]
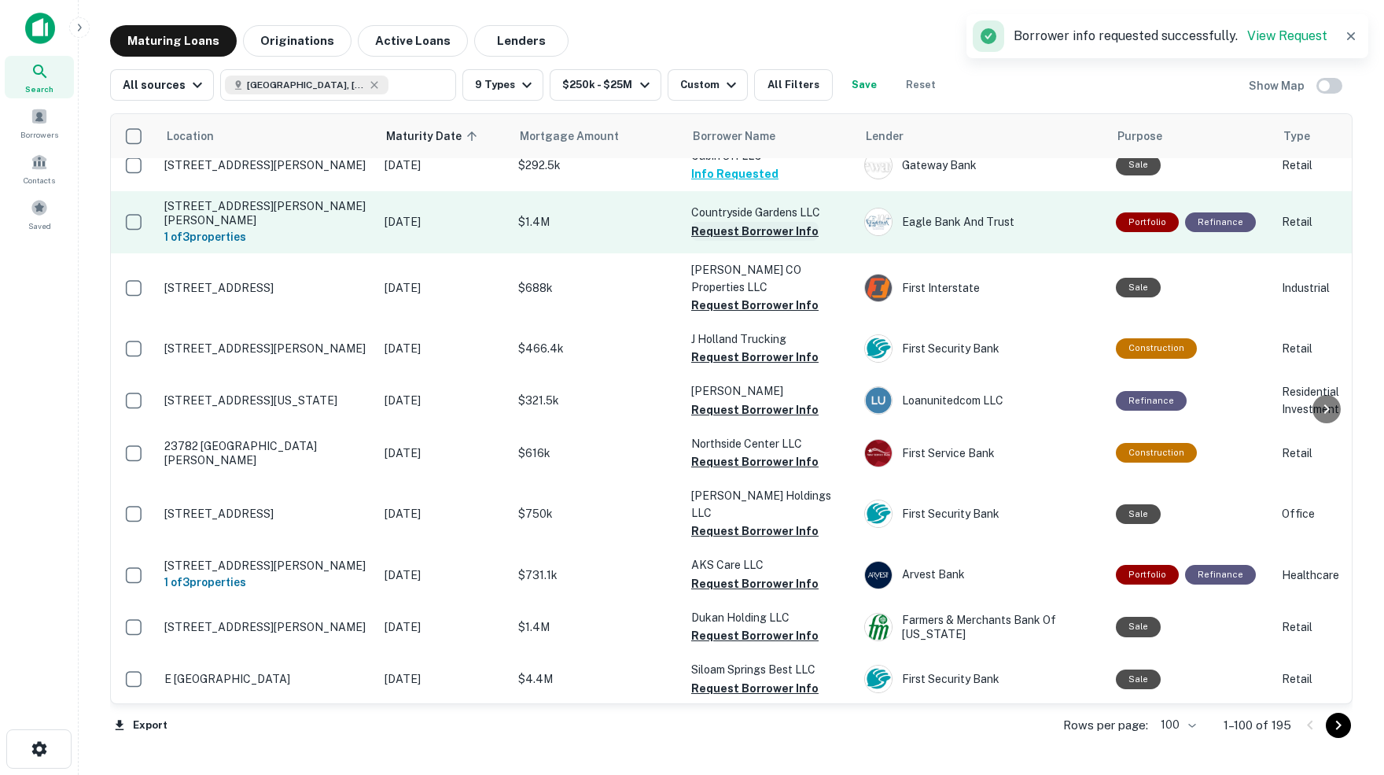
click at [723, 223] on button "Request Borrower Info" at bounding box center [754, 231] width 127 height 19
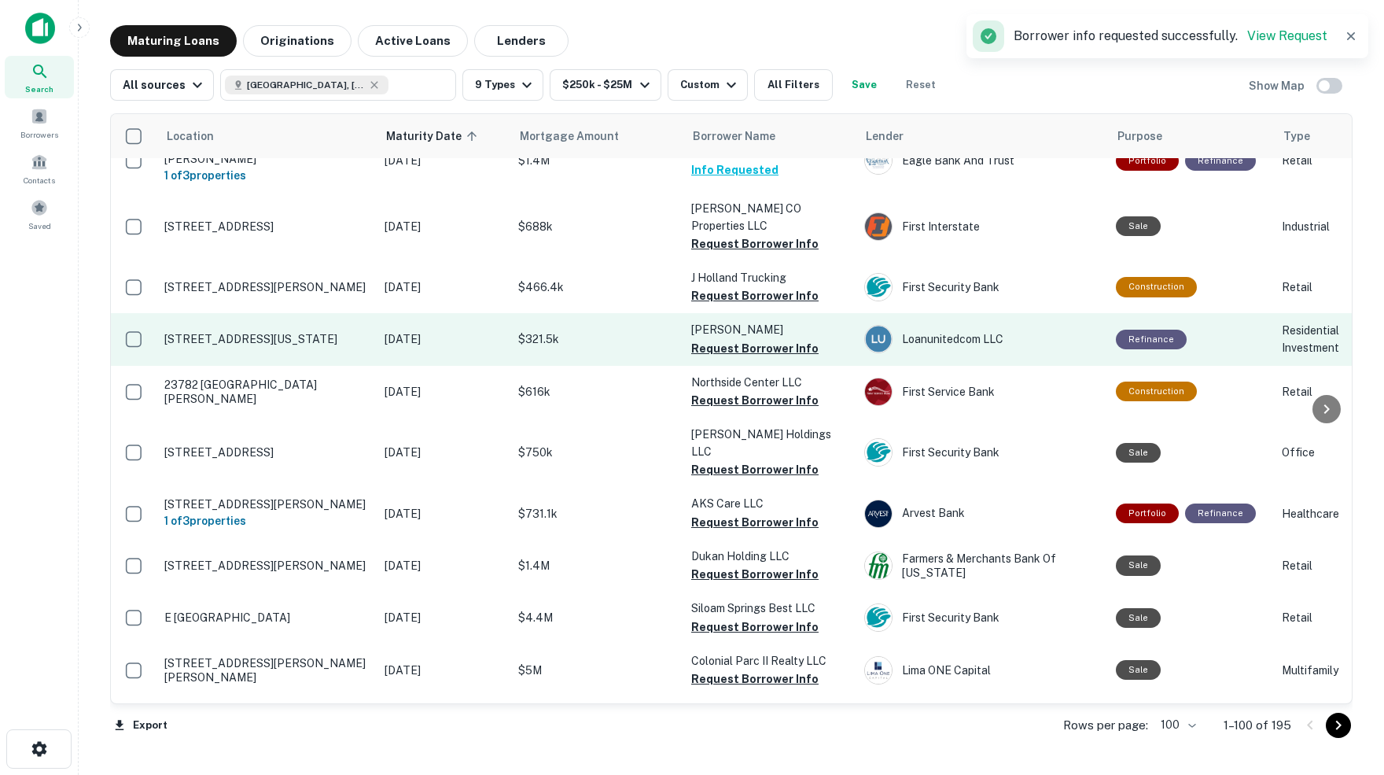
scroll to position [620, 0]
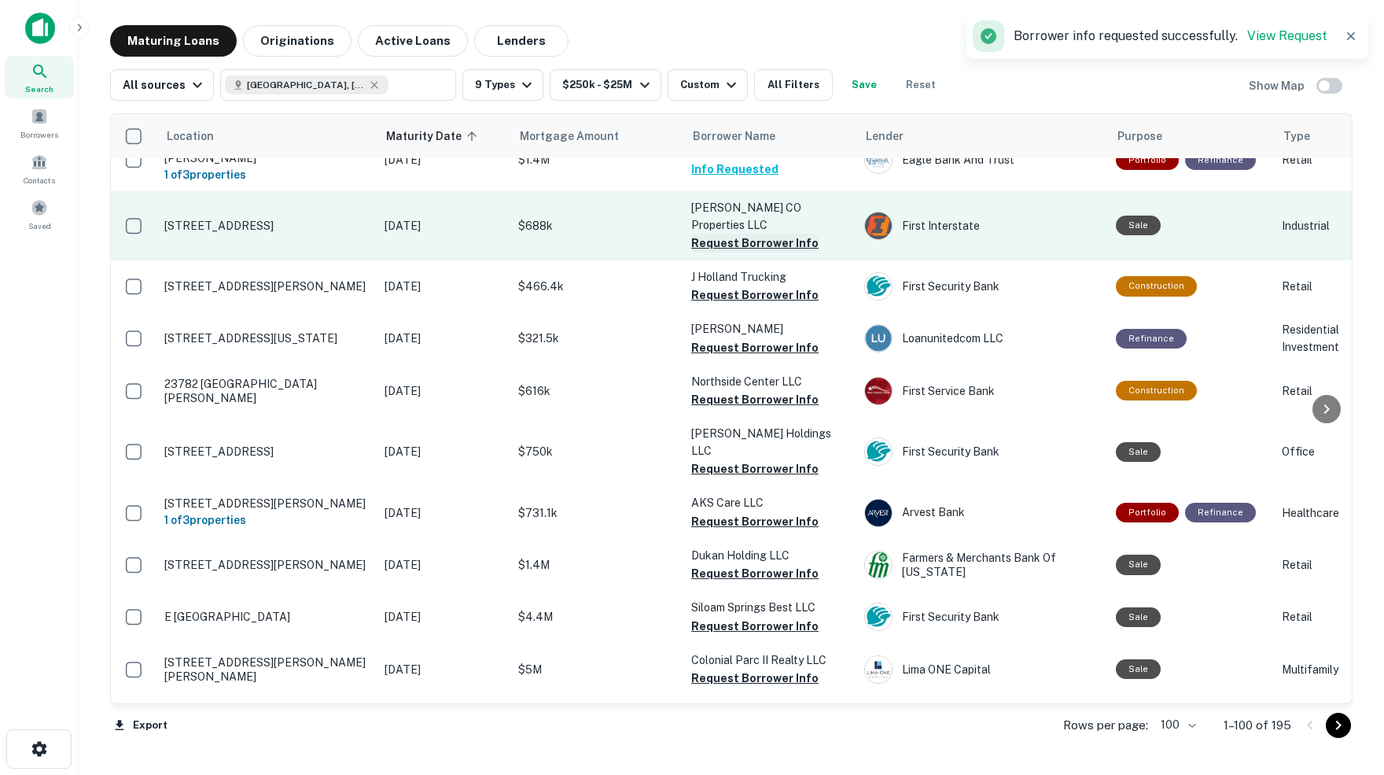
click at [740, 234] on button "Request Borrower Info" at bounding box center [754, 243] width 127 height 19
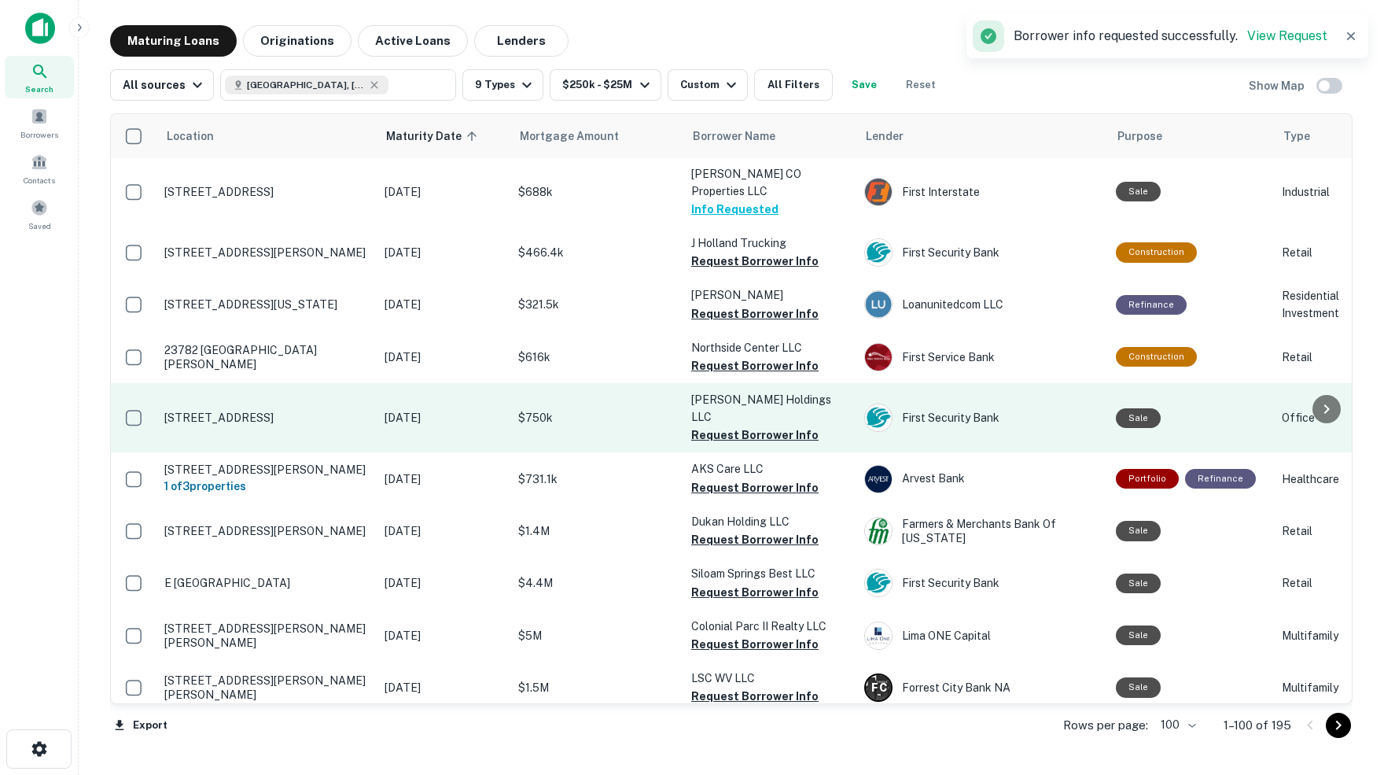
scroll to position [661, 0]
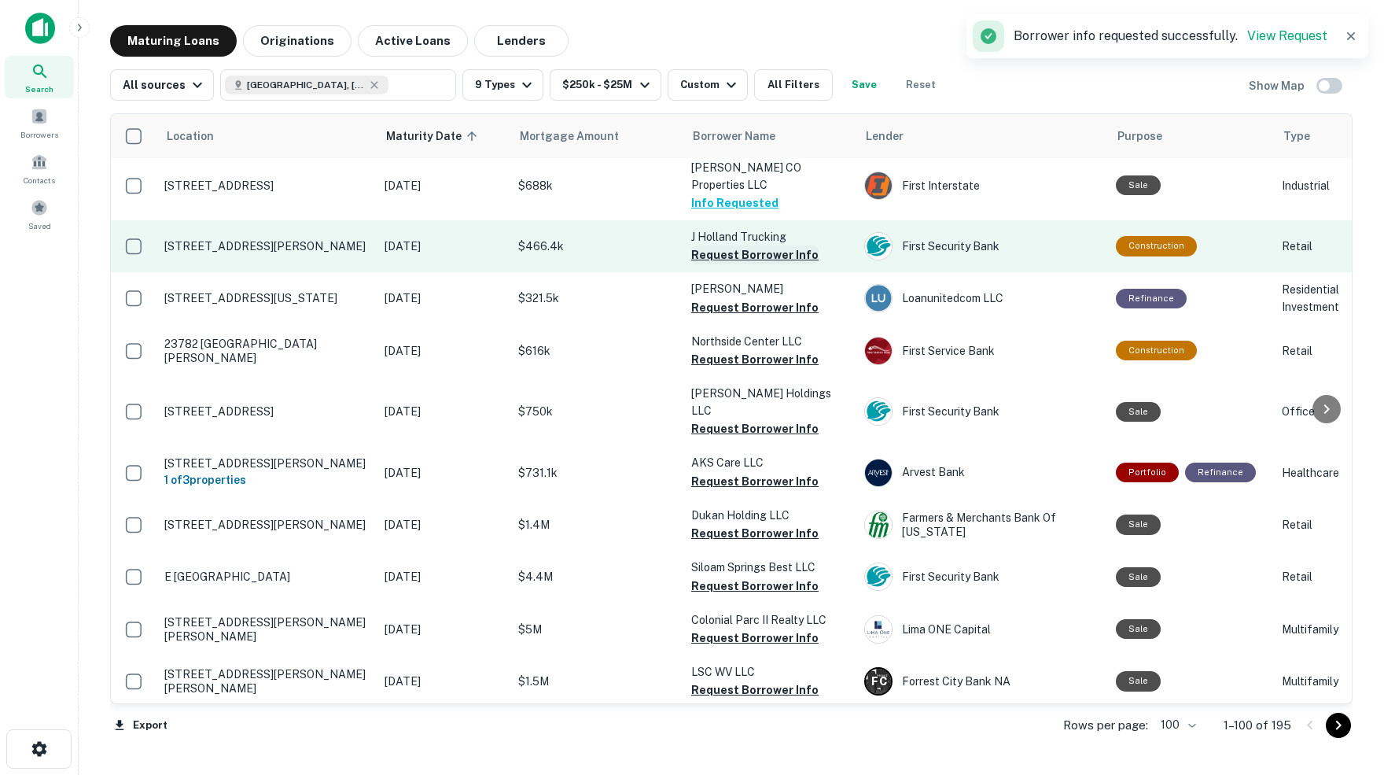
click at [737, 245] on button "Request Borrower Info" at bounding box center [754, 254] width 127 height 19
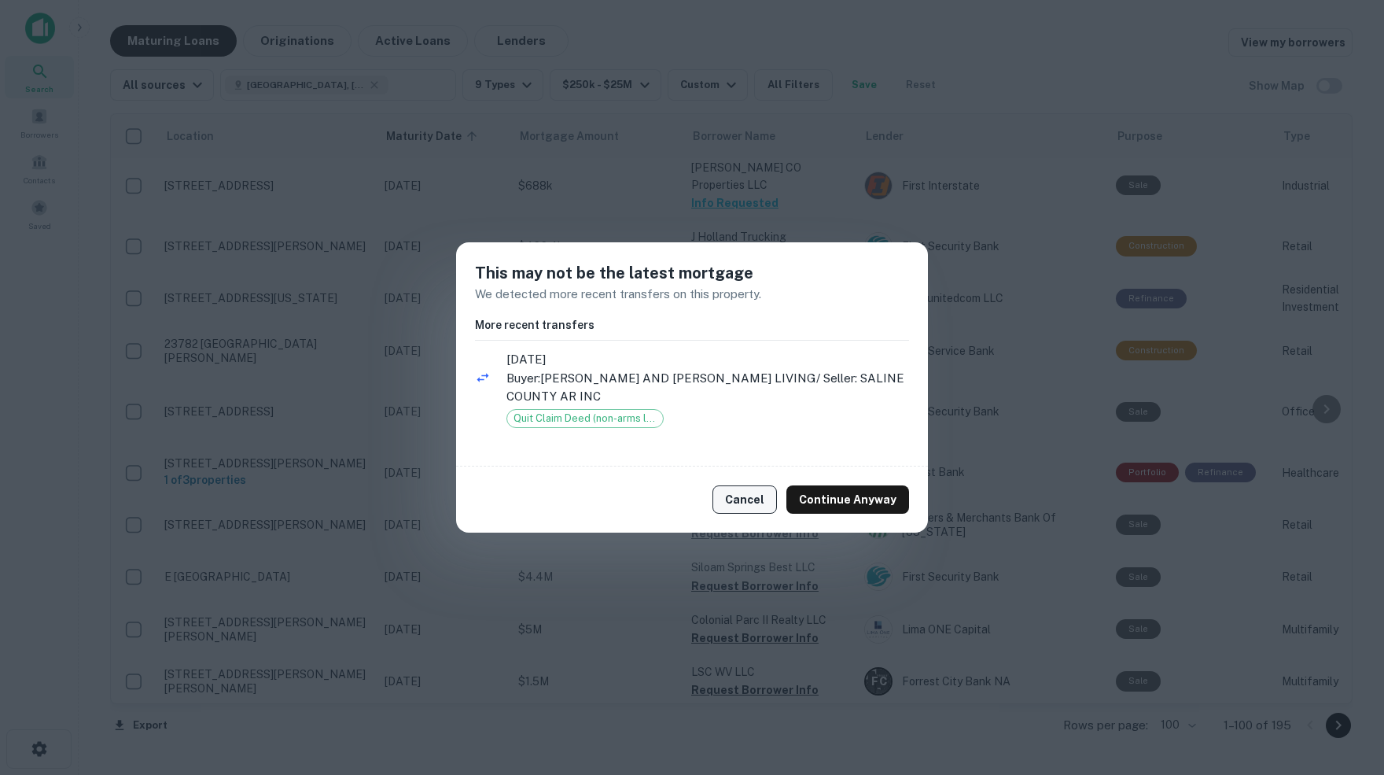
click at [743, 499] on button "Cancel" at bounding box center [744, 499] width 64 height 28
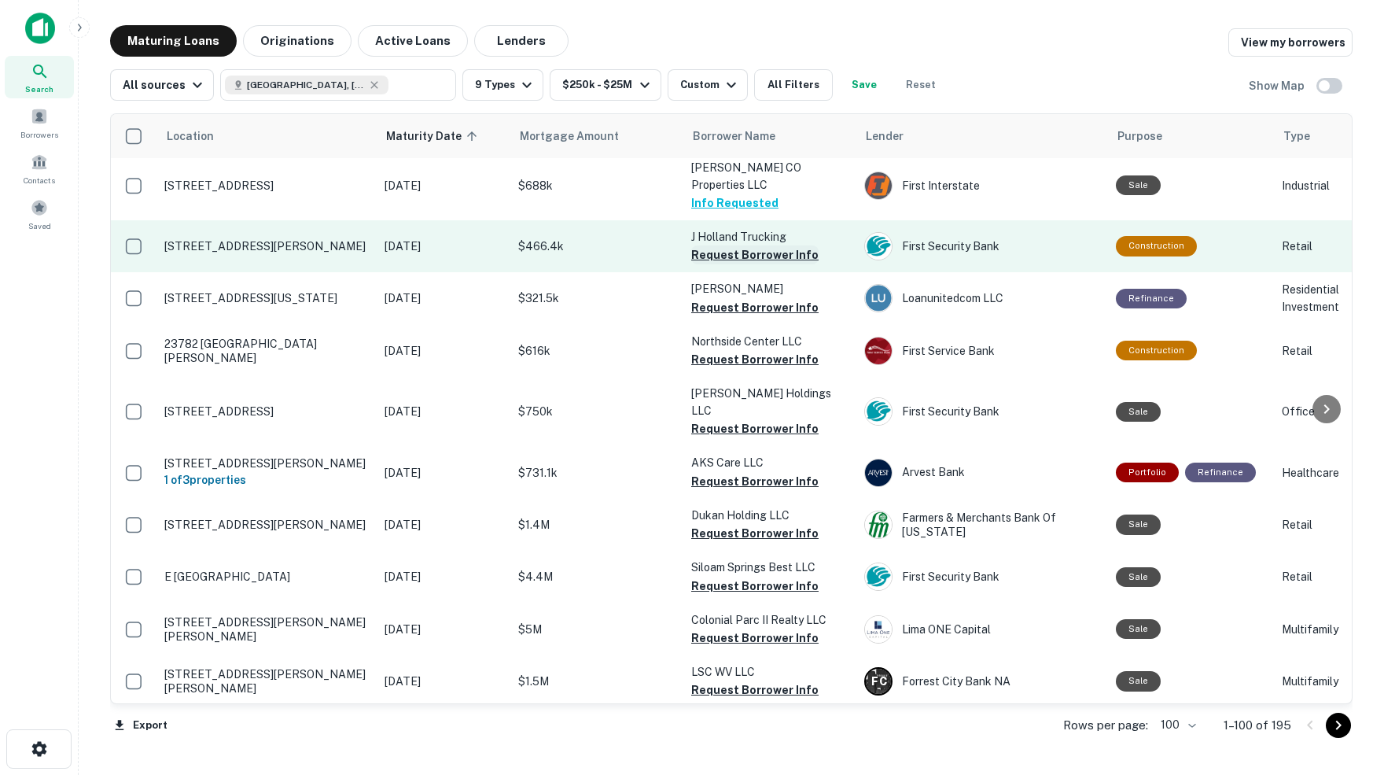
click at [721, 245] on button "Request Borrower Info" at bounding box center [754, 254] width 127 height 19
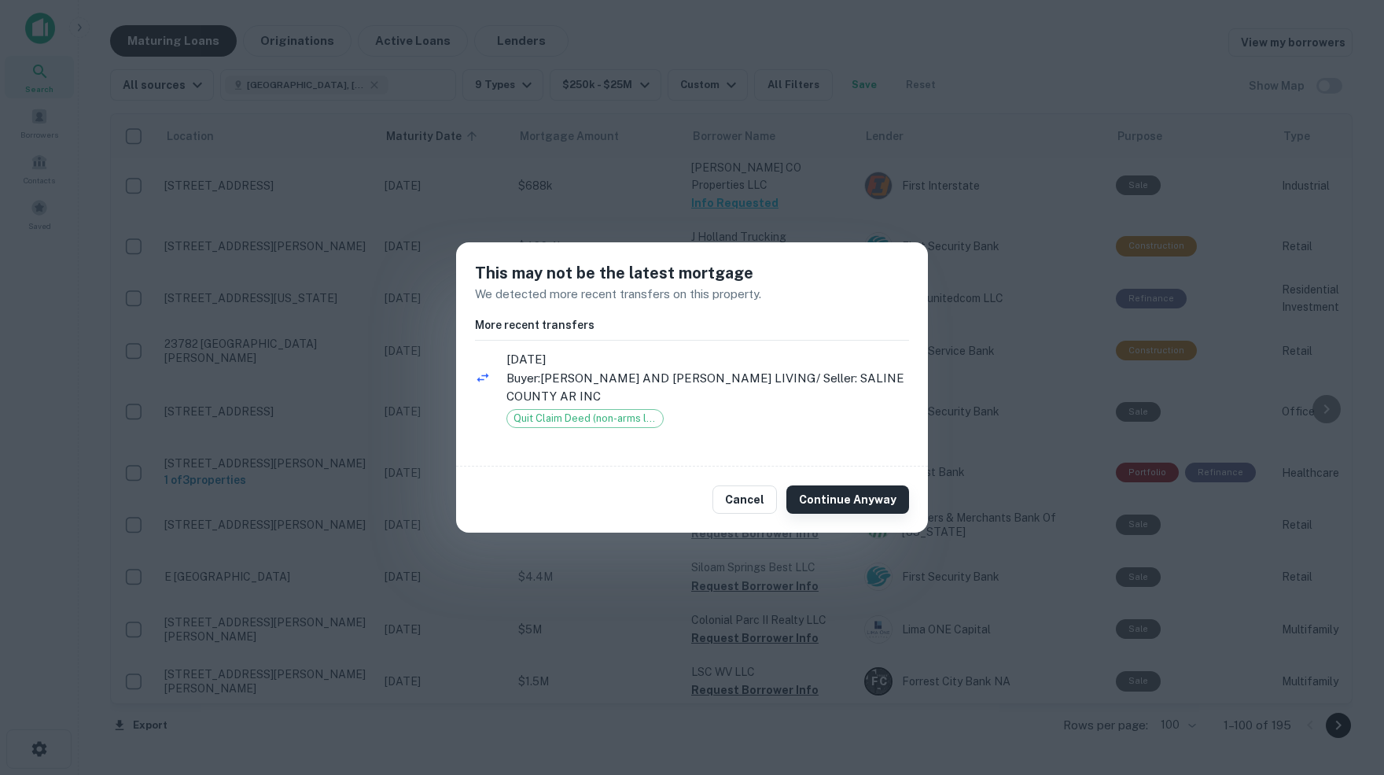
click at [848, 500] on button "Continue Anyway" at bounding box center [847, 499] width 123 height 28
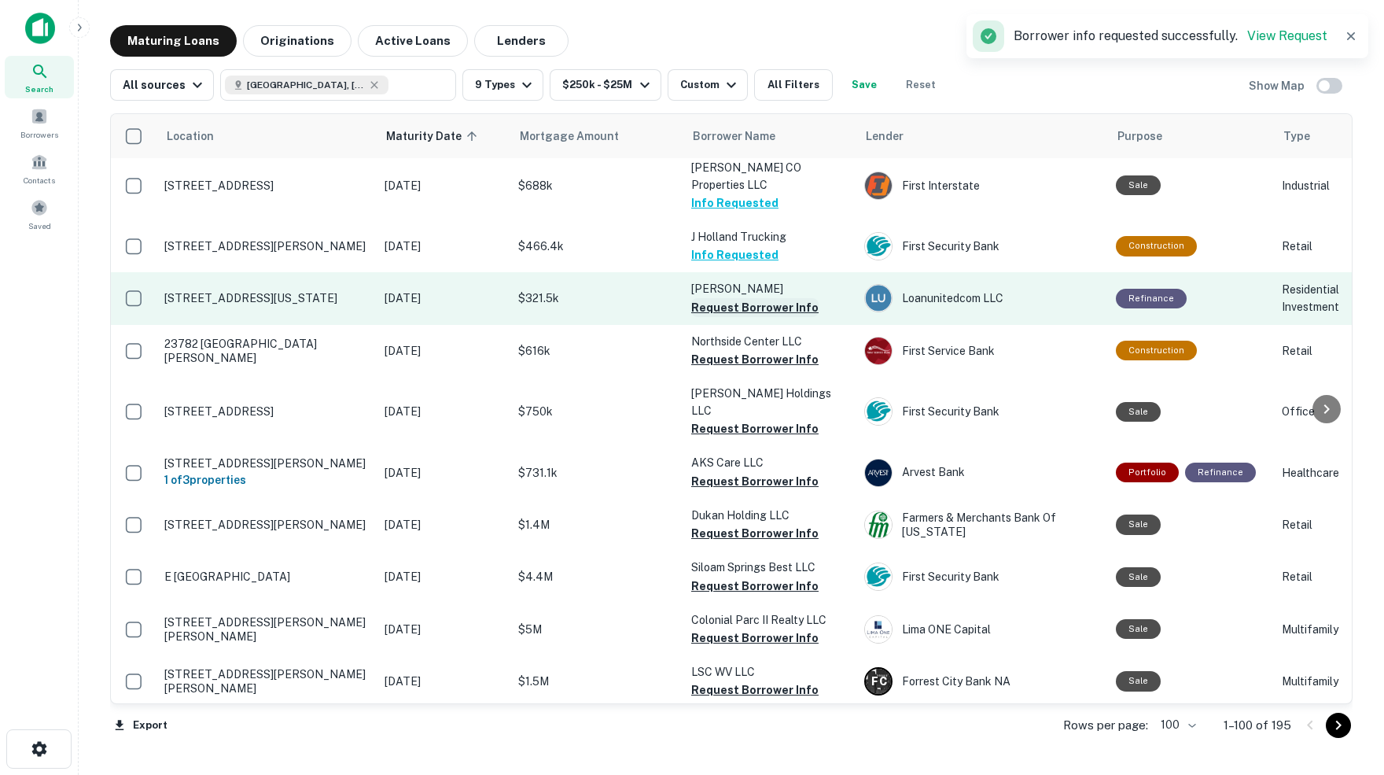
click at [723, 298] on button "Request Borrower Info" at bounding box center [754, 307] width 127 height 19
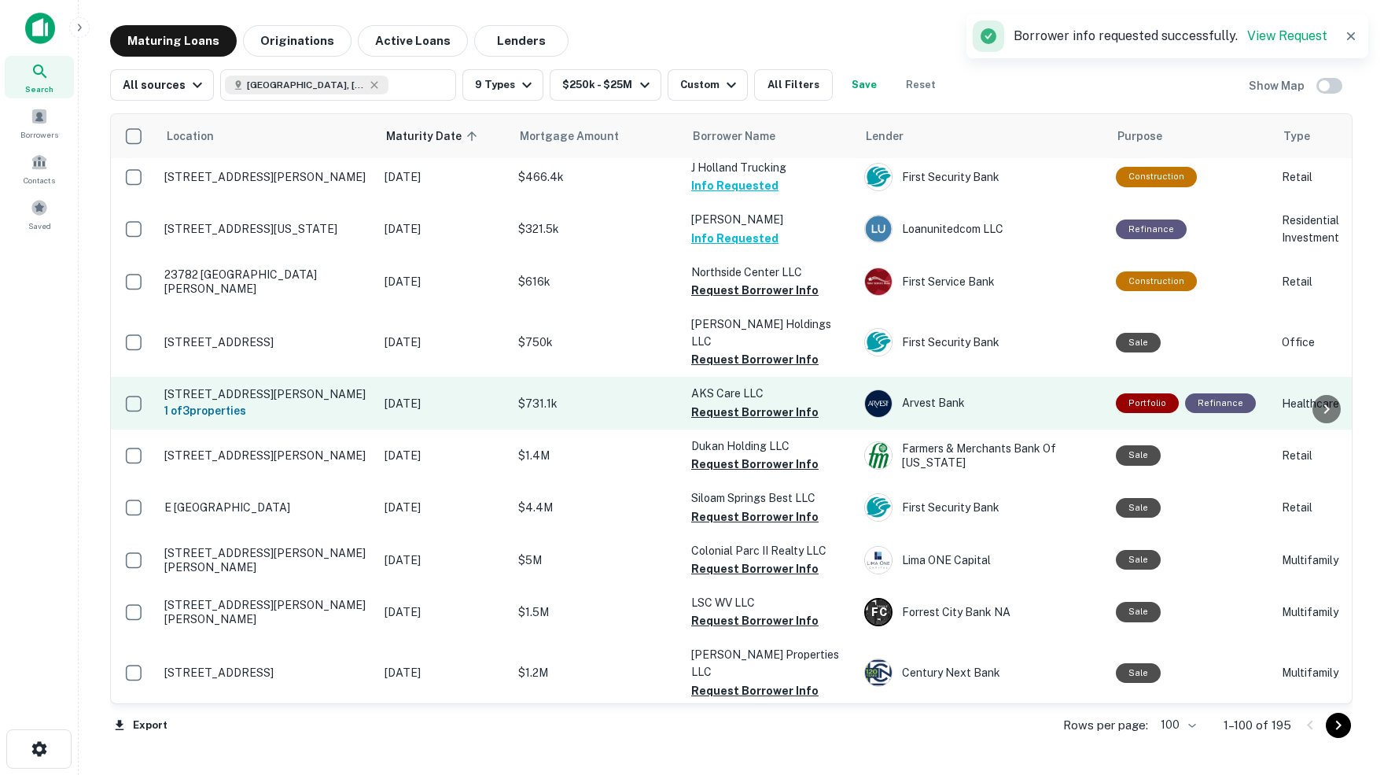
scroll to position [736, 0]
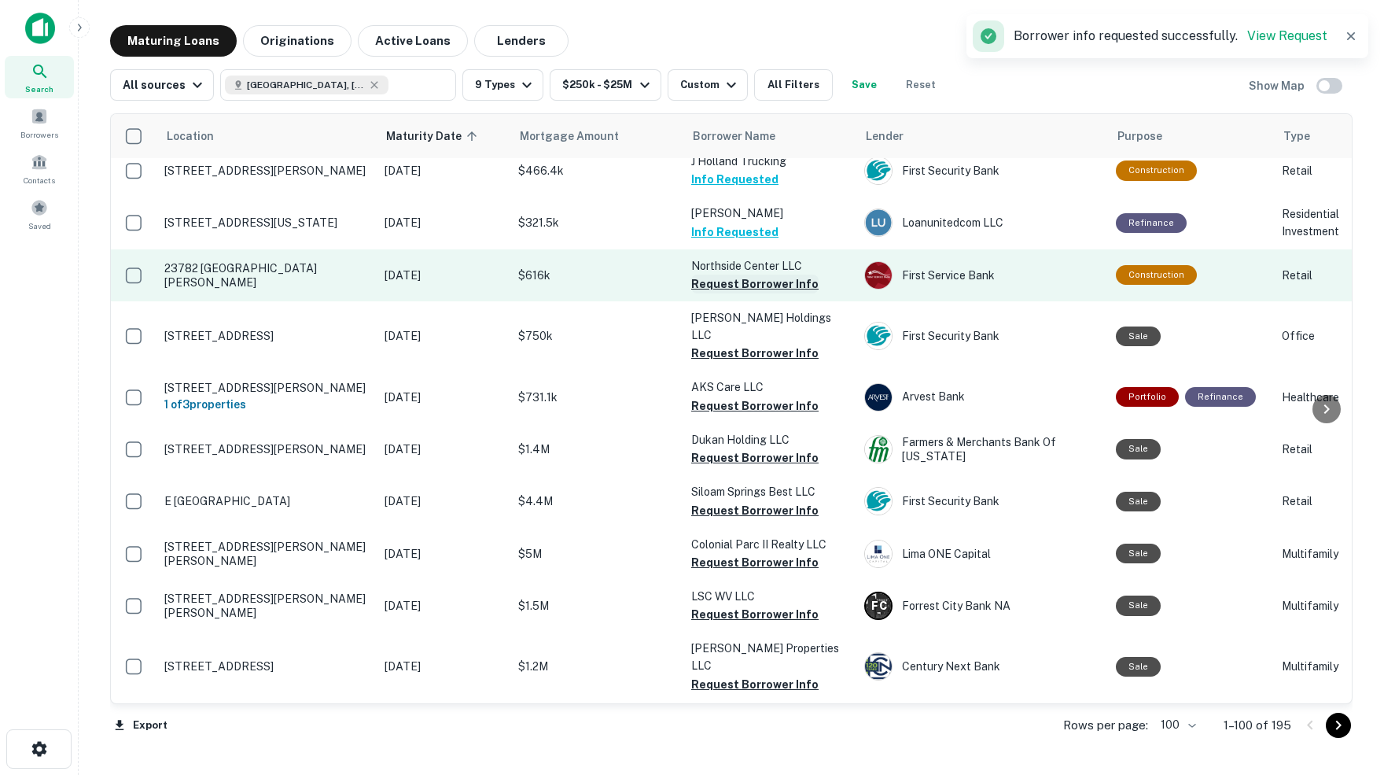
click at [714, 274] on button "Request Borrower Info" at bounding box center [754, 283] width 127 height 19
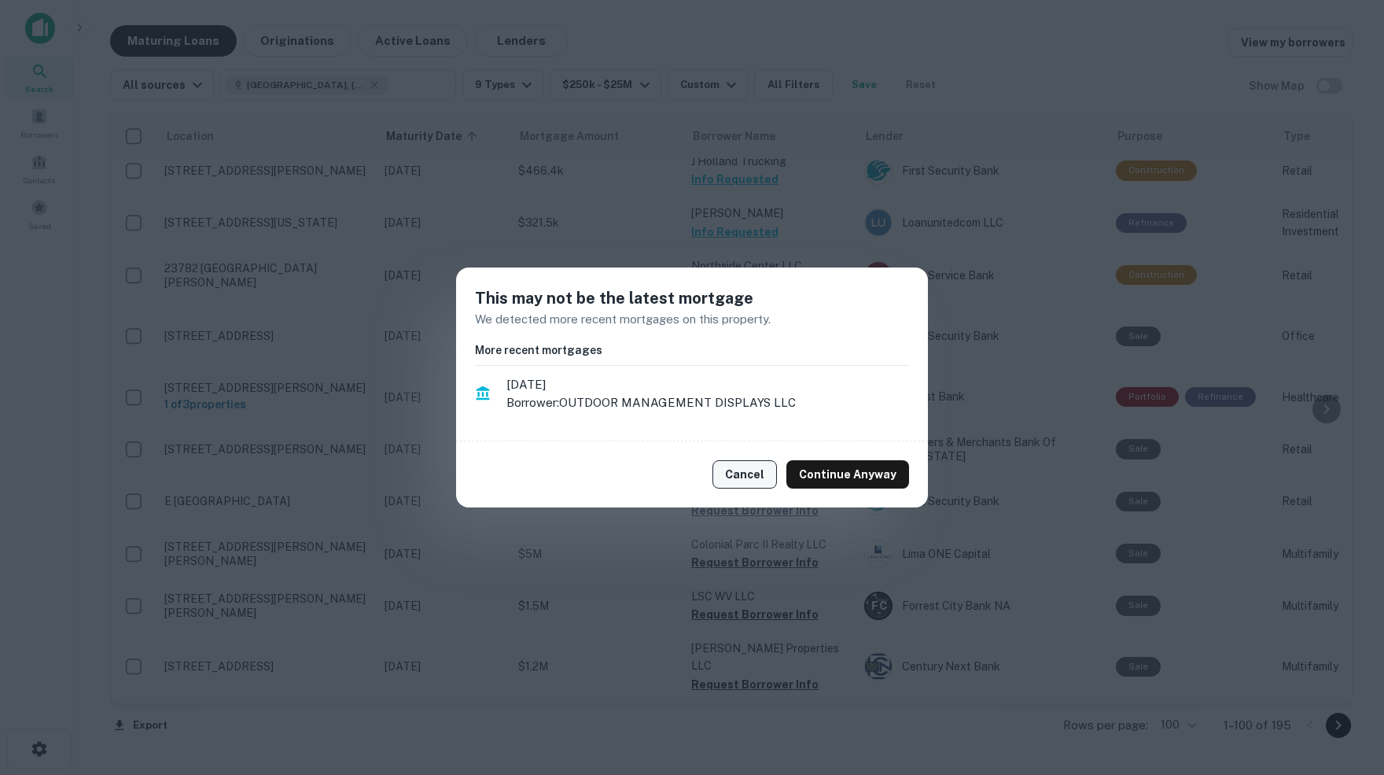
click at [753, 475] on button "Cancel" at bounding box center [744, 474] width 64 height 28
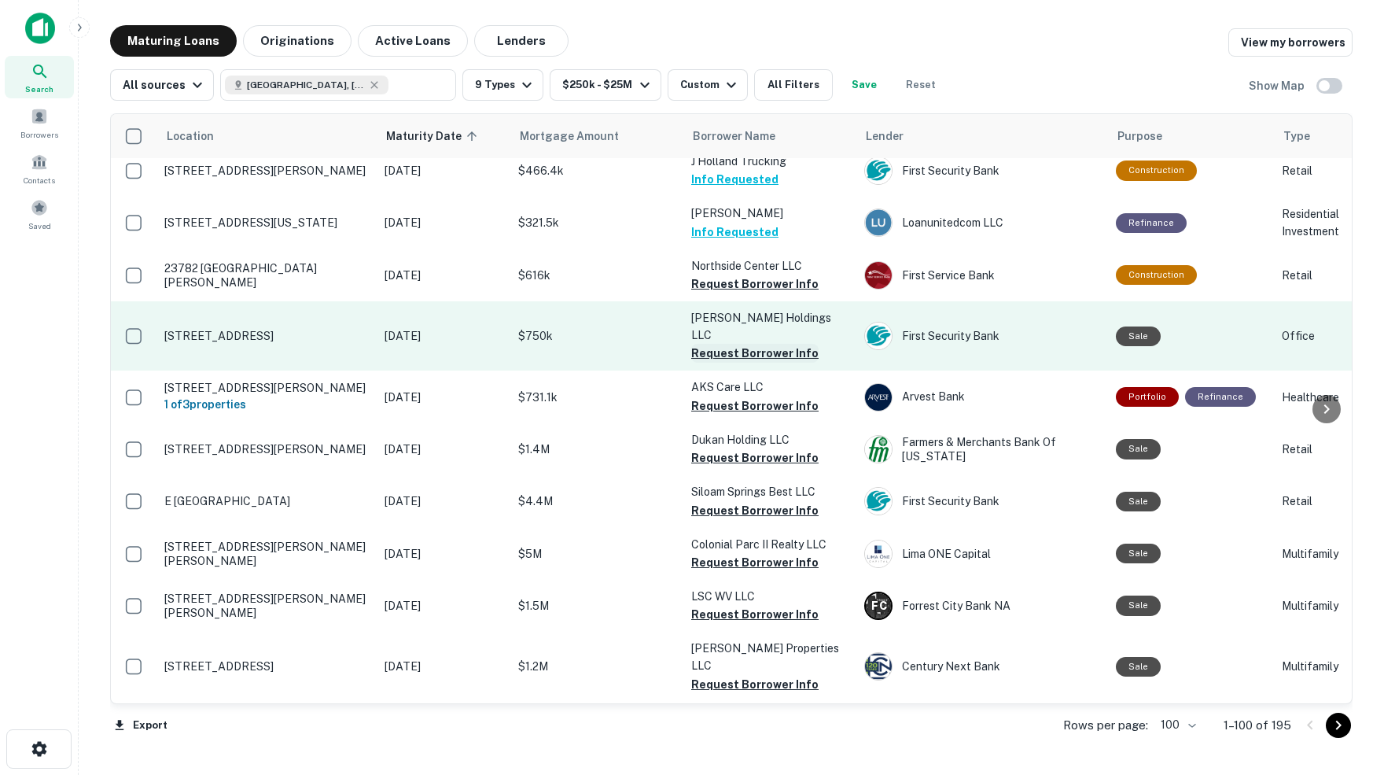
click at [738, 344] on button "Request Borrower Info" at bounding box center [754, 353] width 127 height 19
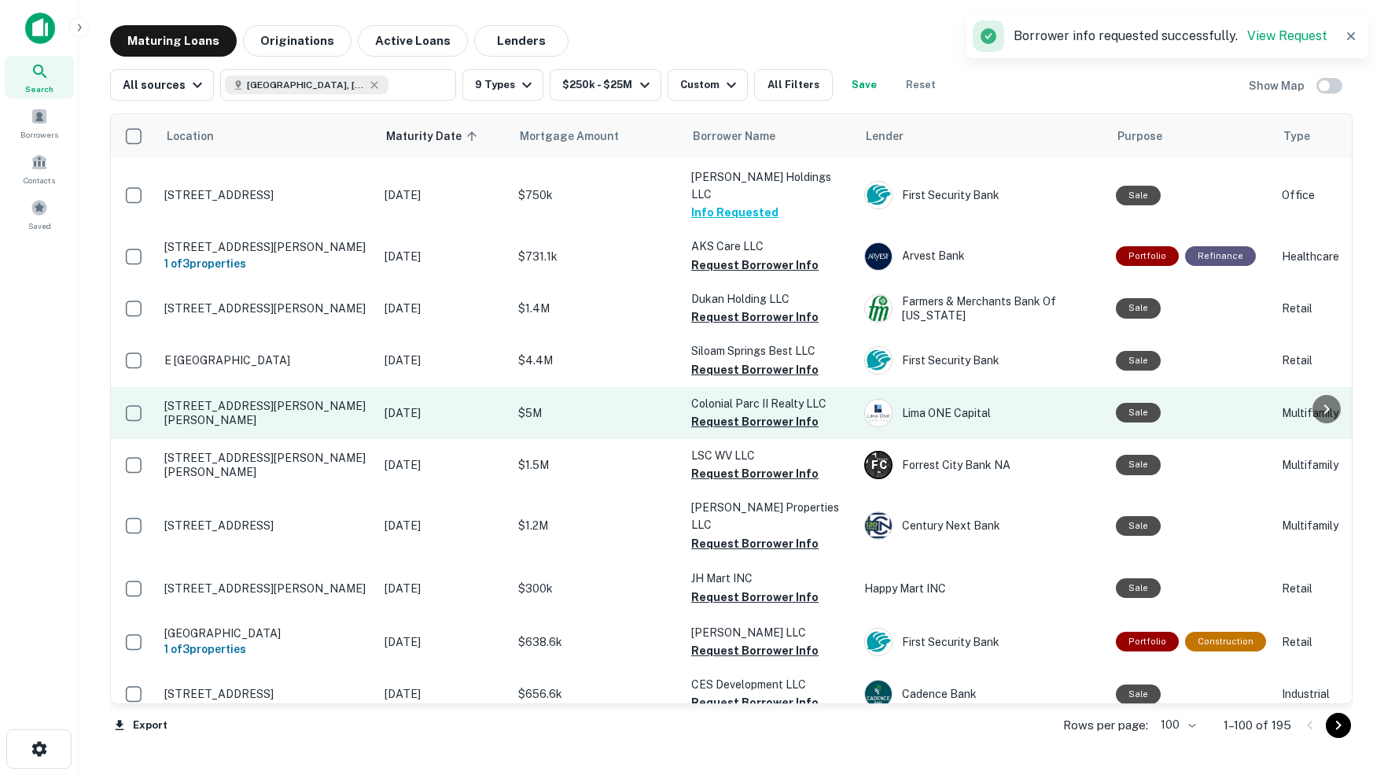
scroll to position [878, 0]
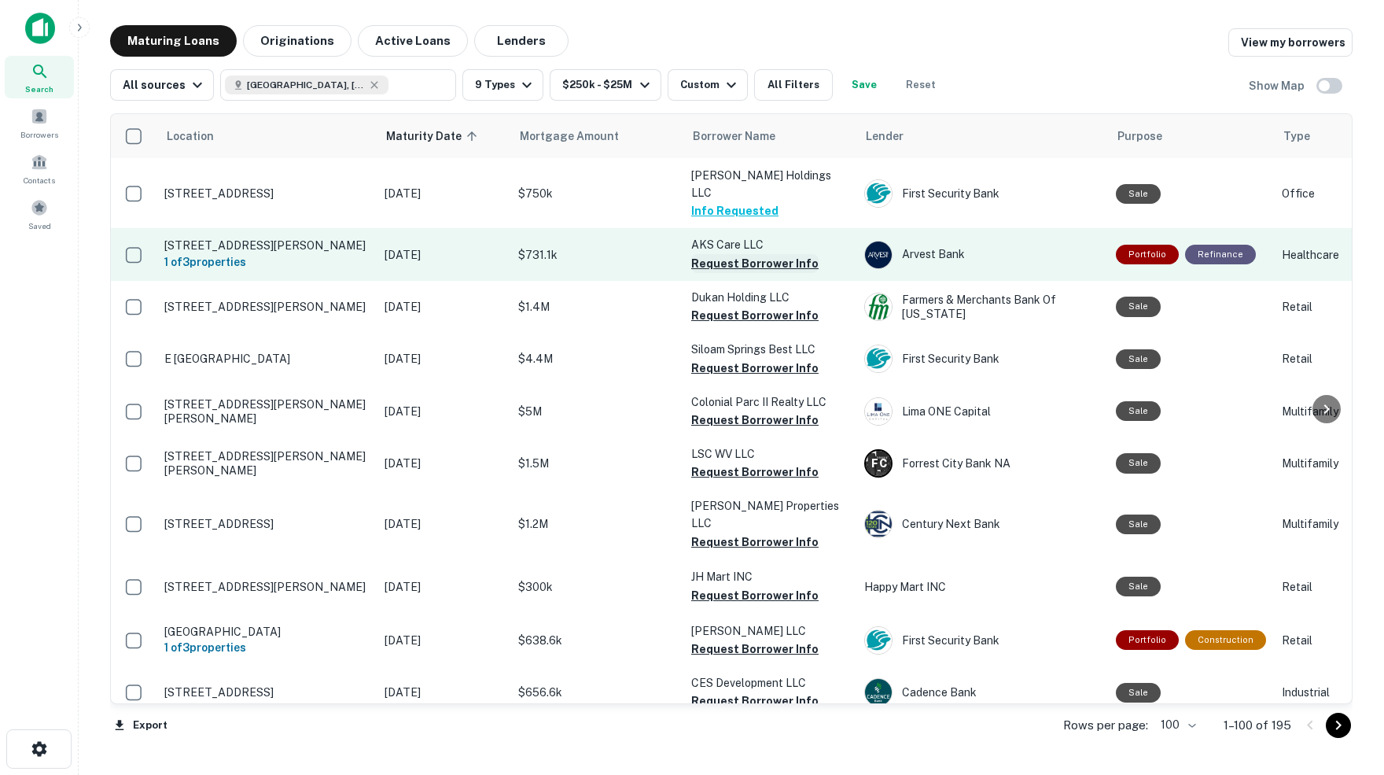
click at [748, 254] on button "Request Borrower Info" at bounding box center [754, 263] width 127 height 19
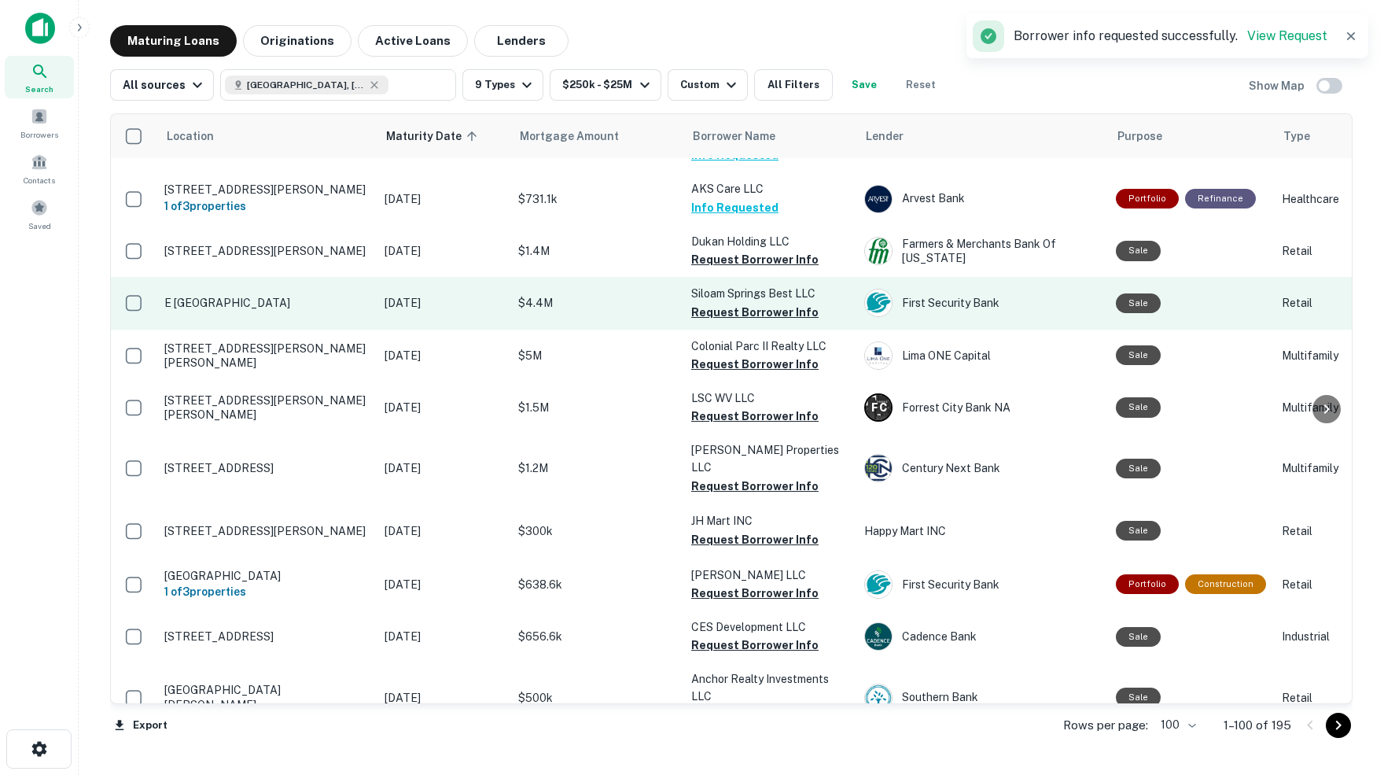
scroll to position [937, 0]
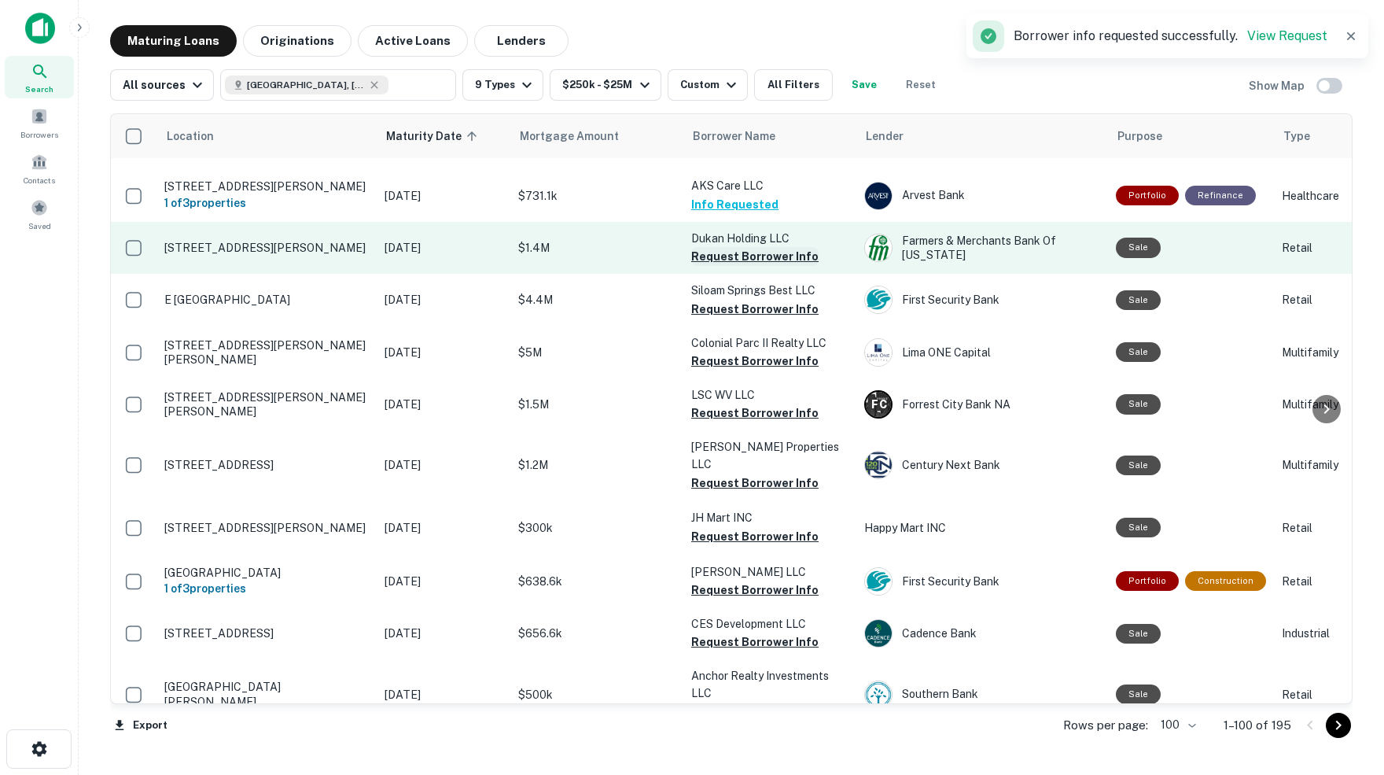
click at [751, 247] on button "Request Borrower Info" at bounding box center [754, 256] width 127 height 19
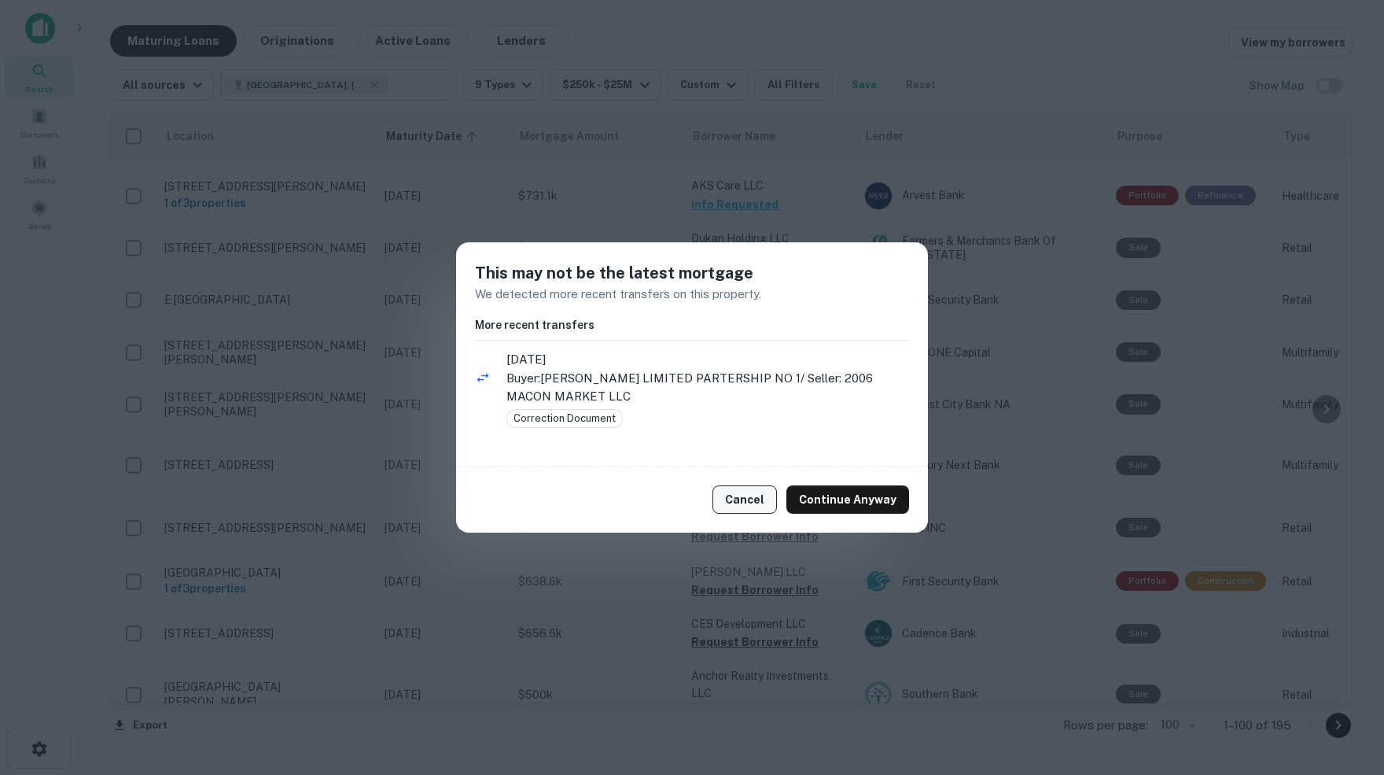
click at [748, 496] on button "Cancel" at bounding box center [744, 499] width 64 height 28
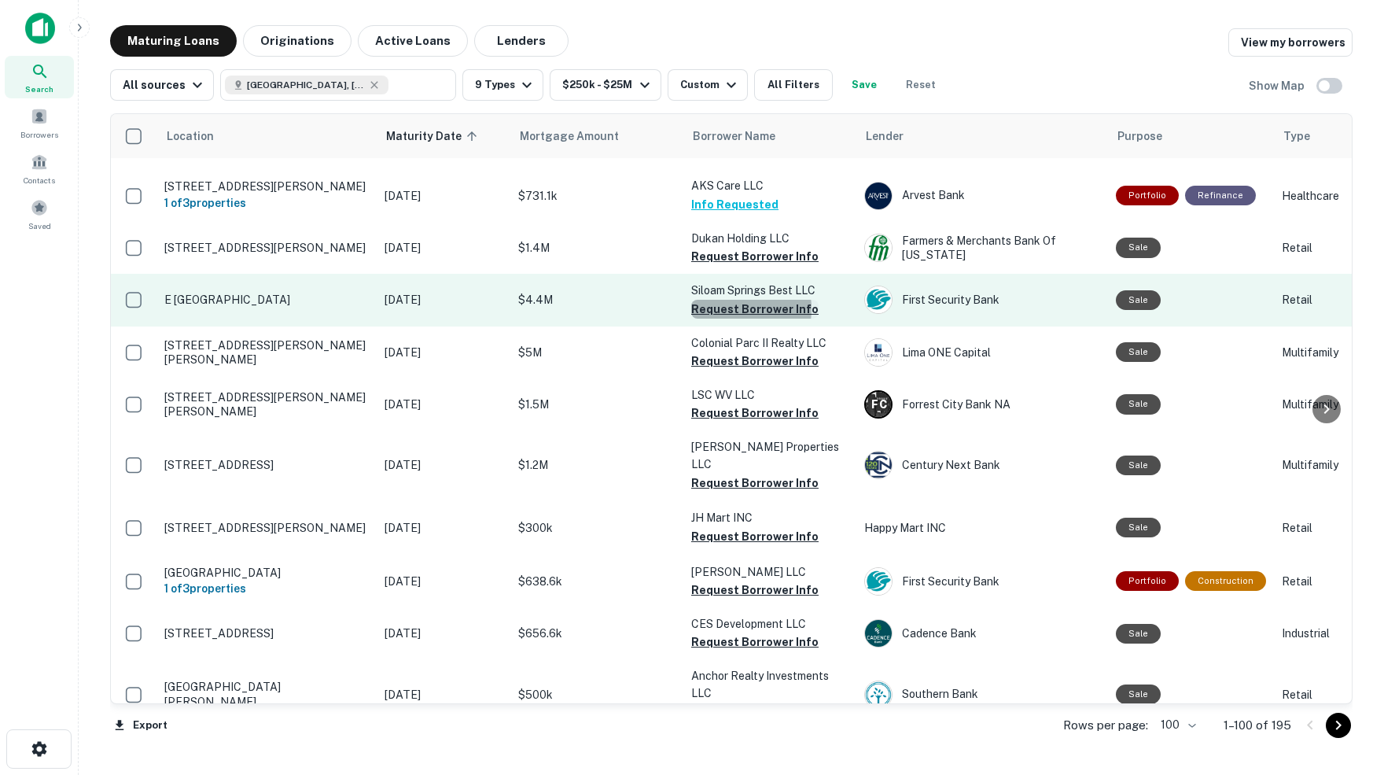
click at [726, 300] on button "Request Borrower Info" at bounding box center [754, 309] width 127 height 19
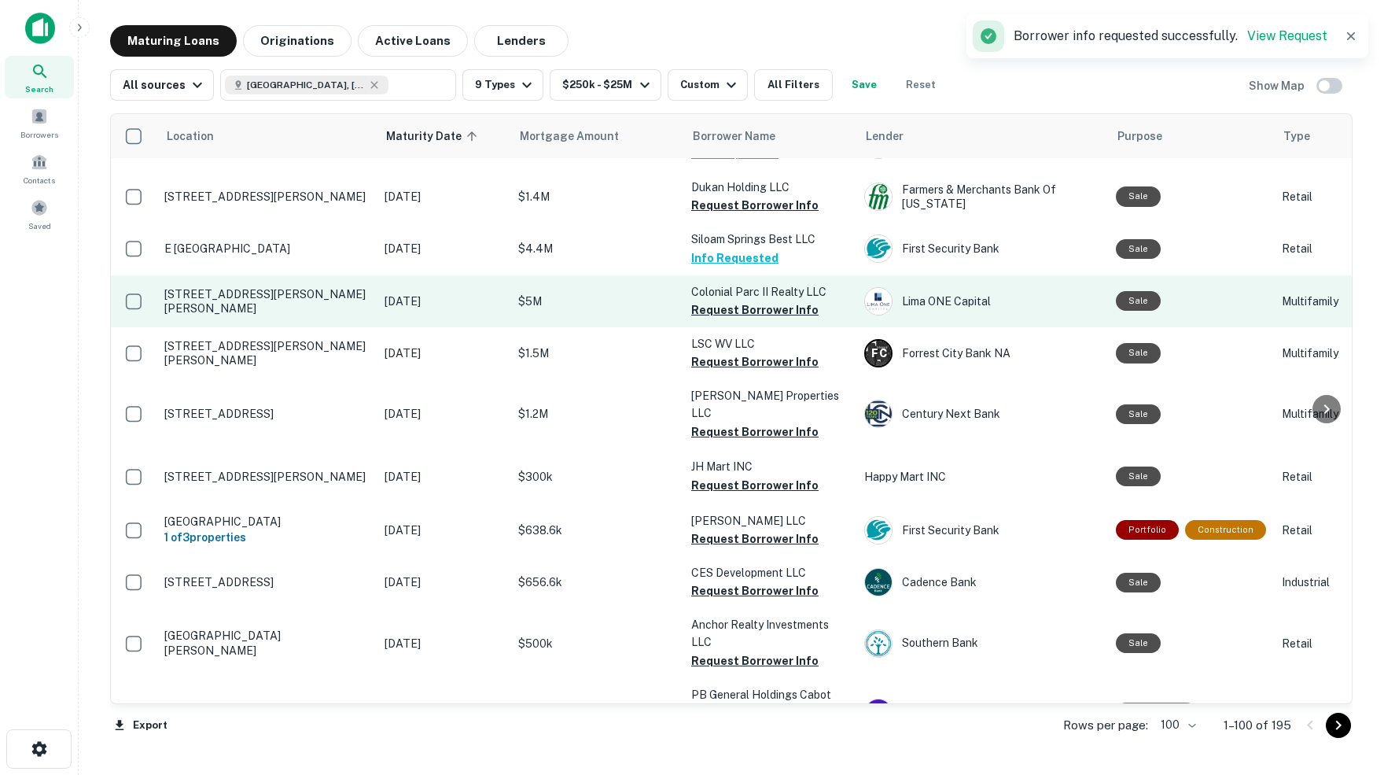
scroll to position [993, 0]
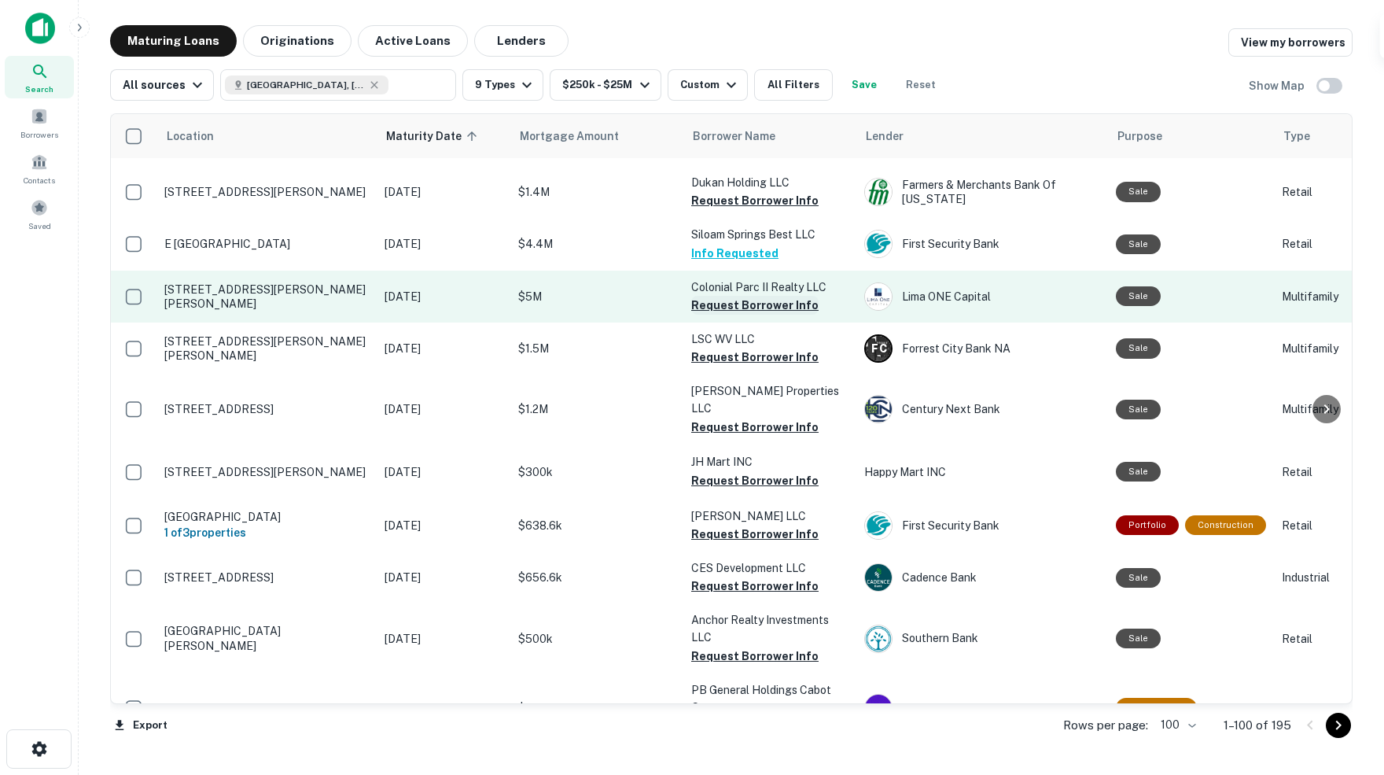
click at [745, 296] on button "Request Borrower Info" at bounding box center [754, 305] width 127 height 19
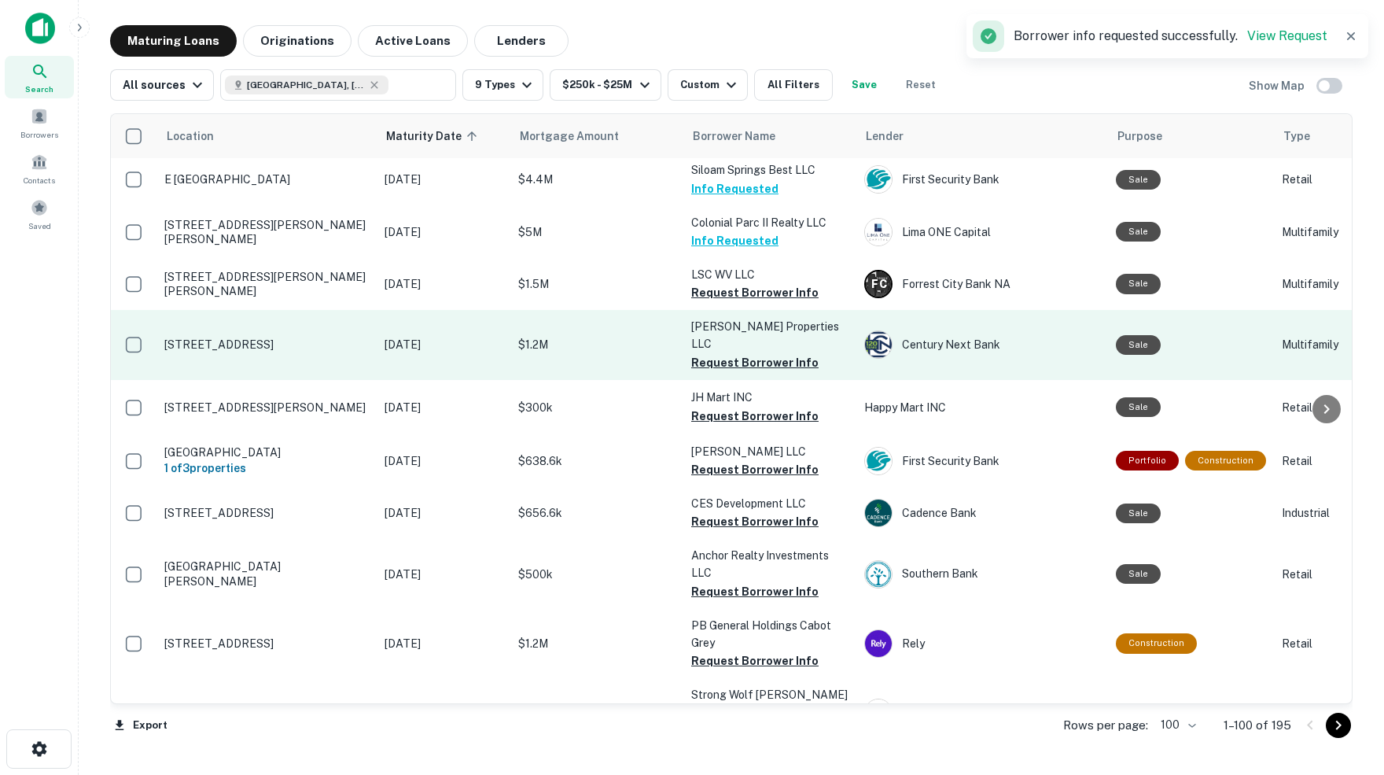
scroll to position [1057, 0]
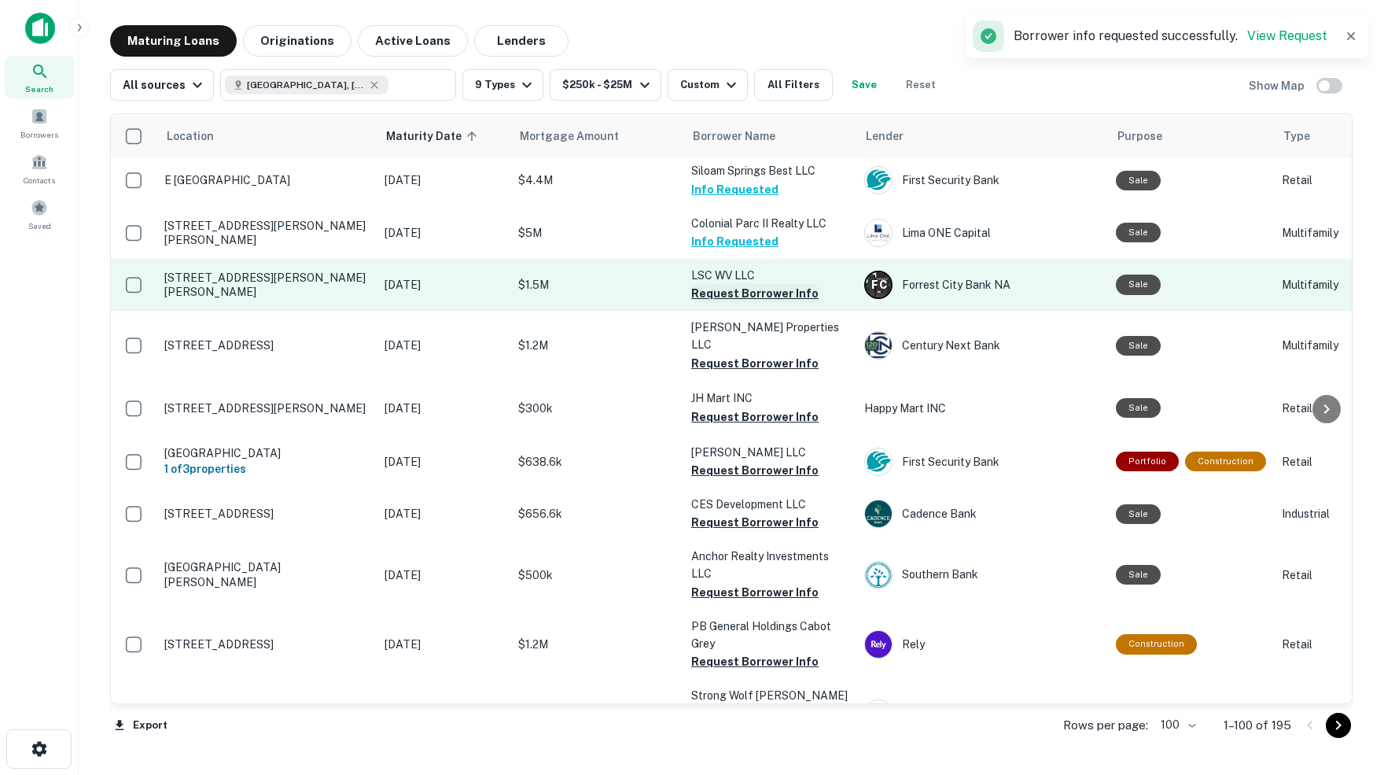
click at [738, 284] on button "Request Borrower Info" at bounding box center [754, 293] width 127 height 19
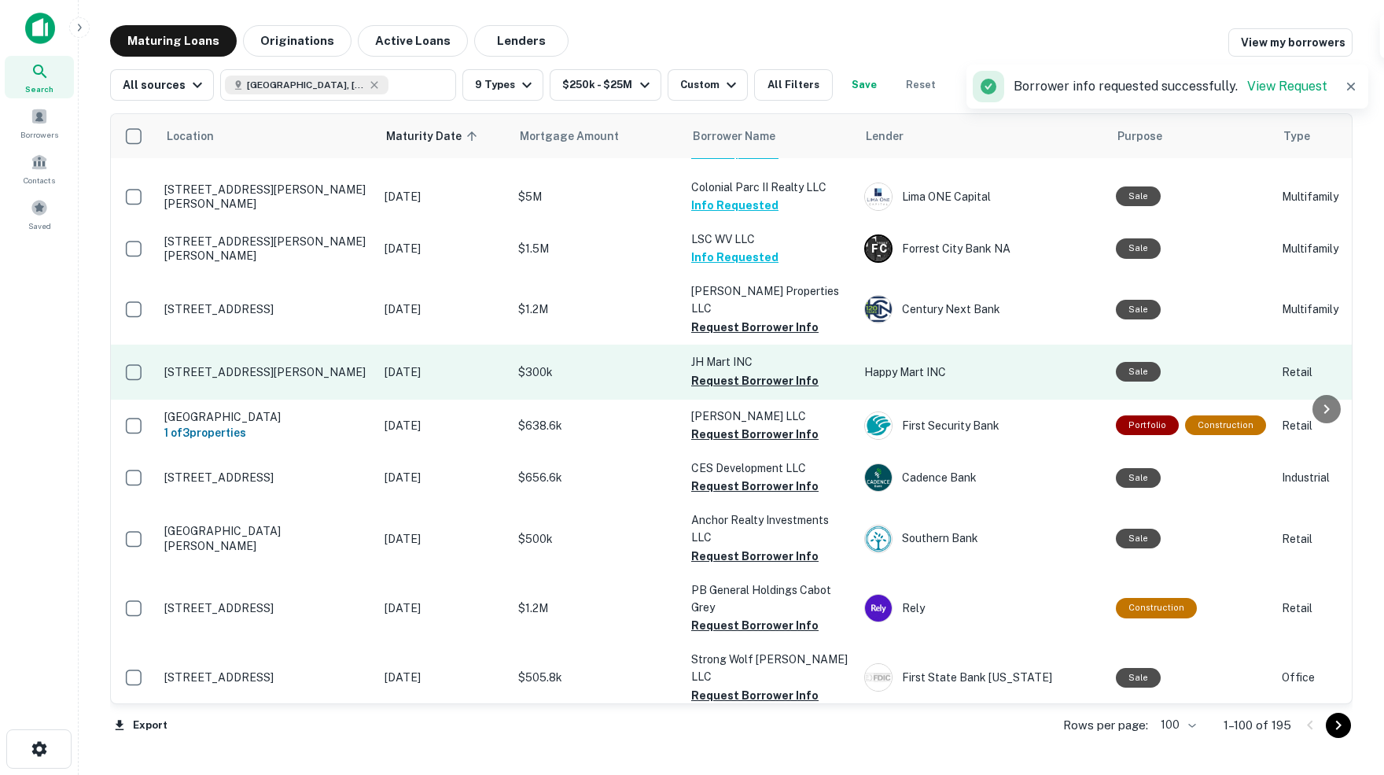
scroll to position [1099, 0]
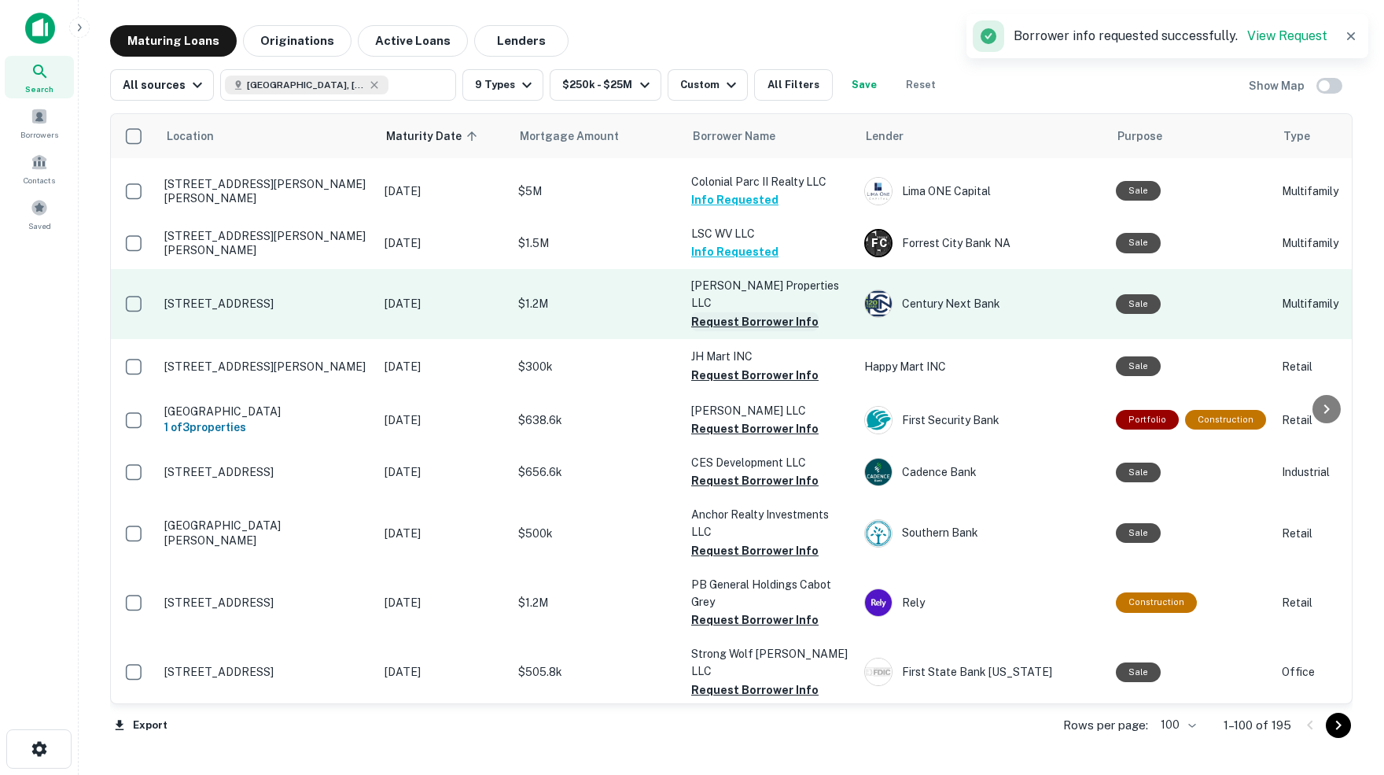
click at [775, 312] on button "Request Borrower Info" at bounding box center [754, 321] width 127 height 19
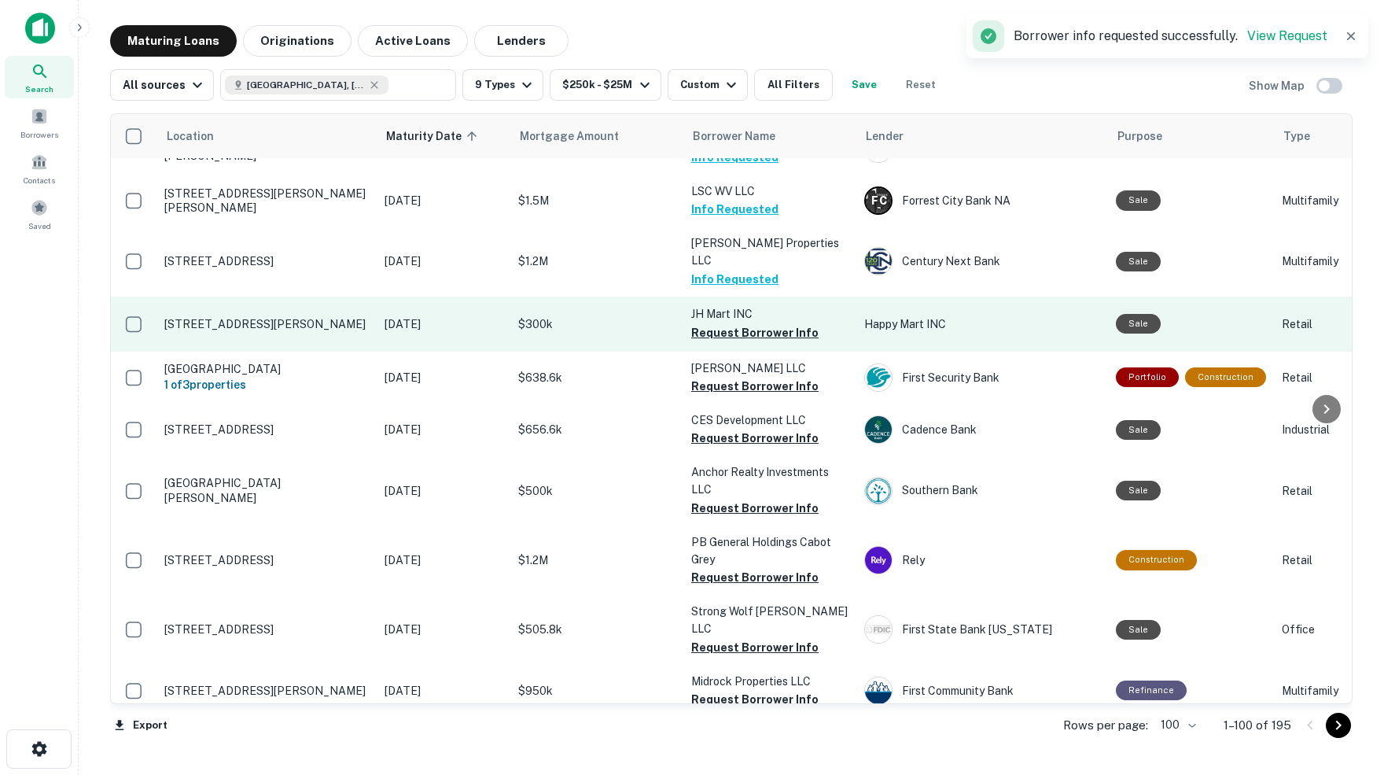
scroll to position [1150, 0]
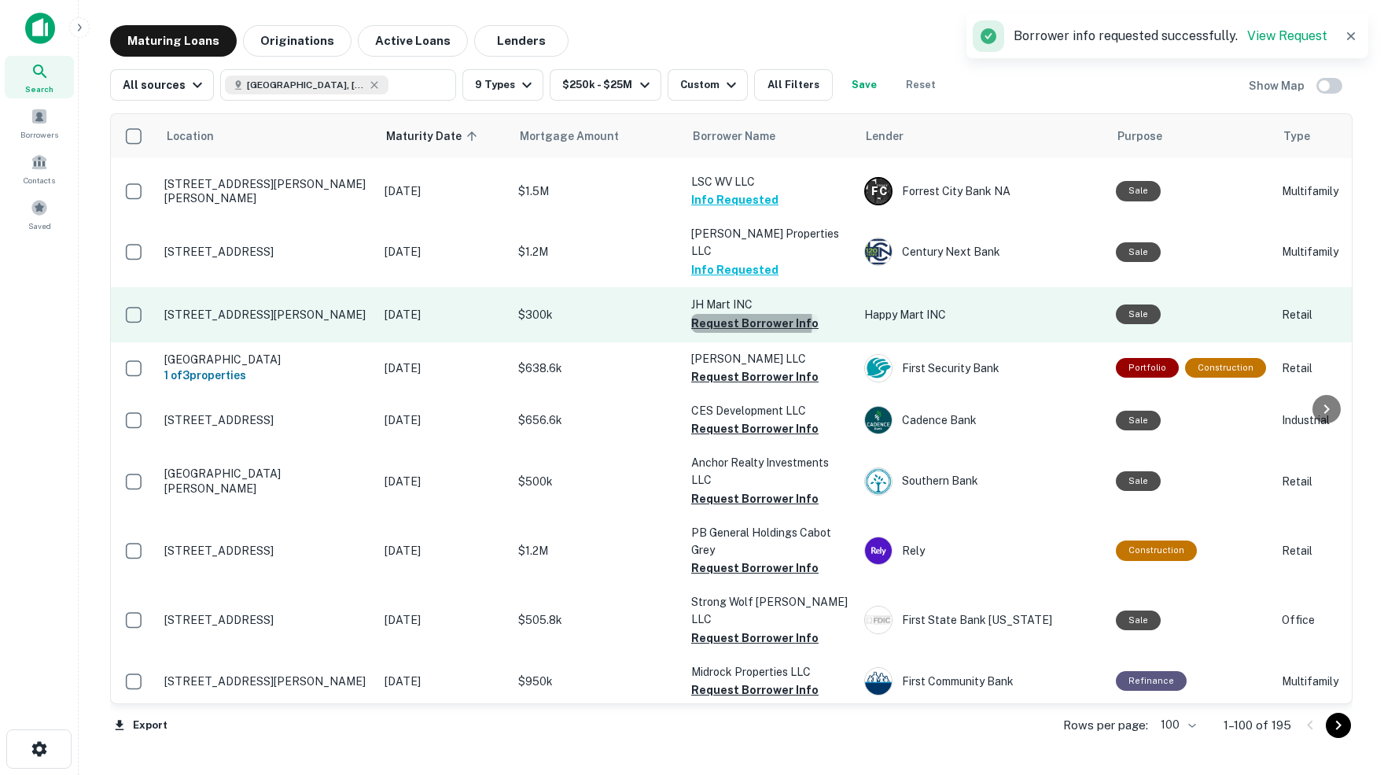
click at [751, 314] on button "Request Borrower Info" at bounding box center [754, 323] width 127 height 19
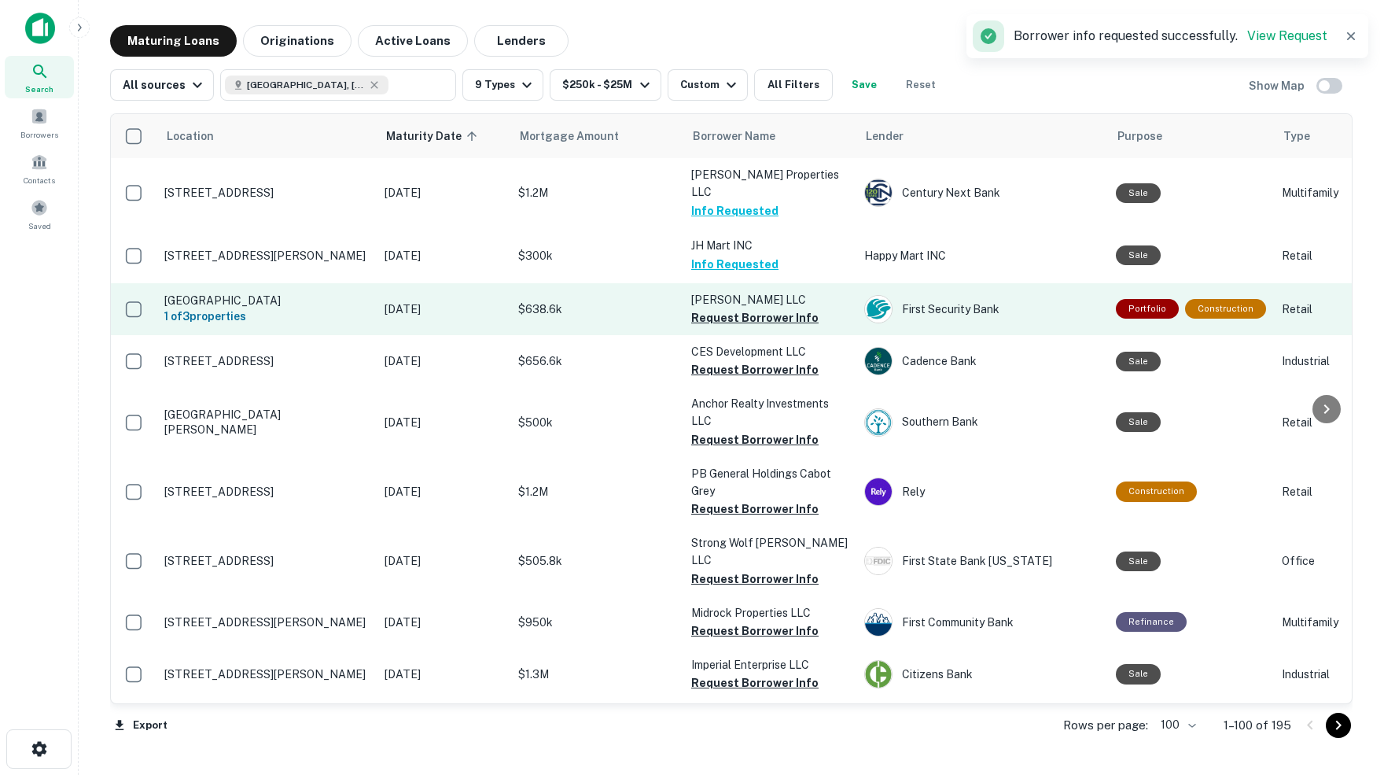
scroll to position [1217, 0]
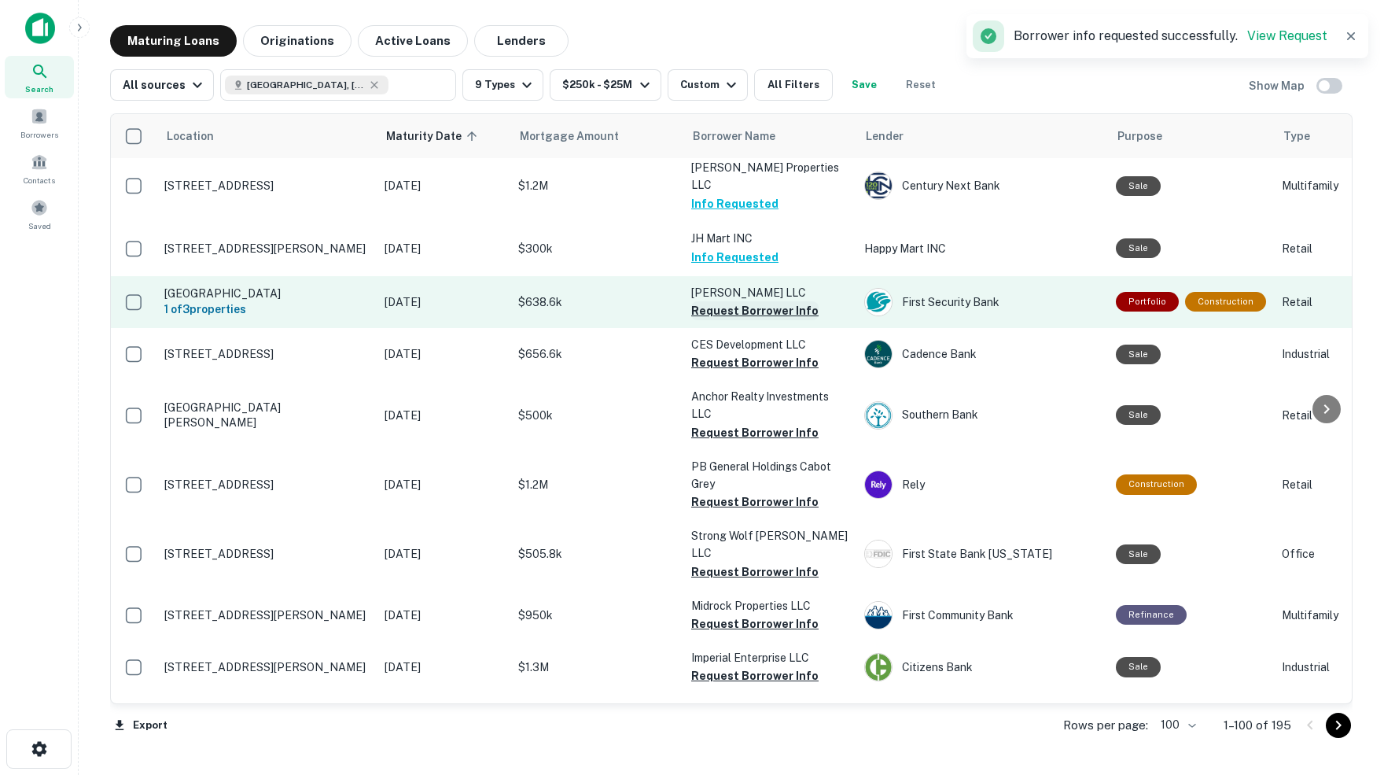
click at [748, 301] on button "Request Borrower Info" at bounding box center [754, 310] width 127 height 19
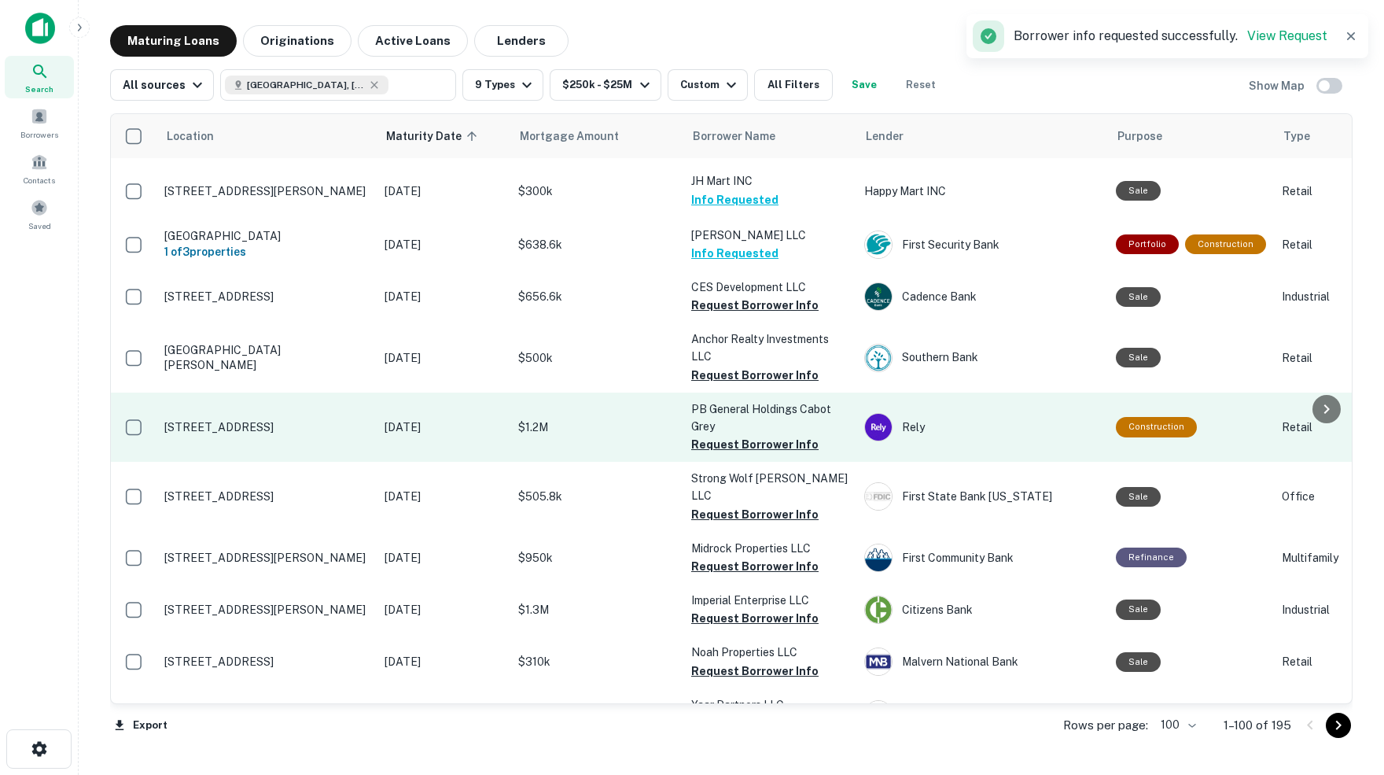
scroll to position [1275, 0]
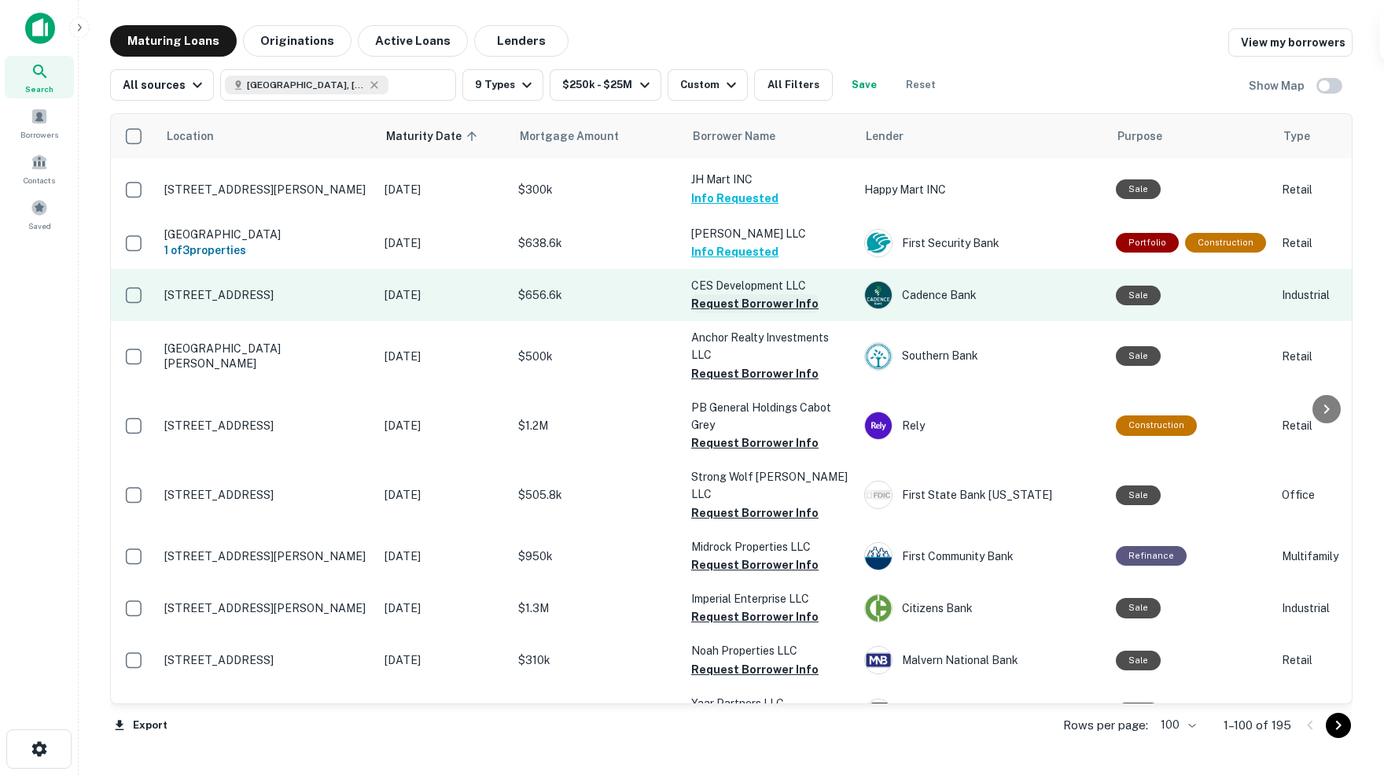
click at [745, 294] on button "Request Borrower Info" at bounding box center [754, 303] width 127 height 19
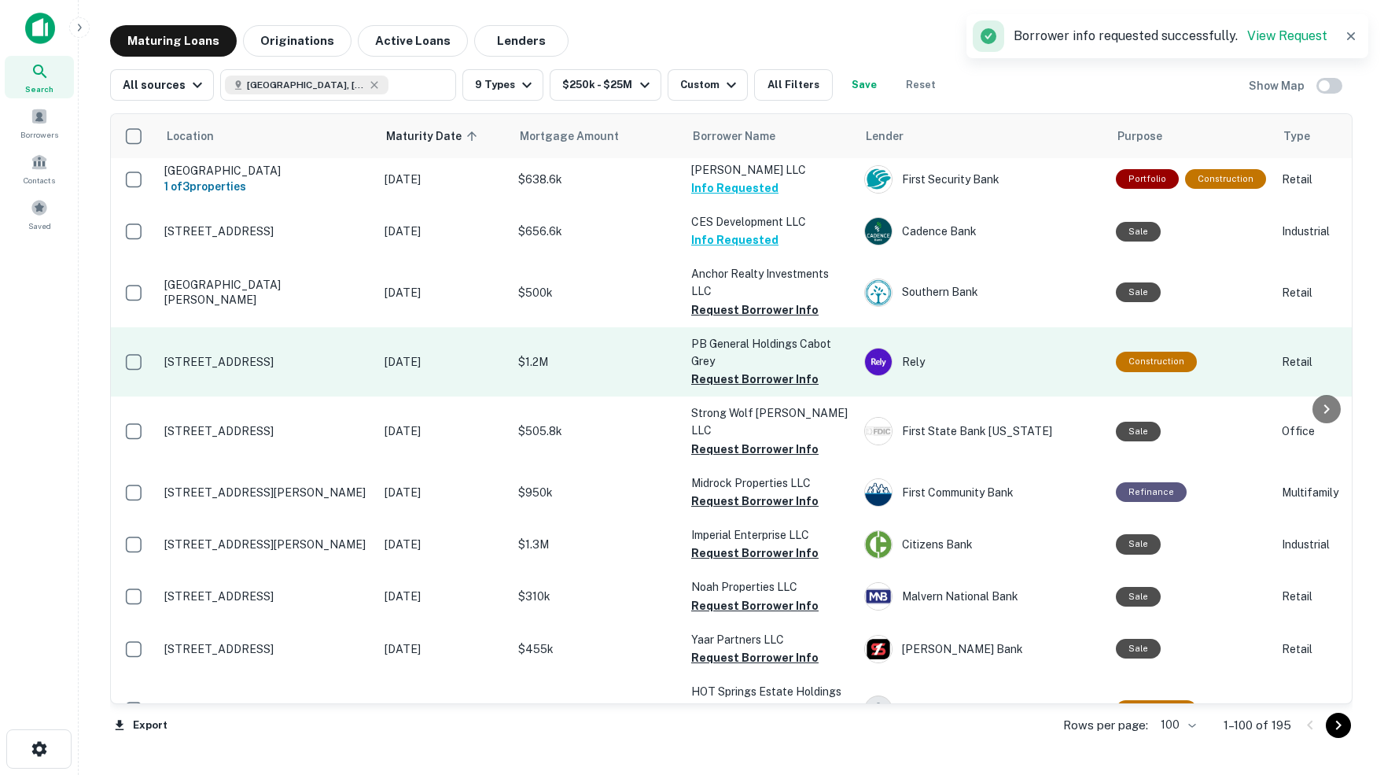
scroll to position [1340, 0]
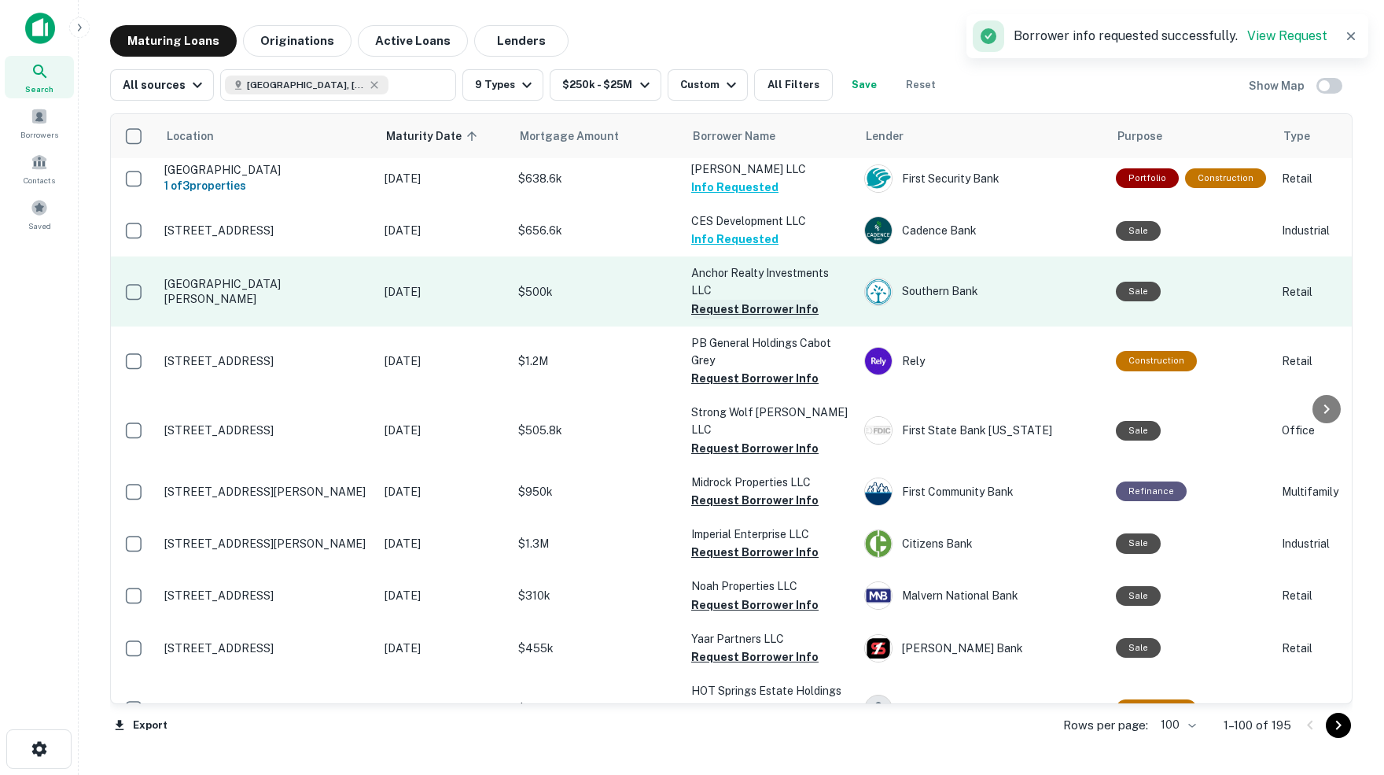
click at [764, 300] on button "Request Borrower Info" at bounding box center [754, 309] width 127 height 19
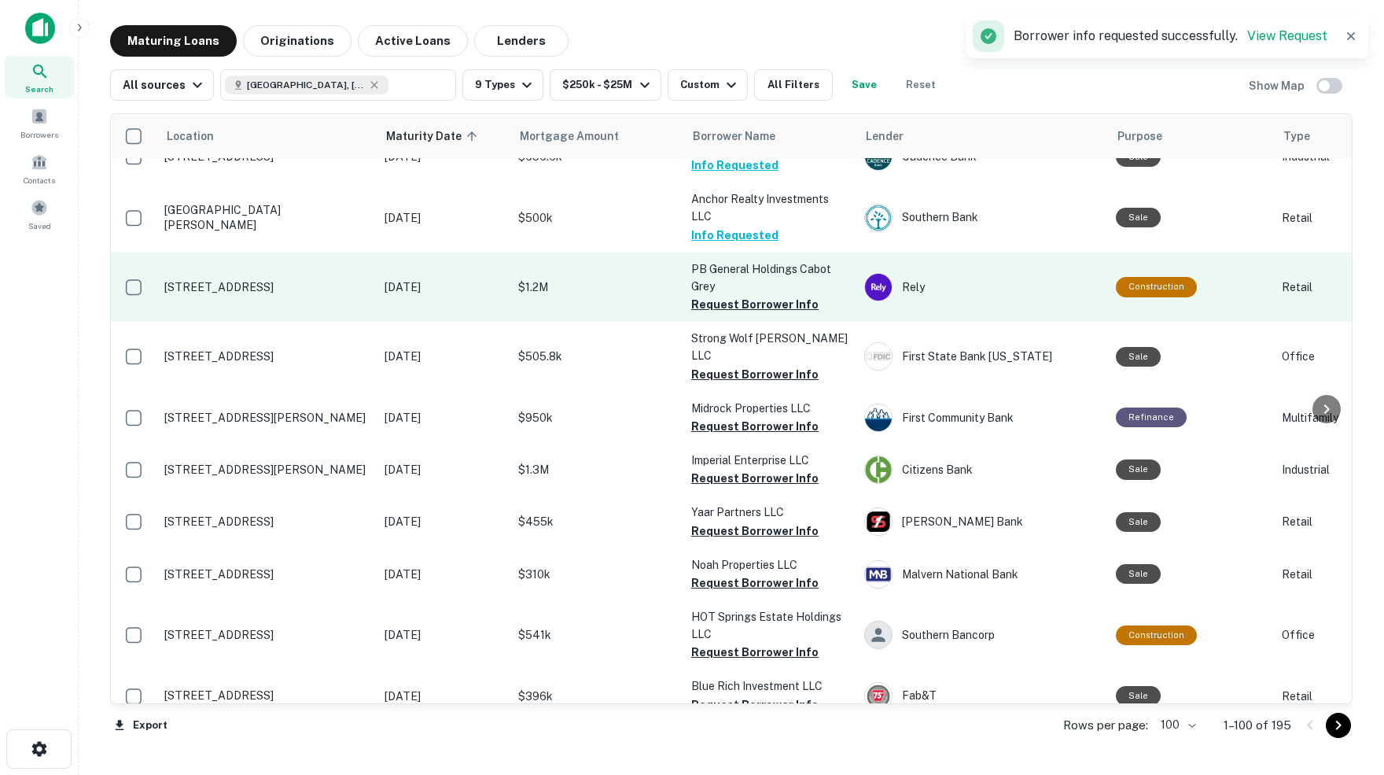
scroll to position [1417, 0]
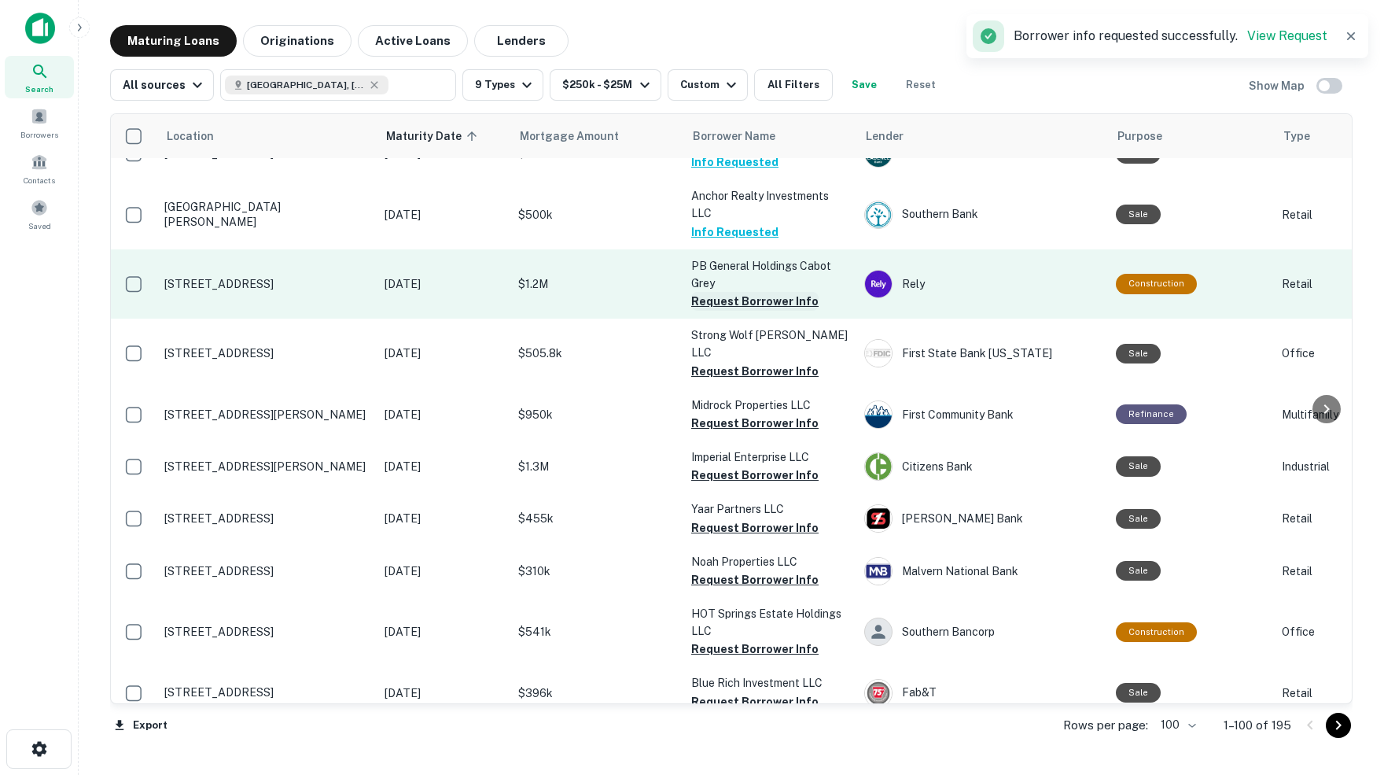
click at [758, 292] on button "Request Borrower Info" at bounding box center [754, 301] width 127 height 19
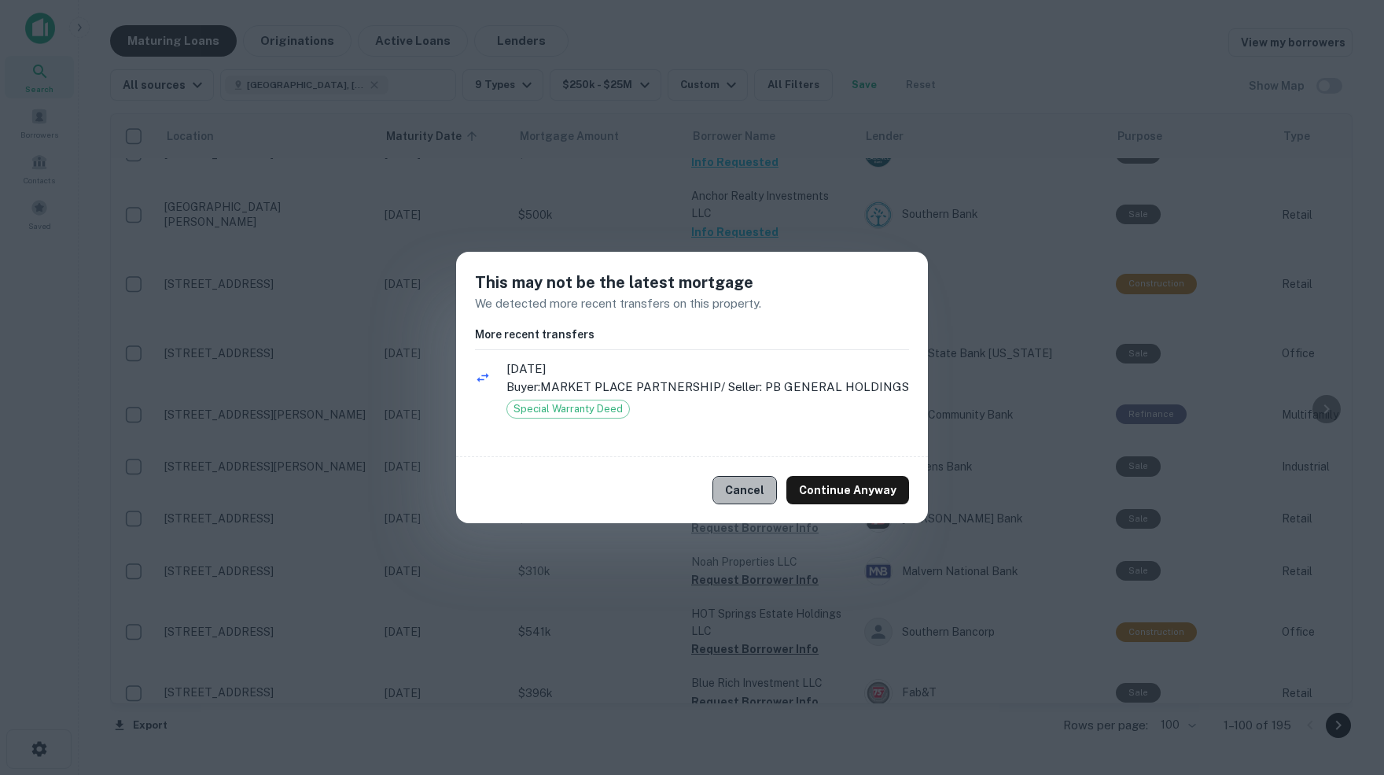
click at [747, 487] on button "Cancel" at bounding box center [744, 490] width 64 height 28
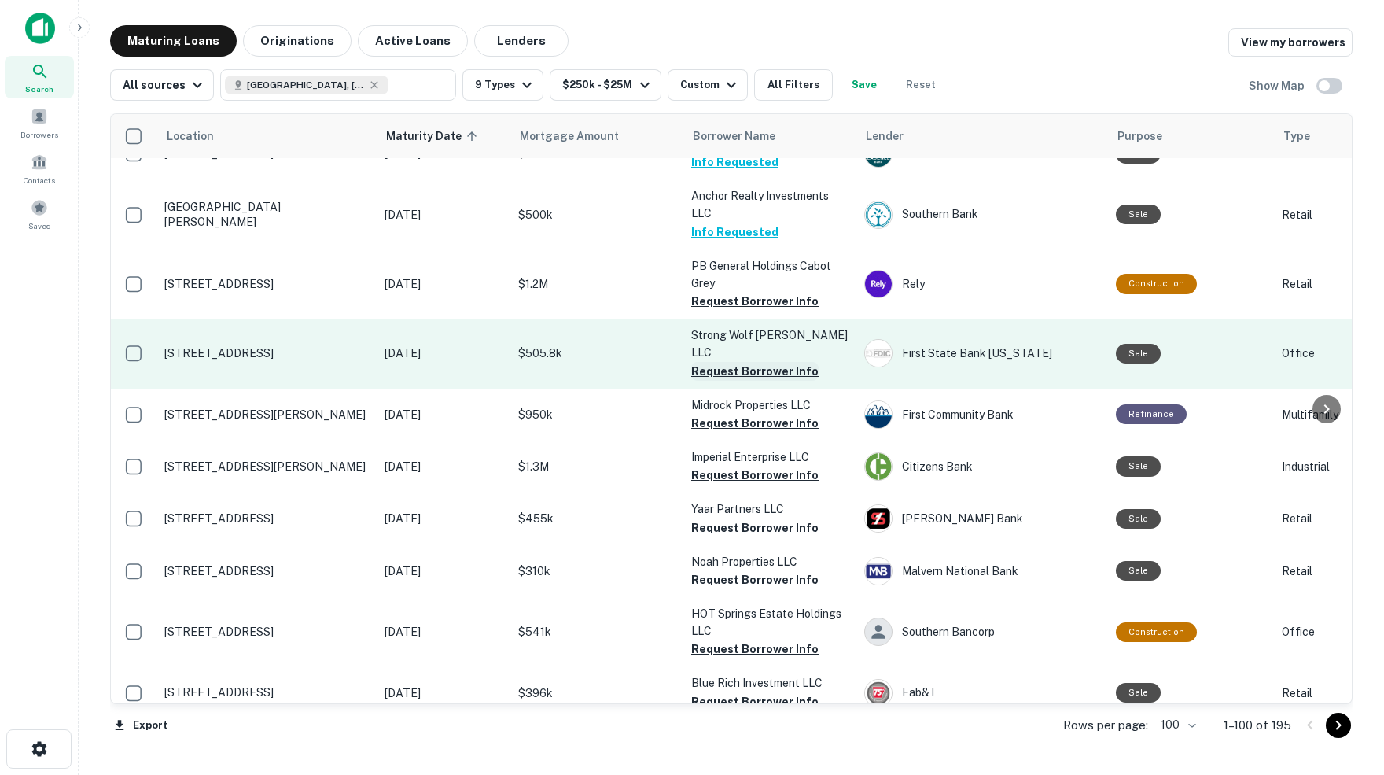
click at [714, 362] on button "Request Borrower Info" at bounding box center [754, 371] width 127 height 19
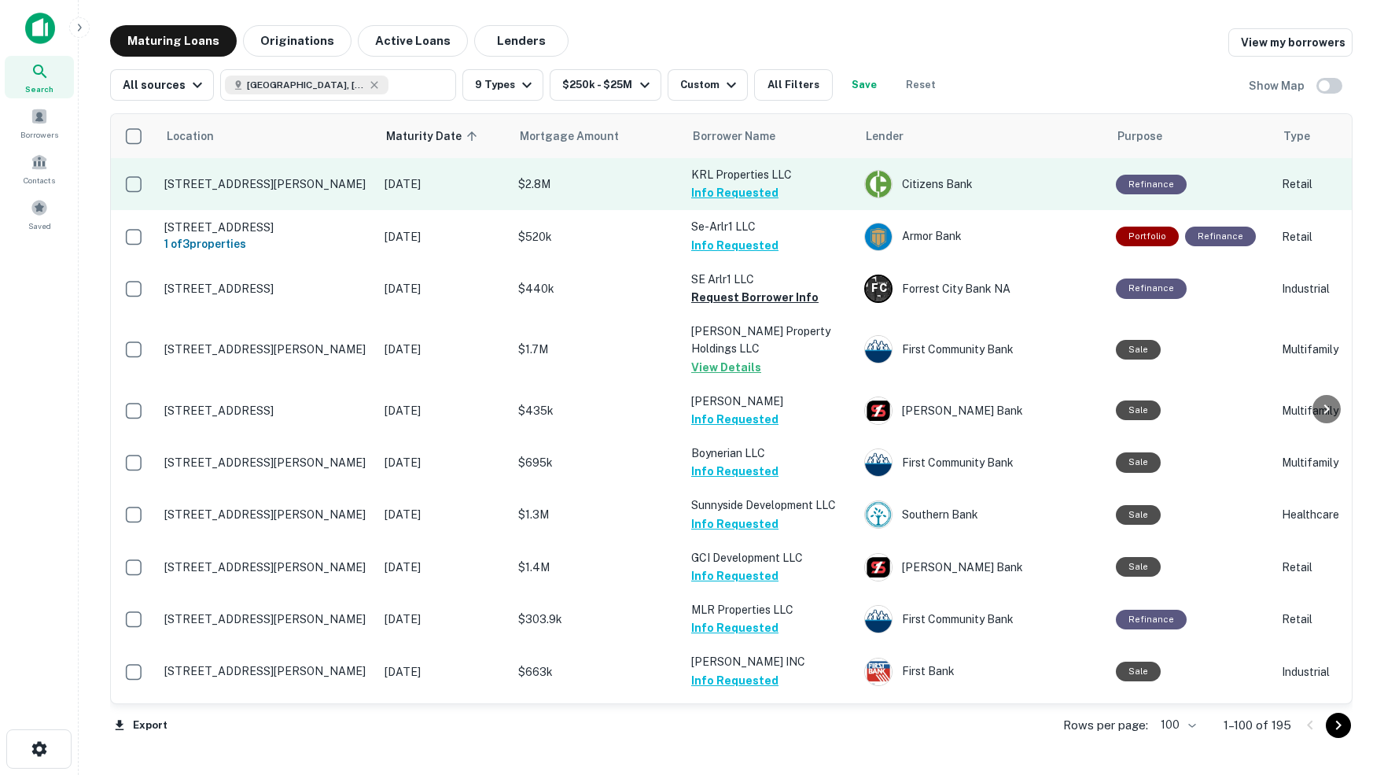
scroll to position [0, 0]
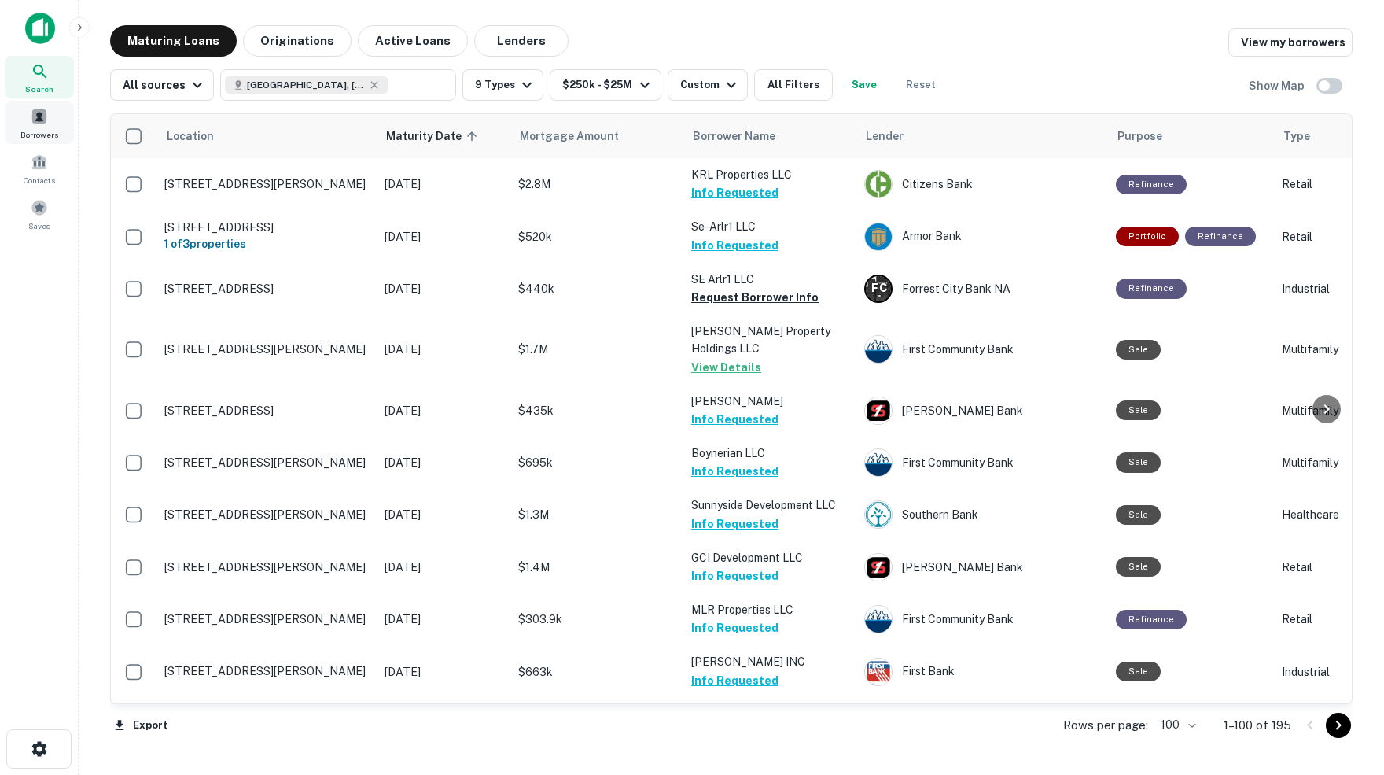
click at [38, 121] on span at bounding box center [39, 116] width 17 height 17
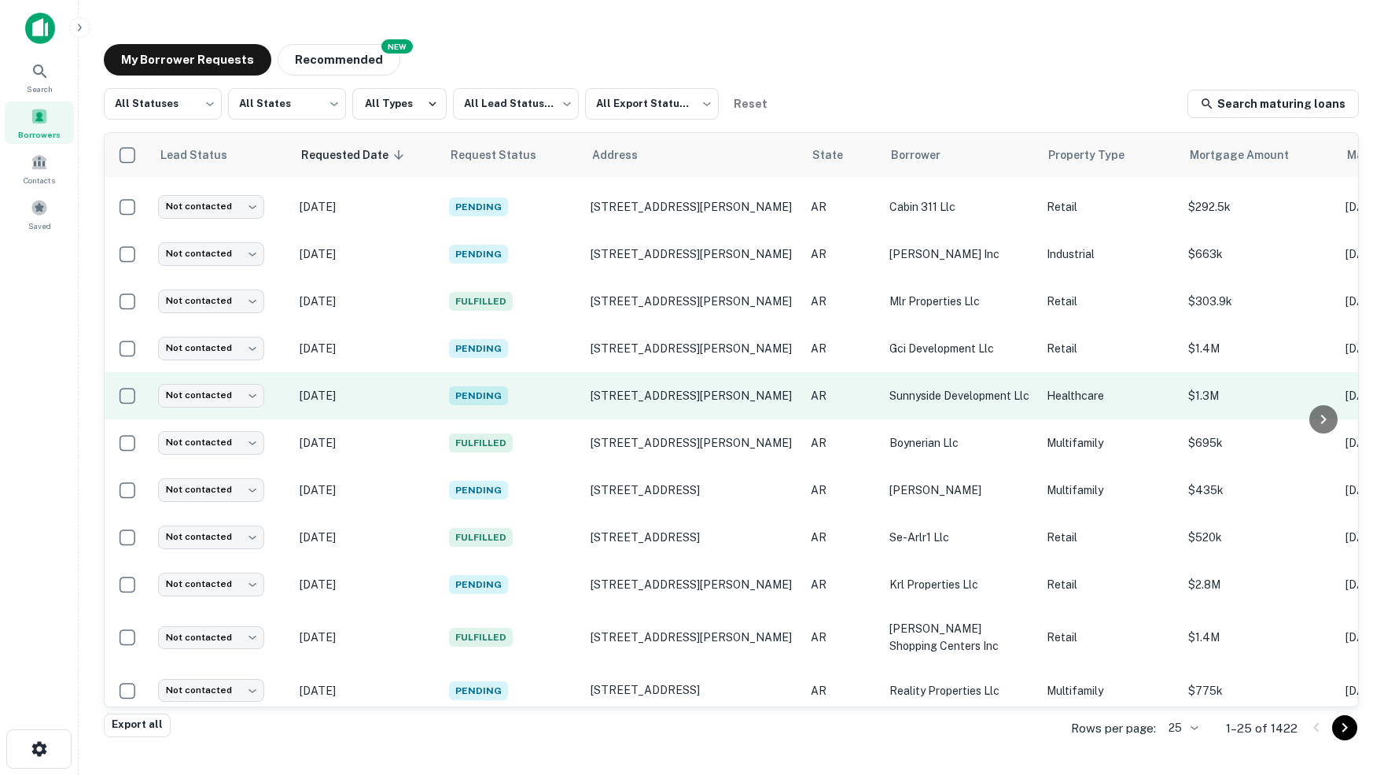
scroll to position [674, 0]
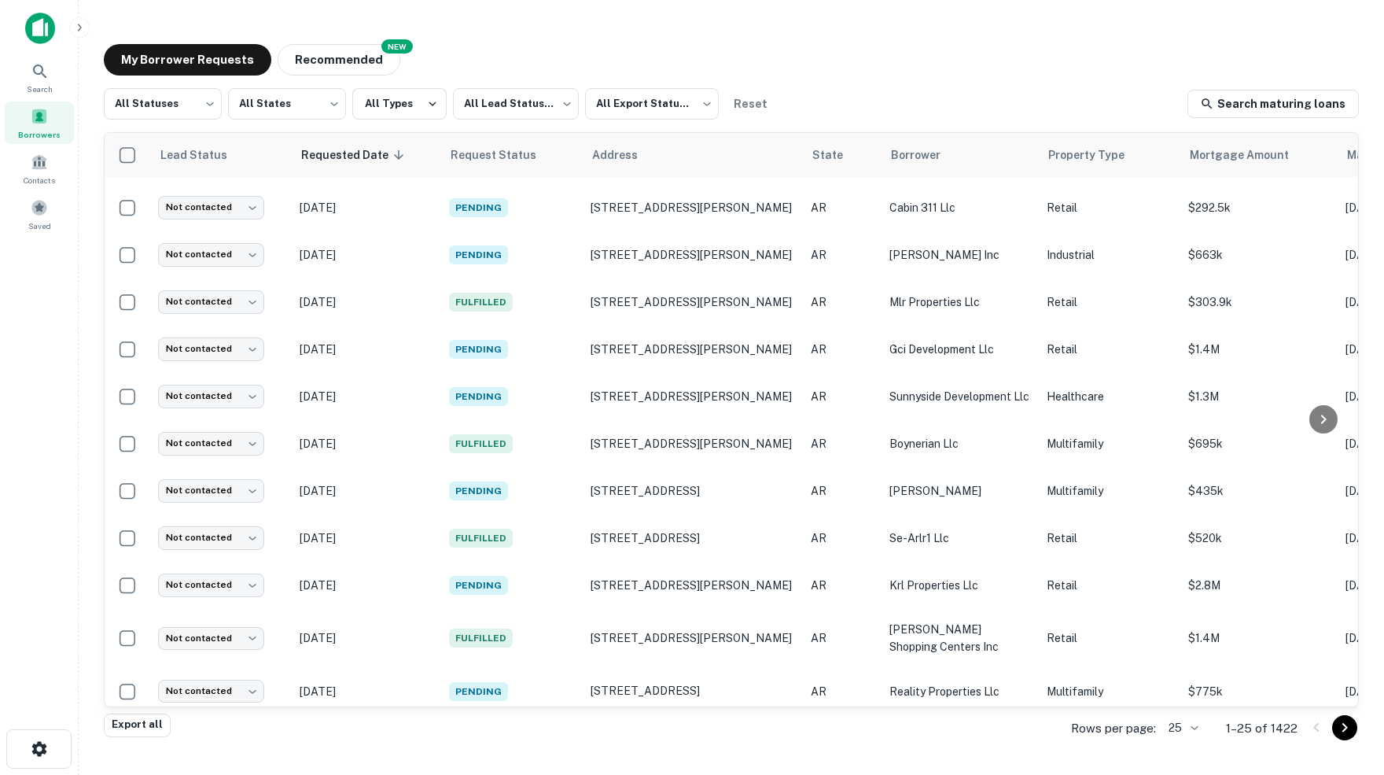
click at [1189, 725] on body "Search Borrowers Contacts Saved My Borrower Requests NEW Recommended All Status…" at bounding box center [692, 387] width 1384 height 775
click at [1169, 636] on li "50" at bounding box center [1176, 631] width 53 height 28
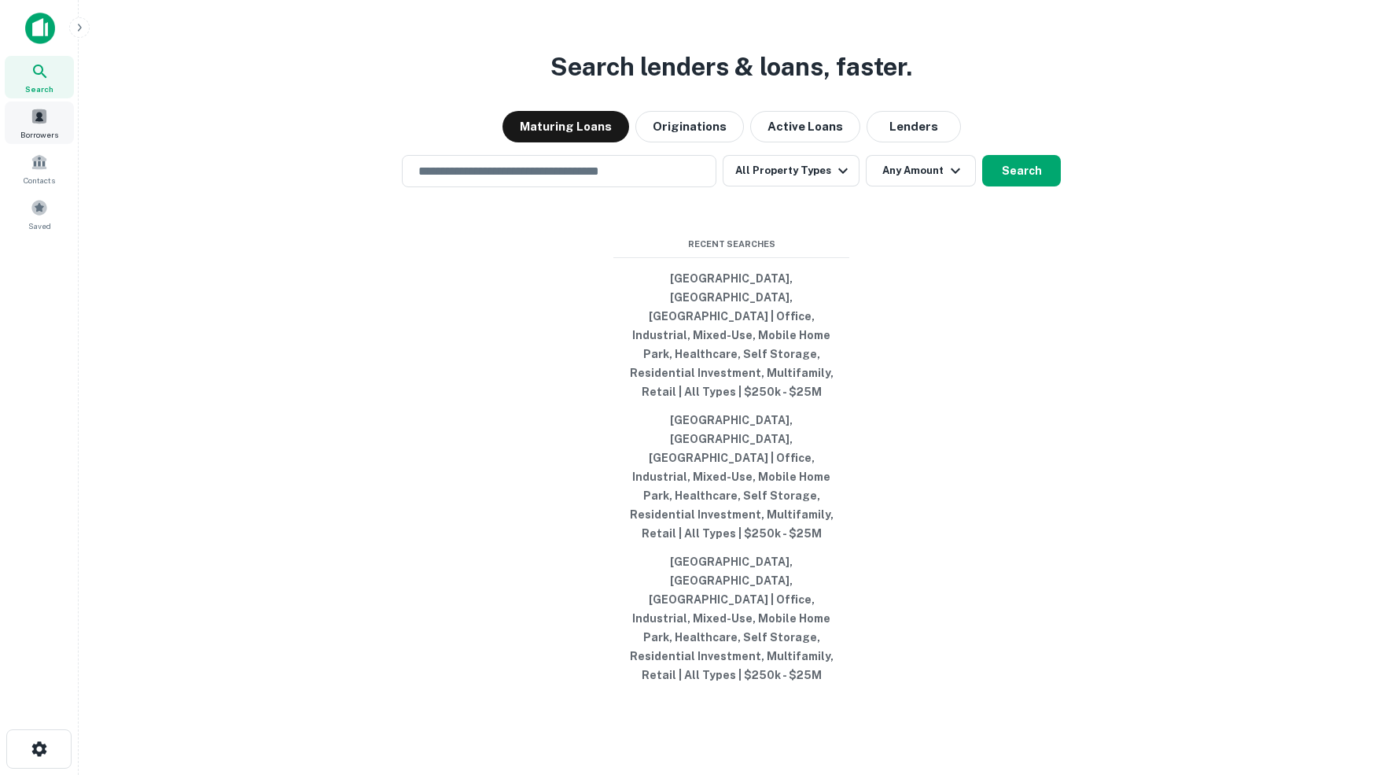
click at [39, 131] on span "Borrowers" at bounding box center [39, 134] width 38 height 13
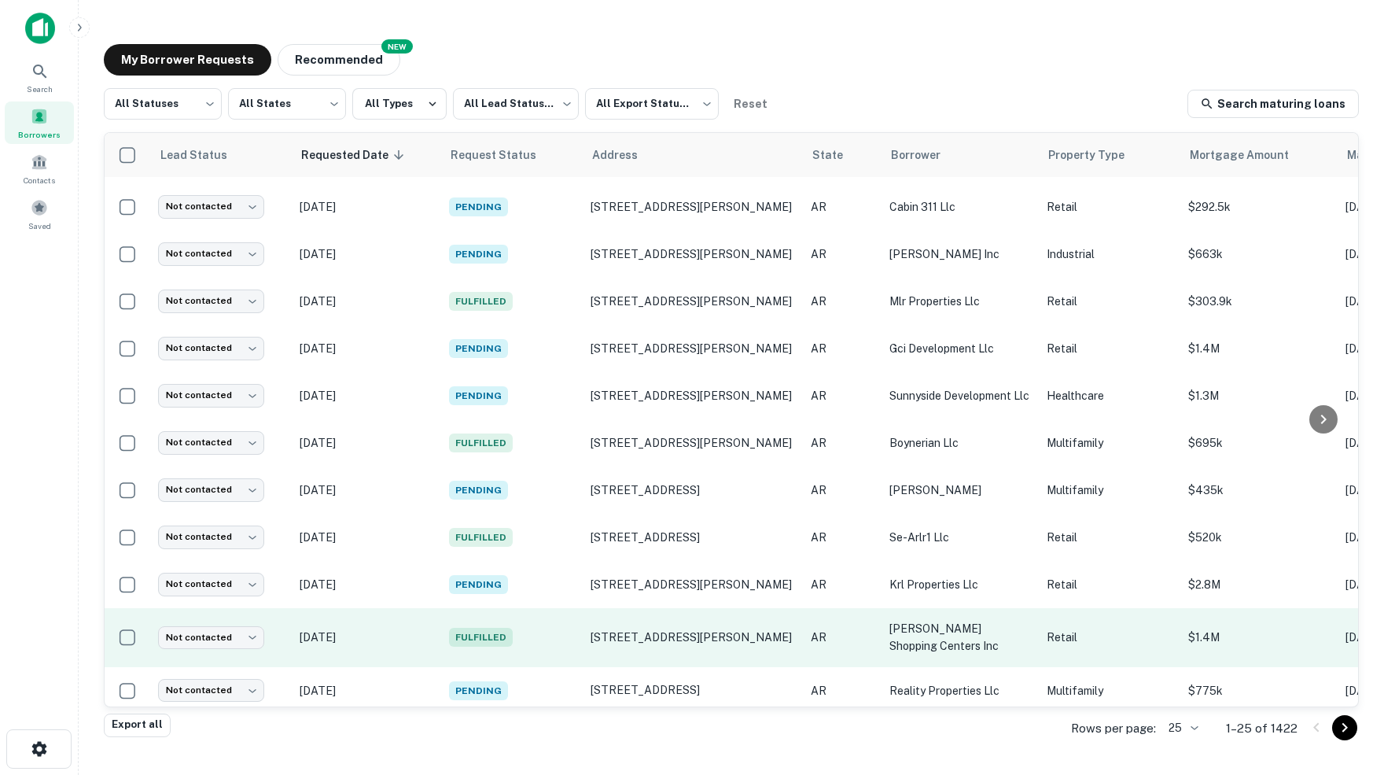
scroll to position [674, 0]
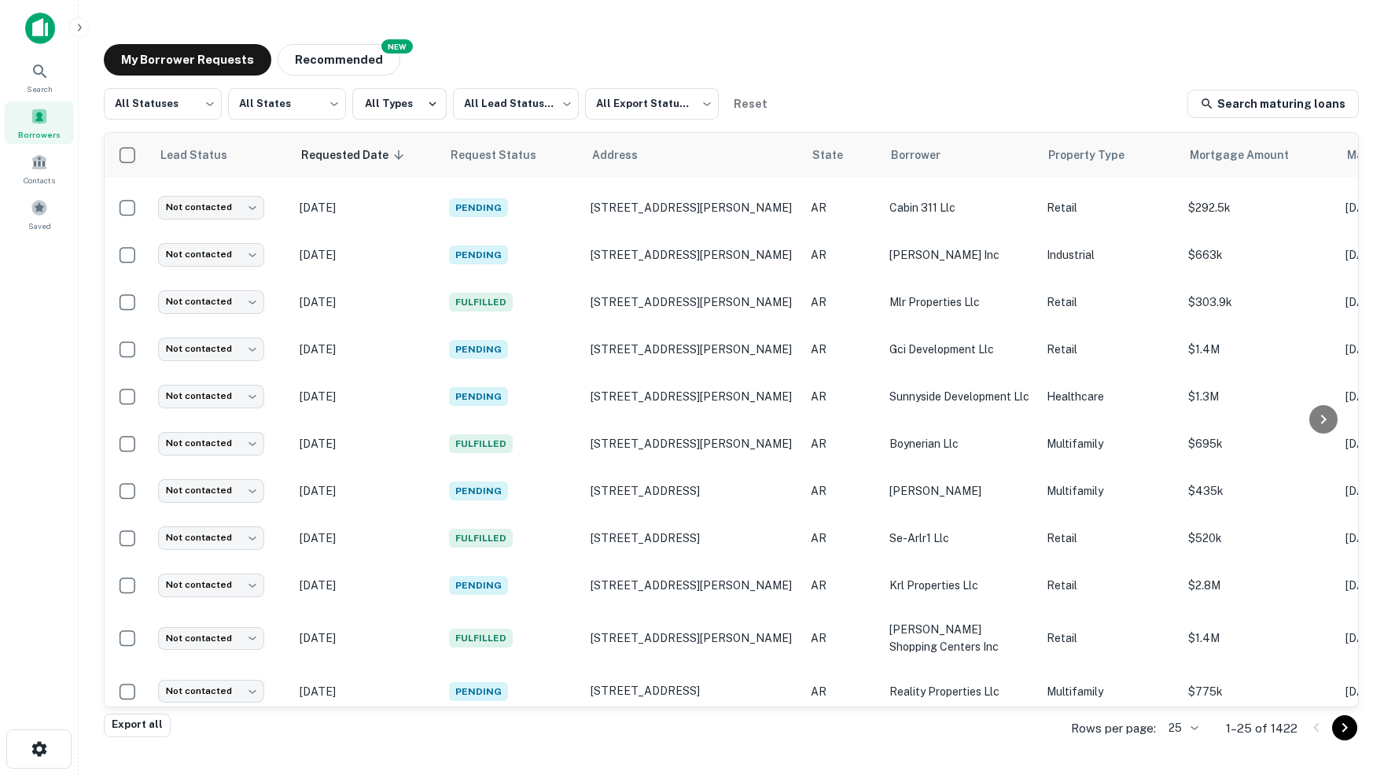
click at [1191, 729] on body "Search Borrowers Contacts Saved My Borrower Requests NEW Recommended All Status…" at bounding box center [692, 387] width 1384 height 775
click at [915, 2] on div at bounding box center [692, 387] width 1384 height 775
click at [202, 101] on body "Search Borrowers Contacts Saved My Borrower Requests NEW Recommended All Status…" at bounding box center [692, 387] width 1384 height 775
click at [153, 174] on li "Processing" at bounding box center [162, 174] width 119 height 28
type input "**********"
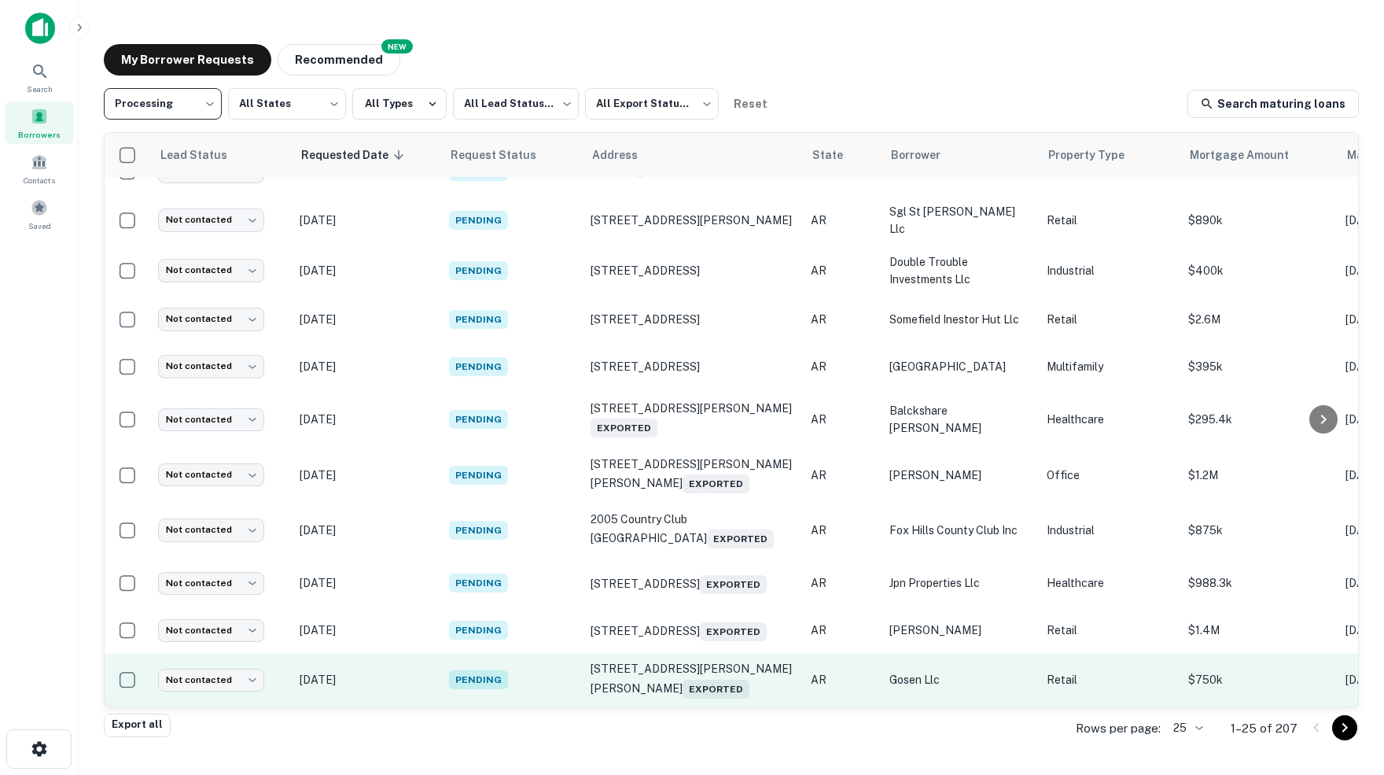
scroll to position [700, 0]
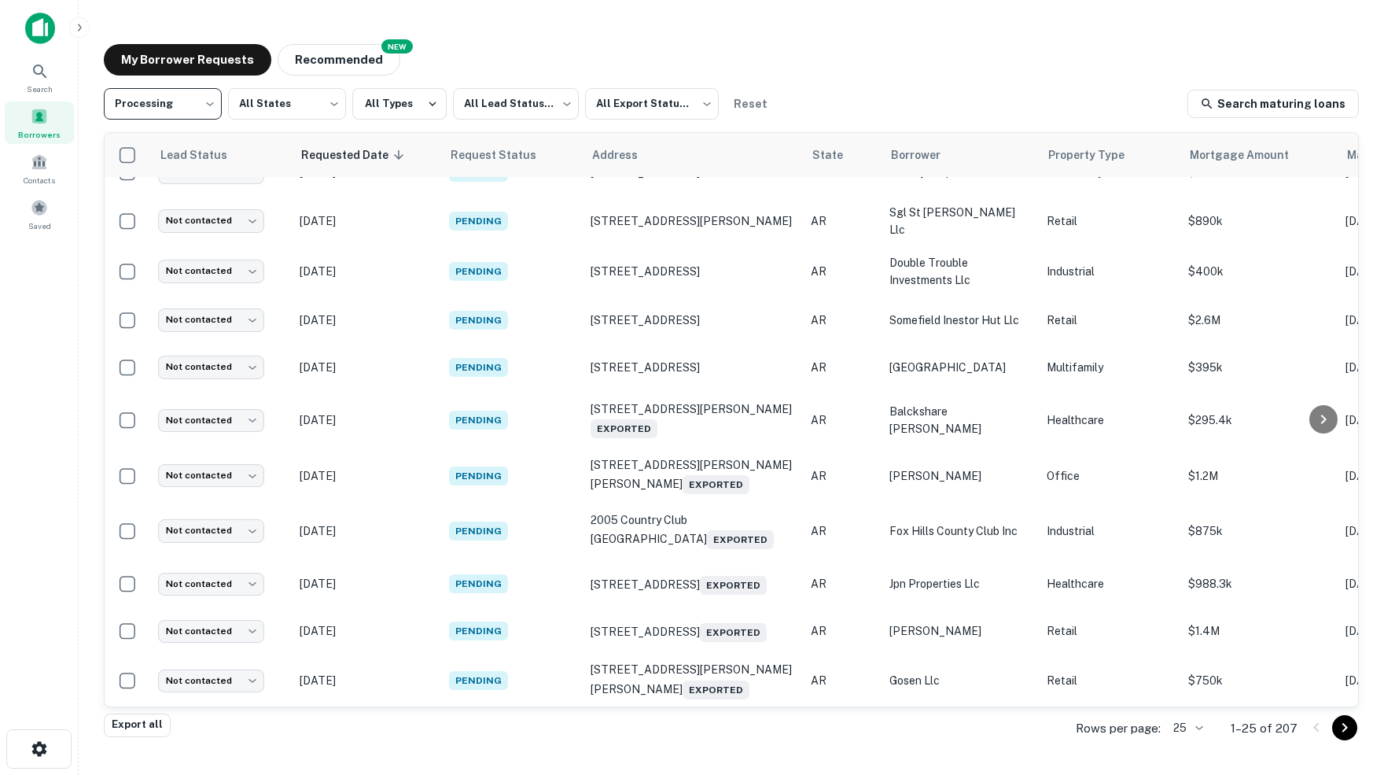
click at [1193, 730] on body "**********" at bounding box center [692, 387] width 1384 height 775
click at [1182, 683] on li "250" at bounding box center [1182, 687] width 53 height 28
